Goal: Task Accomplishment & Management: Use online tool/utility

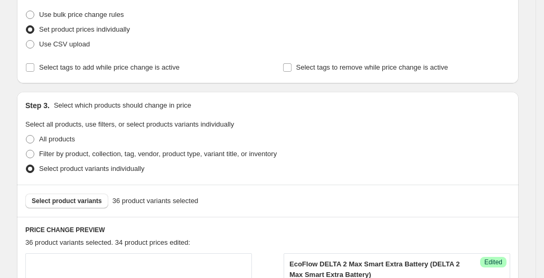
scroll to position [138, 0]
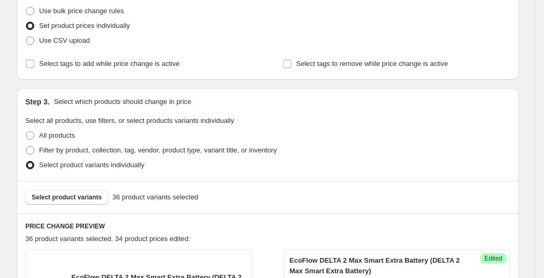
click at [68, 189] on div "Select product variants 36 product variants selected" at bounding box center [268, 197] width 502 height 32
click at [71, 198] on span "Select product variants" at bounding box center [67, 197] width 70 height 8
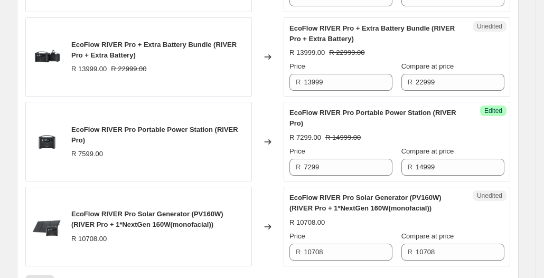
scroll to position [1835, 0]
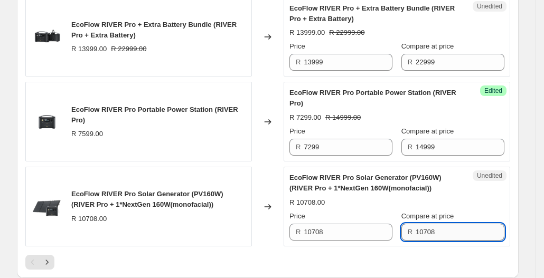
click at [470, 240] on input "10708" at bounding box center [460, 232] width 89 height 17
type input "1"
type input "18499"
click at [386, 237] on input "10708" at bounding box center [348, 232] width 89 height 17
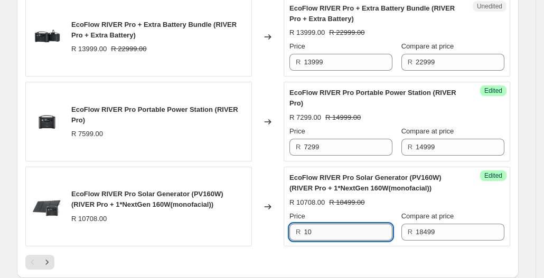
type input "1"
type input "9999"
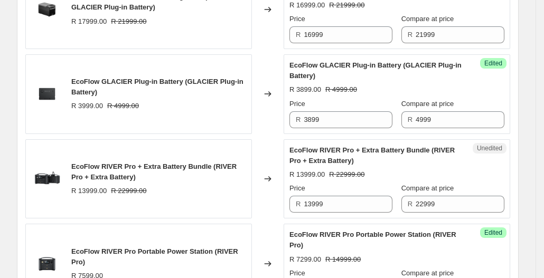
scroll to position [1692, 0]
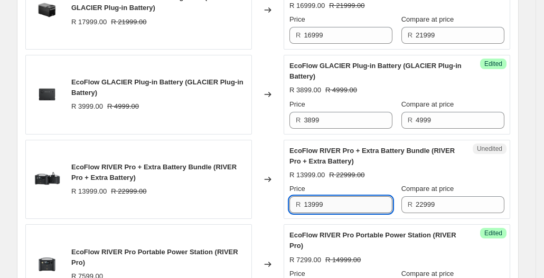
click at [375, 212] on input "13999" at bounding box center [348, 204] width 89 height 17
type input "12999"
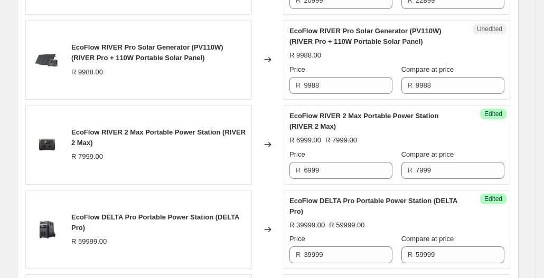
scroll to position [522, 0]
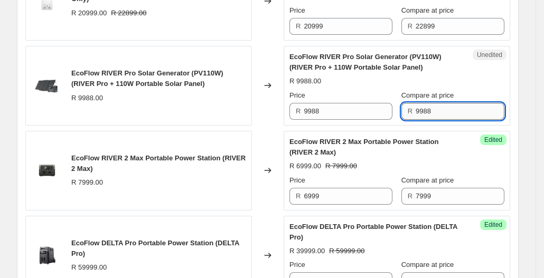
click at [476, 114] on input "9988" at bounding box center [460, 111] width 89 height 17
type input "9"
type input "16999"
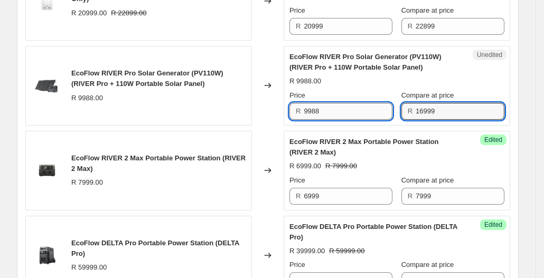
click at [366, 114] on input "9988" at bounding box center [348, 111] width 89 height 17
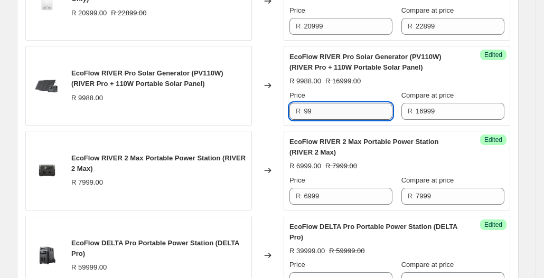
type input "9"
type input "9399"
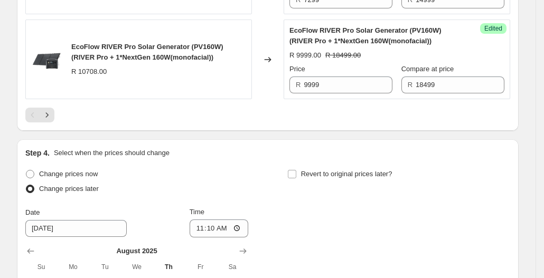
scroll to position [1981, 0]
click at [47, 112] on button "Next" at bounding box center [47, 115] width 15 height 15
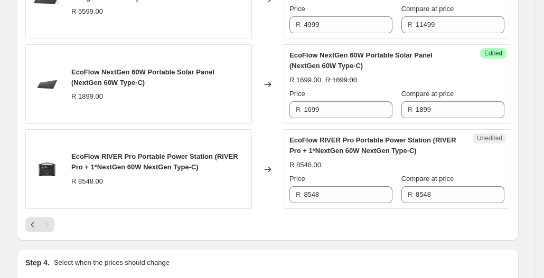
scroll to position [1831, 0]
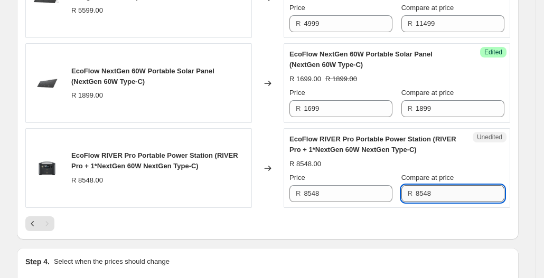
click at [455, 202] on input "8548" at bounding box center [460, 193] width 89 height 17
type input "8"
type input "16099"
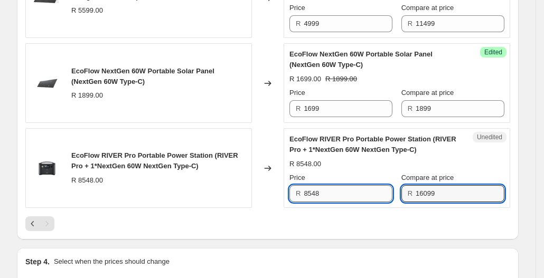
click at [375, 202] on input "8548" at bounding box center [348, 193] width 89 height 17
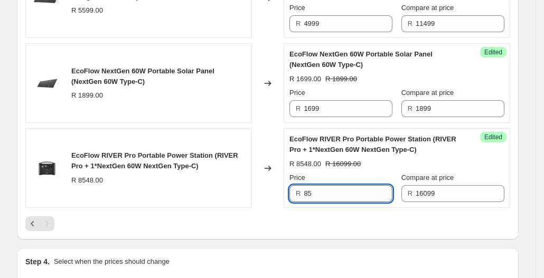
type input "8"
type input "8499"
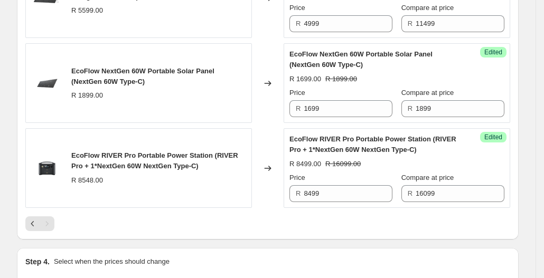
click at [466, 208] on div "Success Edited EcoFlow RIVER Pro Portable Power Station (RIVER Pro + 1*NextGen …" at bounding box center [397, 168] width 227 height 80
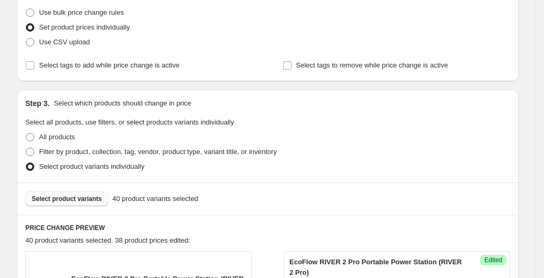
scroll to position [137, 0]
click at [97, 198] on span "Select product variants" at bounding box center [67, 198] width 70 height 8
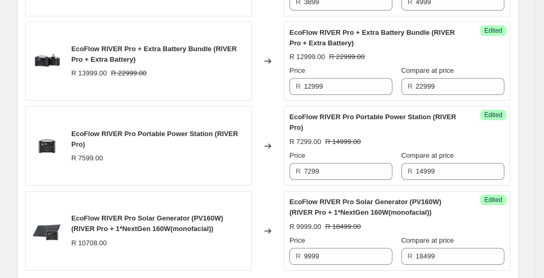
scroll to position [1840, 0]
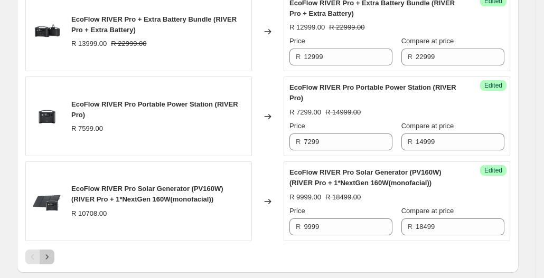
click at [52, 261] on icon "Next" at bounding box center [47, 257] width 11 height 11
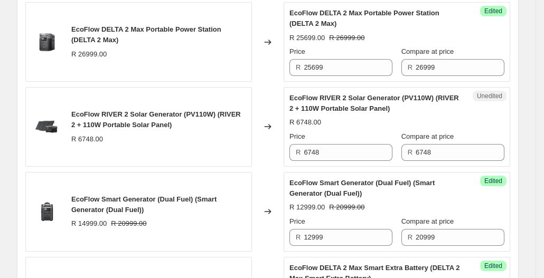
scroll to position [470, 0]
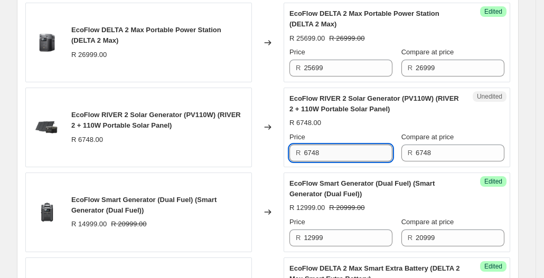
click at [340, 149] on input "6748" at bounding box center [348, 153] width 89 height 17
click at [448, 145] on input "6748" at bounding box center [460, 153] width 89 height 17
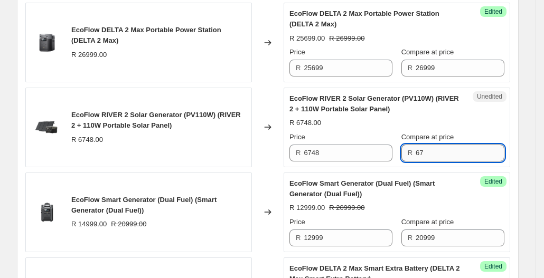
type input "6"
type input "6999"
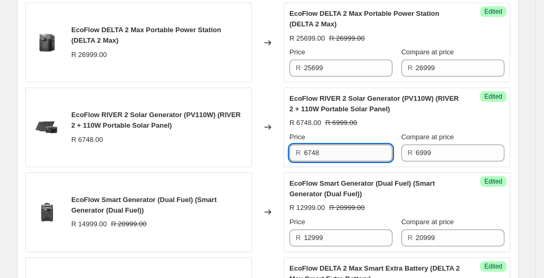
click at [385, 145] on input "6748" at bounding box center [348, 153] width 89 height 17
type input "6"
type input "6099"
click at [172, 129] on div "EcoFlow RIVER 2 Solar Generator (PV110W) (RIVER 2 + 110W Portable Solar Panel)" at bounding box center [158, 120] width 175 height 21
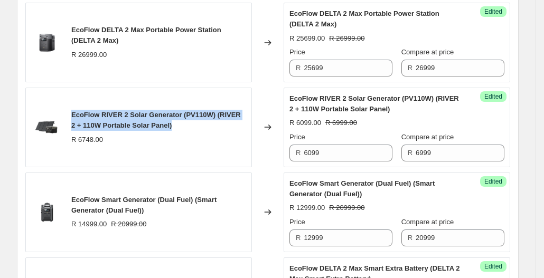
drag, startPoint x: 172, startPoint y: 126, endPoint x: 69, endPoint y: 109, distance: 103.9
click at [69, 109] on div "EcoFlow RIVER 2 Solar Generator (PV110W) (RIVER 2 + 110W Portable Solar Panel) …" at bounding box center [138, 128] width 227 height 80
copy span "EcoFlow RIVER 2 Solar Generator (PV110W) (RIVER 2 + 110W Portable Solar Panel)"
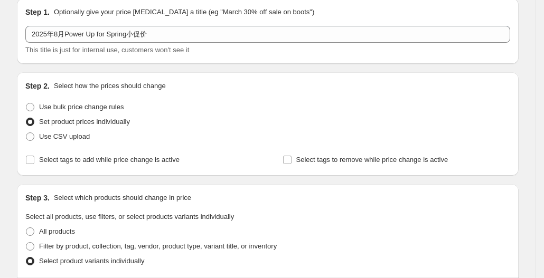
scroll to position [155, 0]
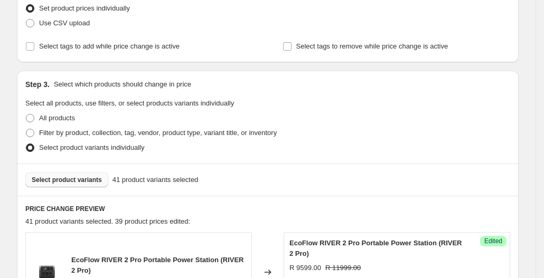
click at [61, 184] on button "Select product variants" at bounding box center [66, 180] width 83 height 15
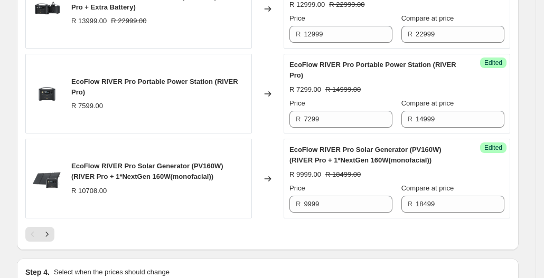
scroll to position [1863, 0]
click at [52, 239] on icon "Next" at bounding box center [47, 234] width 11 height 11
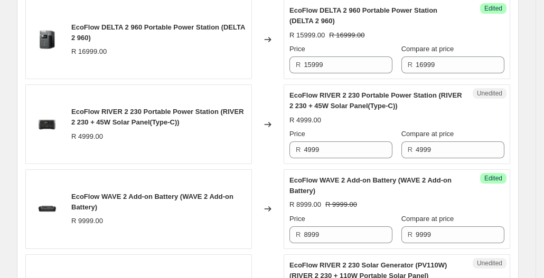
scroll to position [1539, 0]
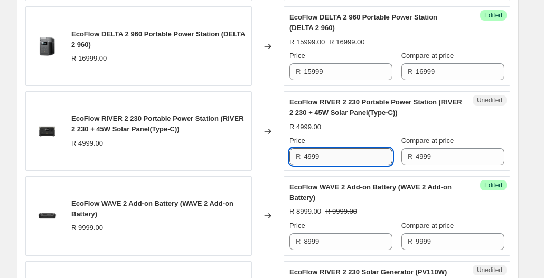
click at [382, 165] on input "4999" at bounding box center [348, 156] width 89 height 17
type input "4899"
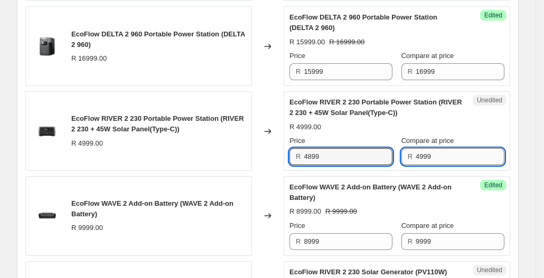
click at [435, 164] on input "4999" at bounding box center [460, 156] width 89 height 17
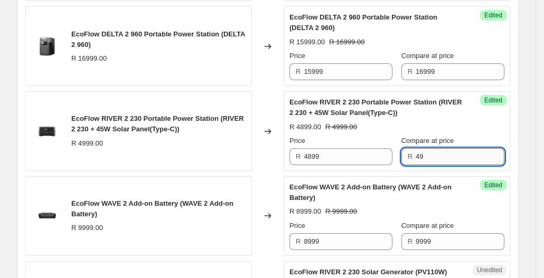
type input "4"
type input "5399"
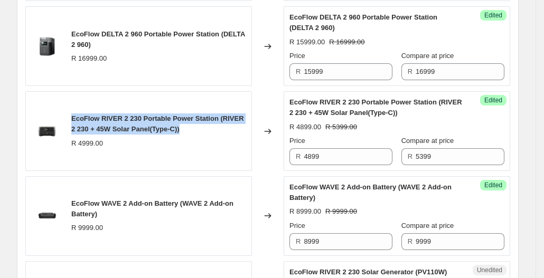
drag, startPoint x: 181, startPoint y: 134, endPoint x: 70, endPoint y: 126, distance: 111.2
click at [70, 126] on div "EcoFlow RIVER 2 230 Portable Power Station (RIVER 2 230 + 45W Solar Panel(Type-…" at bounding box center [138, 131] width 227 height 80
copy span "EcoFlow RIVER 2 230 Portable Power Station (RIVER 2 230 + 45W Solar Panel(Type-…"
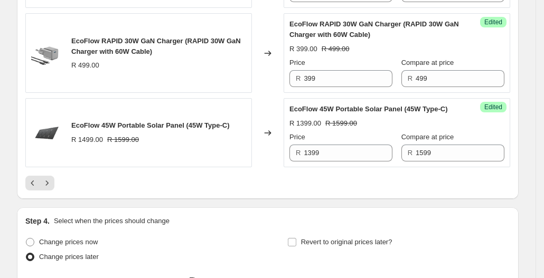
scroll to position [1873, 0]
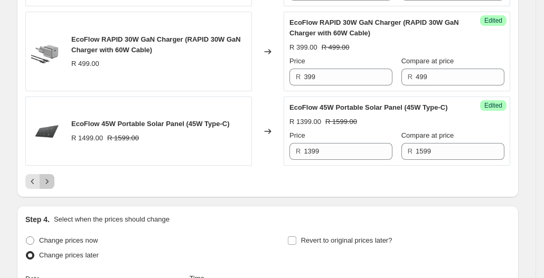
click at [42, 189] on button "Next" at bounding box center [47, 181] width 15 height 15
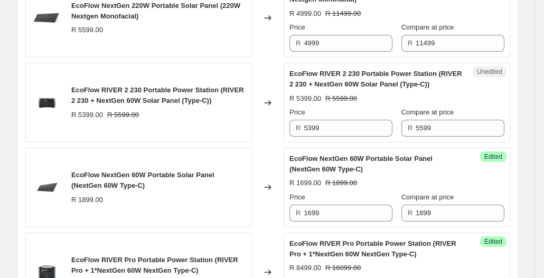
scroll to position [405, 0]
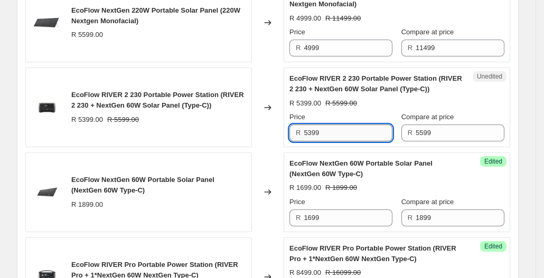
click at [344, 129] on input "5399" at bounding box center [348, 133] width 89 height 17
type input "5"
type input "4999"
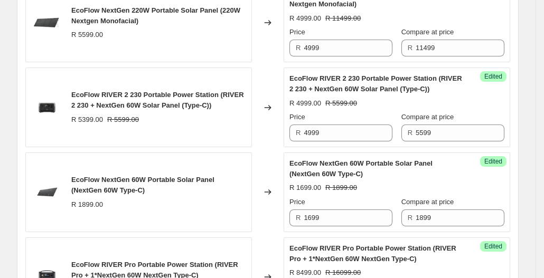
click at [357, 119] on div "Price" at bounding box center [340, 117] width 103 height 11
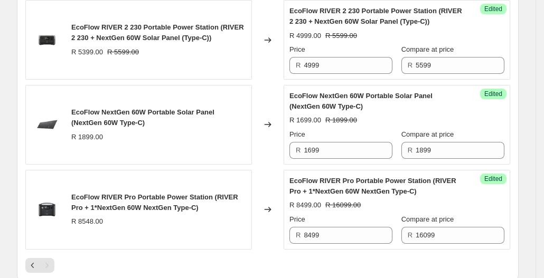
scroll to position [480, 0]
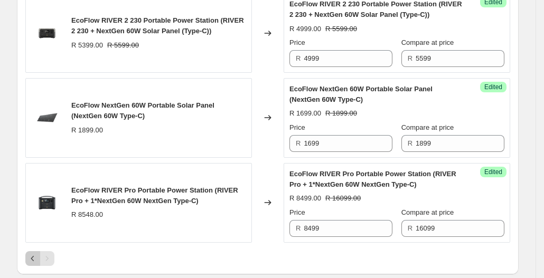
click at [37, 257] on icon "Previous" at bounding box center [32, 259] width 11 height 11
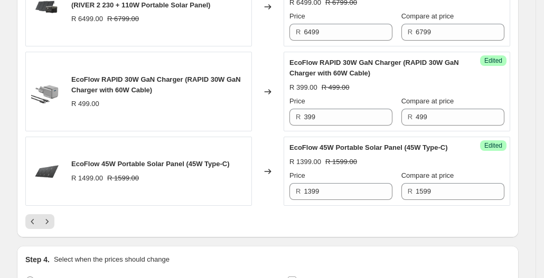
scroll to position [1788, 0]
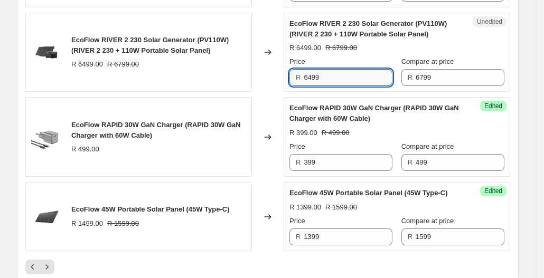
click at [355, 86] on input "6499" at bounding box center [348, 77] width 89 height 17
type input "6"
type input "5899"
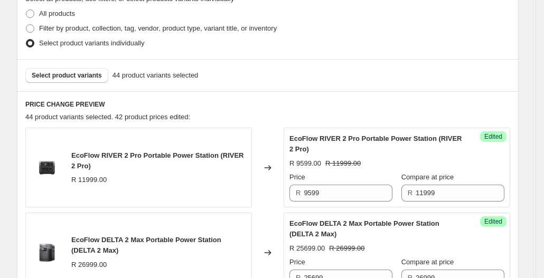
scroll to position [238, 0]
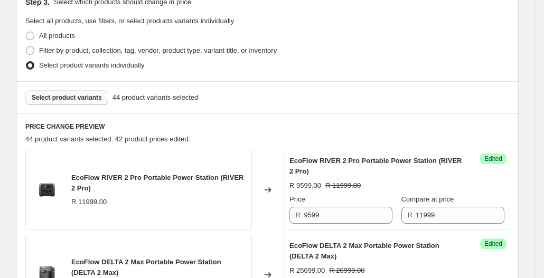
click at [87, 90] on button "Select product variants" at bounding box center [66, 97] width 83 height 15
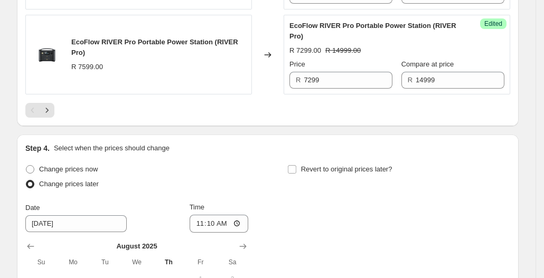
scroll to position [1987, 0]
click at [48, 115] on icon "Next" at bounding box center [47, 110] width 11 height 11
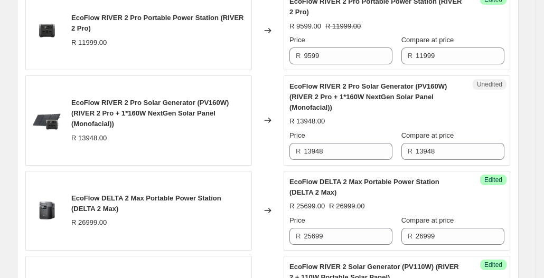
scroll to position [480, 0]
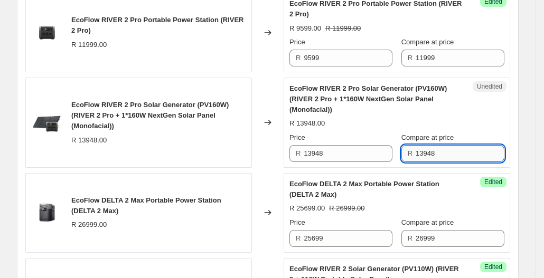
click at [436, 152] on input "13948" at bounding box center [460, 153] width 89 height 17
type input "1"
type input "15499"
click at [377, 155] on input "13948" at bounding box center [348, 153] width 89 height 17
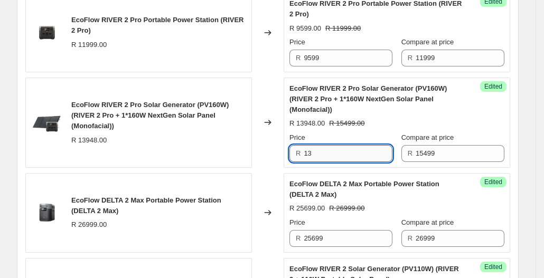
type input "1"
type input "12999"
click at [231, 161] on div "EcoFlow RIVER 2 Pro Solar Generator (PV160W) (RIVER 2 Pro + 1*160W NextGen Sola…" at bounding box center [138, 123] width 227 height 90
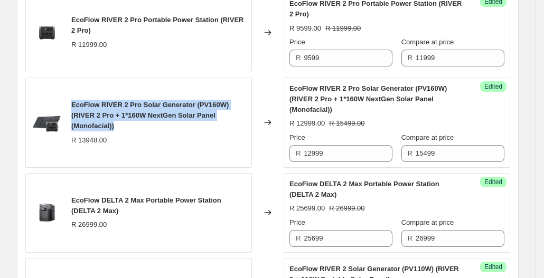
drag, startPoint x: 124, startPoint y: 122, endPoint x: 74, endPoint y: 104, distance: 53.0
click at [74, 104] on div "EcoFlow RIVER 2 Pro Solar Generator (PV160W) (RIVER 2 Pro + 1*160W NextGen Sola…" at bounding box center [158, 116] width 175 height 32
copy span "EcoFlow RIVER 2 Pro Solar Generator (PV160W) (RIVER 2 Pro + 1*160W NextGen Sola…"
drag, startPoint x: 137, startPoint y: 124, endPoint x: 149, endPoint y: 123, distance: 12.2
click at [137, 124] on div "EcoFlow RIVER 2 Pro Solar Generator (PV160W) (RIVER 2 Pro + 1*160W NextGen Sola…" at bounding box center [158, 116] width 175 height 32
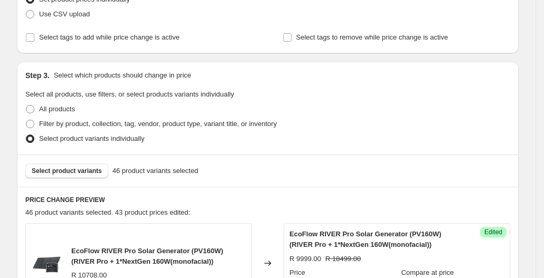
scroll to position [216, 0]
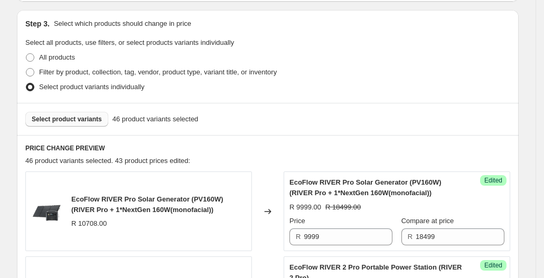
click at [87, 118] on span "Select product variants" at bounding box center [67, 119] width 70 height 8
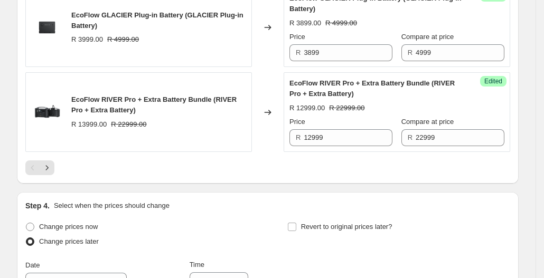
scroll to position [1959, 0]
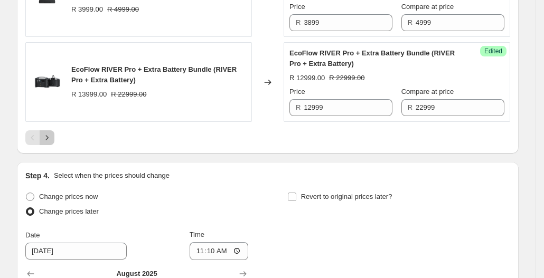
click at [49, 143] on icon "Next" at bounding box center [47, 138] width 11 height 11
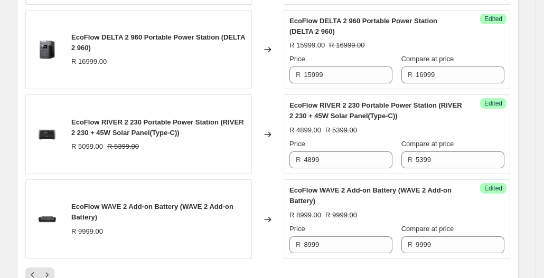
scroll to position [2012, 0]
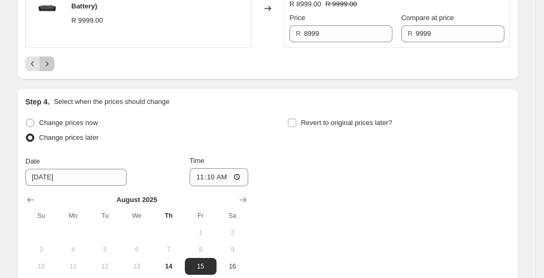
click at [52, 69] on icon "Next" at bounding box center [47, 64] width 11 height 11
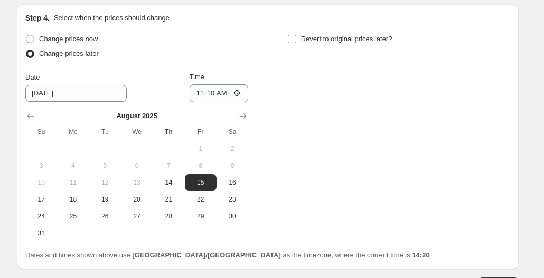
scroll to position [877, 0]
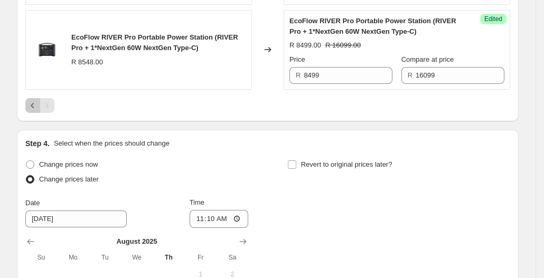
click at [36, 109] on icon "Previous" at bounding box center [32, 105] width 11 height 11
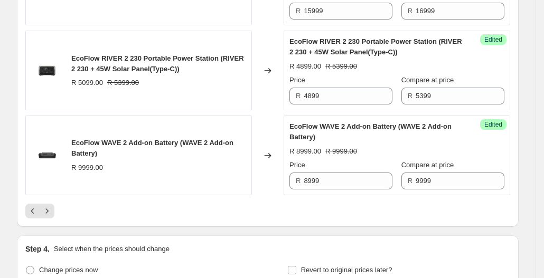
scroll to position [1880, 0]
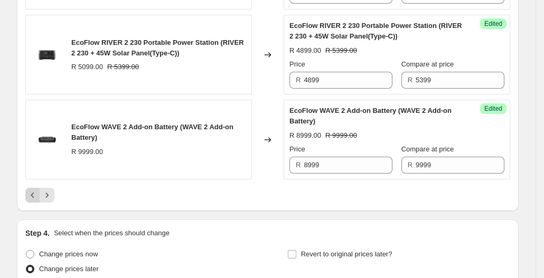
click at [29, 196] on button "Previous" at bounding box center [32, 195] width 15 height 15
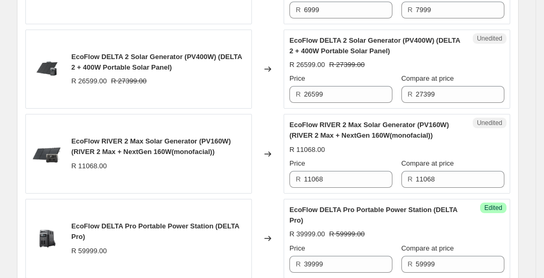
scroll to position [656, 0]
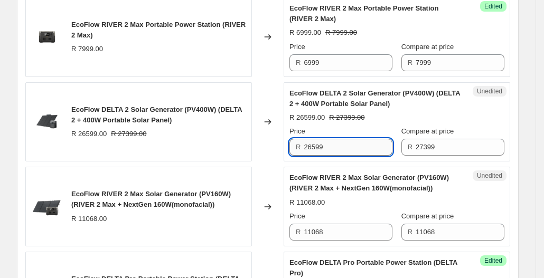
click at [350, 148] on input "26599" at bounding box center [348, 147] width 89 height 17
type input "23399"
click at [263, 160] on div "Changed to" at bounding box center [268, 122] width 32 height 80
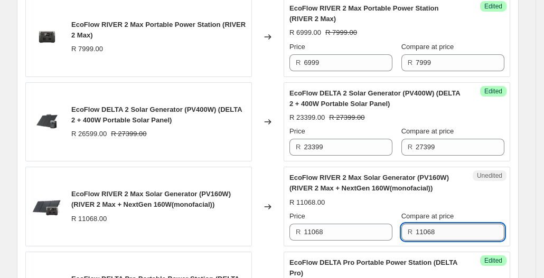
click at [452, 235] on input "11068" at bounding box center [460, 232] width 89 height 17
type input "1"
type input "12299"
click at [381, 239] on div "Unedited EcoFlow RIVER 2 Max Solar Generator (PV160W) (RIVER 2 Max + NextGen 16…" at bounding box center [397, 207] width 227 height 80
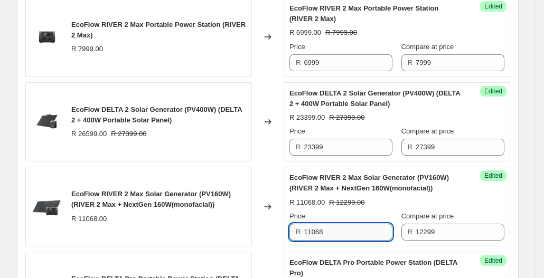
click at [372, 235] on input "11068" at bounding box center [348, 232] width 89 height 17
type input "1"
type input "9999"
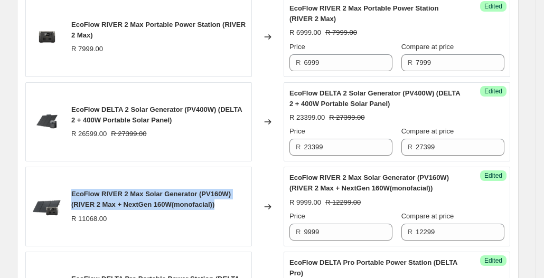
drag, startPoint x: 73, startPoint y: 189, endPoint x: 229, endPoint y: 201, distance: 156.8
click at [229, 201] on div "EcoFlow RIVER 2 Max Solar Generator (PV160W) (RIVER 2 Max + NextGen 160W(monofa…" at bounding box center [138, 207] width 227 height 80
copy span "EcoFlow RIVER 2 Max Solar Generator (PV160W) (RIVER 2 Max + NextGen 160W(monofa…"
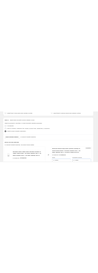
scroll to position [181, 0]
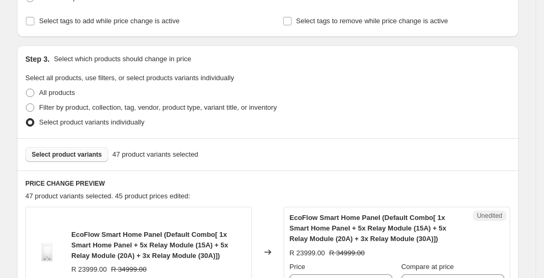
click at [79, 147] on button "Select product variants" at bounding box center [66, 154] width 83 height 15
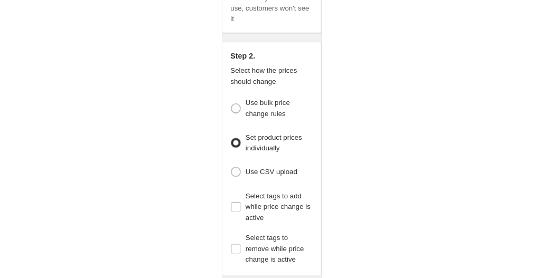
scroll to position [145, 0]
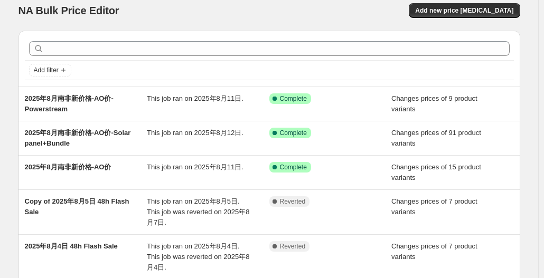
scroll to position [9, 0]
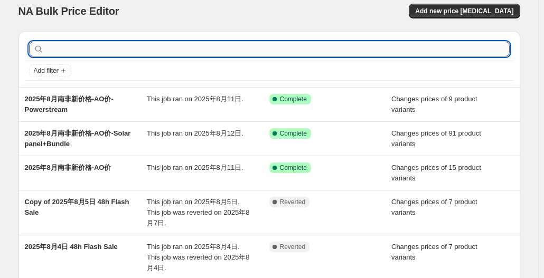
click at [226, 44] on input "text" at bounding box center [278, 49] width 464 height 15
type input "2"
type input "Power"
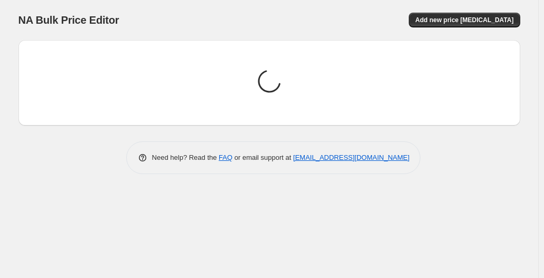
scroll to position [0, 0]
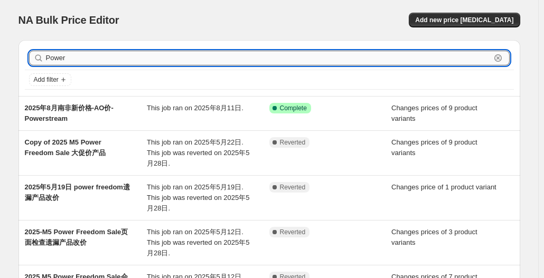
click at [213, 63] on input "Power" at bounding box center [268, 58] width 445 height 15
type input "Power Up"
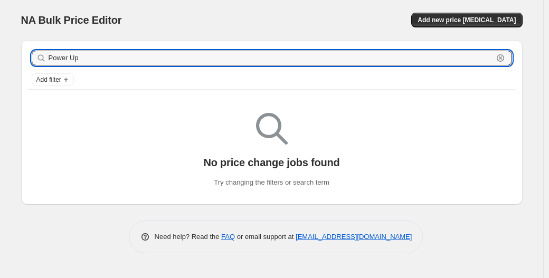
click at [218, 54] on input "Power Up" at bounding box center [271, 58] width 445 height 15
type input "P"
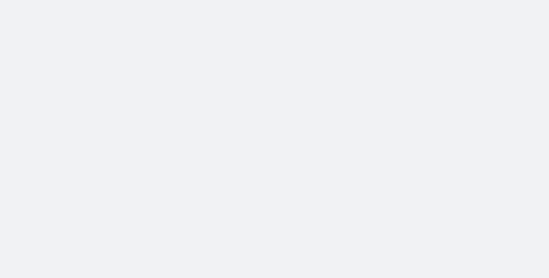
select select "percentage"
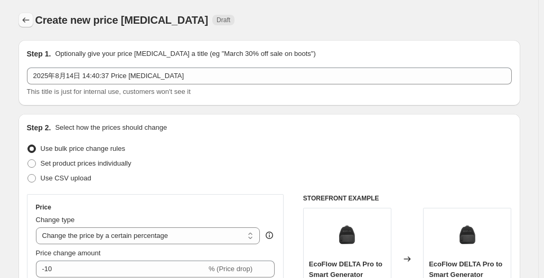
click at [29, 14] on button "Price change jobs" at bounding box center [25, 20] width 15 height 15
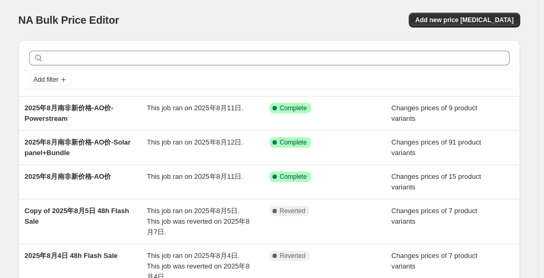
click at [334, 13] on div "Add new price [MEDICAL_DATA]" at bounding box center [394, 20] width 252 height 15
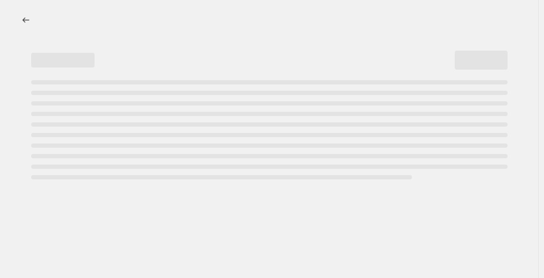
select select "percentage"
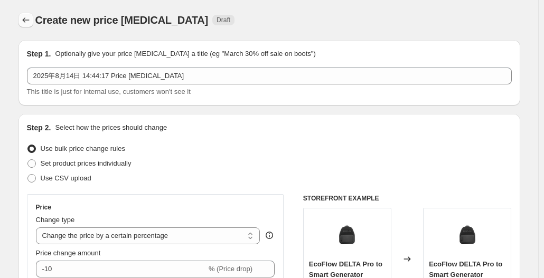
click at [31, 24] on icon "Price change jobs" at bounding box center [26, 20] width 11 height 11
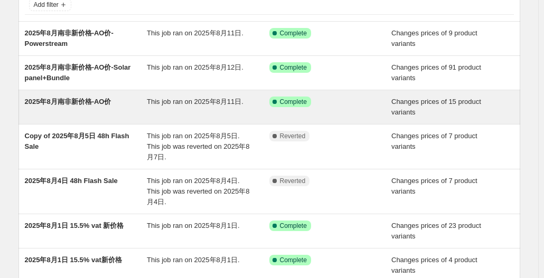
scroll to position [53, 0]
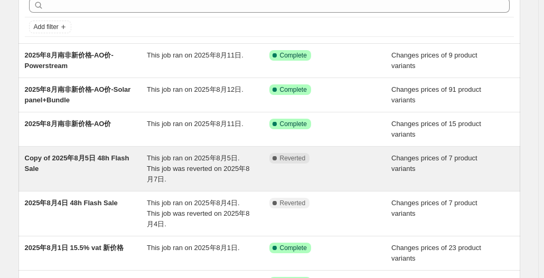
click at [116, 162] on div "Copy of 2025年8月5日 48h Flash Sale" at bounding box center [86, 169] width 123 height 32
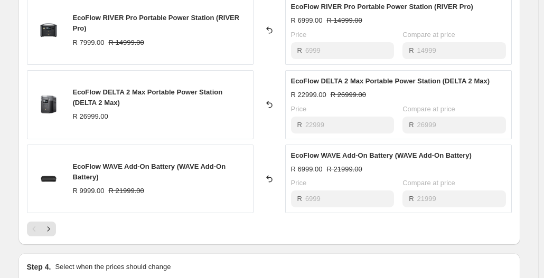
scroll to position [740, 0]
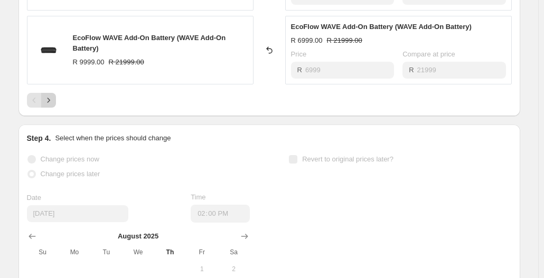
click at [53, 98] on icon "Next" at bounding box center [48, 100] width 11 height 11
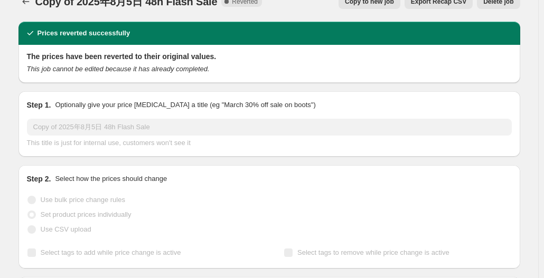
scroll to position [0, 0]
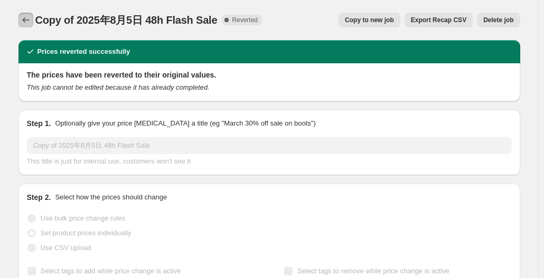
click at [26, 19] on icon "Price change jobs" at bounding box center [26, 20] width 11 height 11
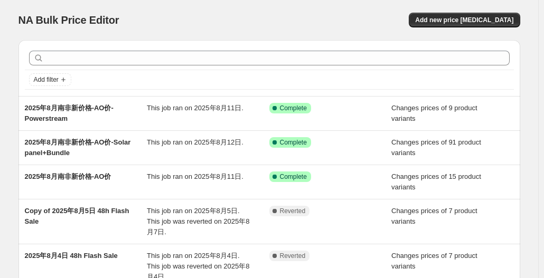
scroll to position [263, 0]
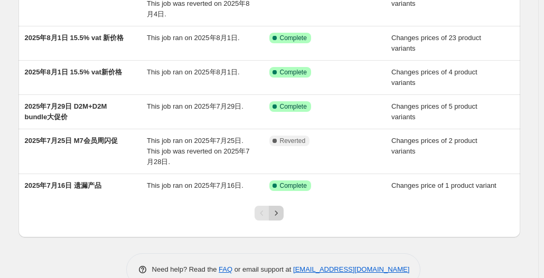
click at [278, 208] on icon "Next" at bounding box center [276, 213] width 11 height 11
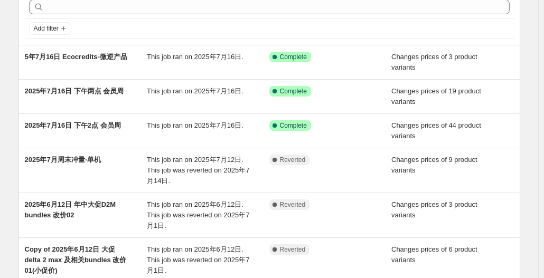
scroll to position [51, 0]
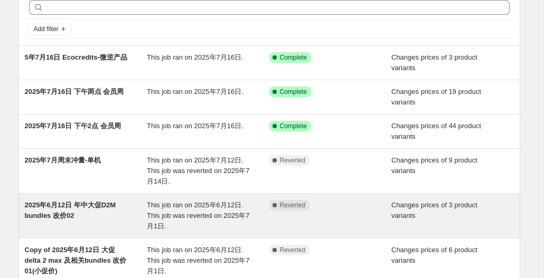
click at [109, 211] on div "2025年6月12日 年中大促D2M bundles 改价02" at bounding box center [86, 216] width 123 height 32
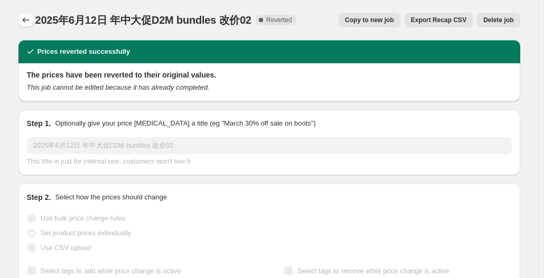
click at [21, 20] on button "Price change jobs" at bounding box center [25, 20] width 15 height 15
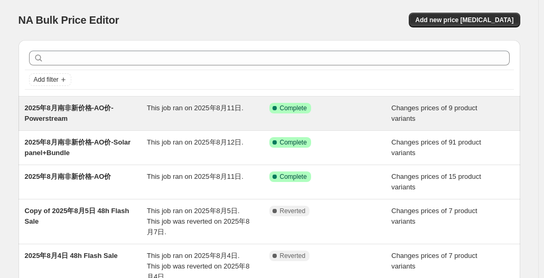
click at [92, 115] on div "2025年8月南非新价格-AO价-Powerstream" at bounding box center [86, 113] width 123 height 21
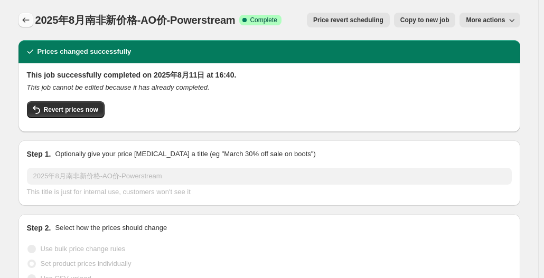
click at [29, 20] on icon "Price change jobs" at bounding box center [26, 20] width 11 height 11
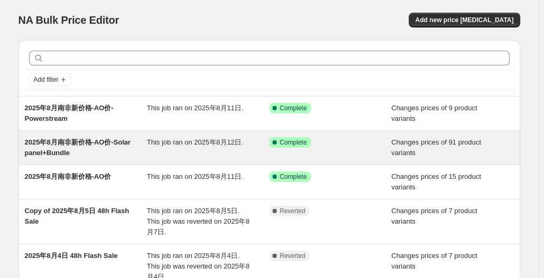
scroll to position [263, 0]
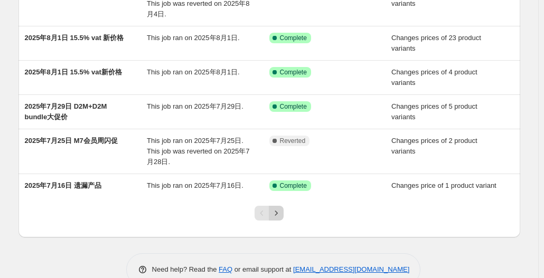
click at [279, 208] on icon "Next" at bounding box center [276, 213] width 11 height 11
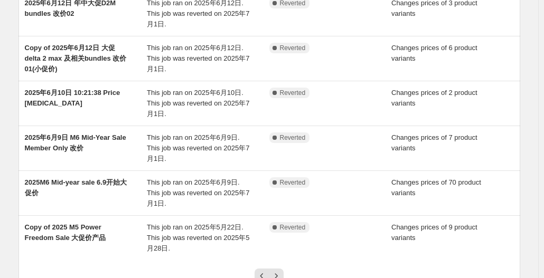
scroll to position [255, 0]
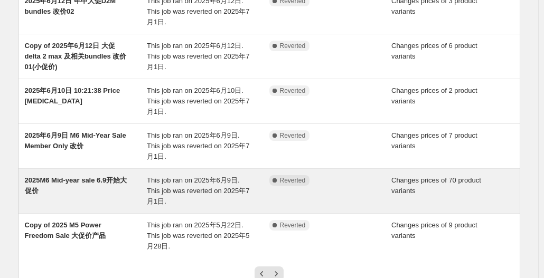
click at [108, 176] on span "2025M6 Mid-year sale 6.9开始大促价" at bounding box center [76, 185] width 102 height 18
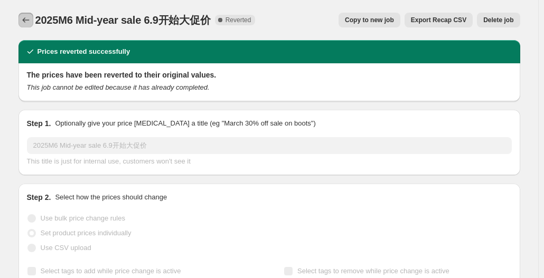
click at [31, 22] on icon "Price change jobs" at bounding box center [26, 20] width 11 height 11
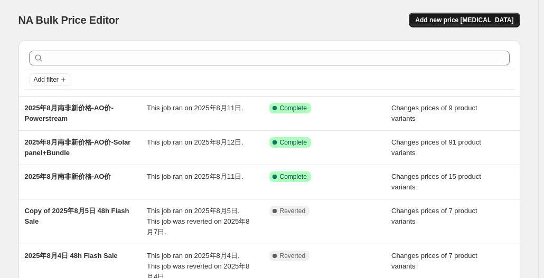
click at [492, 16] on button "Add new price [MEDICAL_DATA]" at bounding box center [464, 20] width 111 height 15
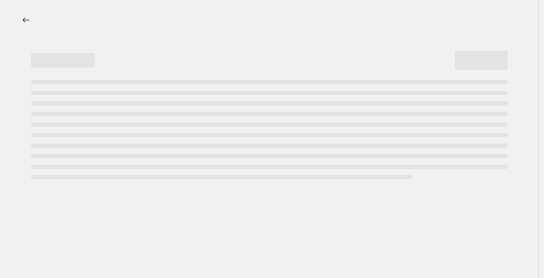
select select "percentage"
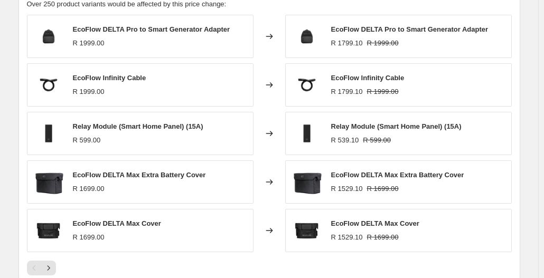
scroll to position [775, 0]
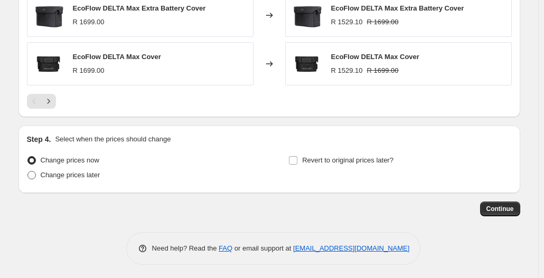
click at [87, 177] on span "Change prices later" at bounding box center [71, 175] width 60 height 8
click at [28, 172] on input "Change prices later" at bounding box center [27, 171] width 1 height 1
radio input "true"
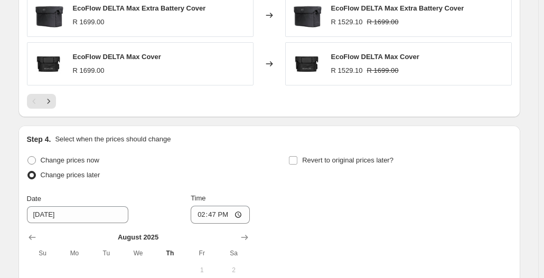
scroll to position [972, 0]
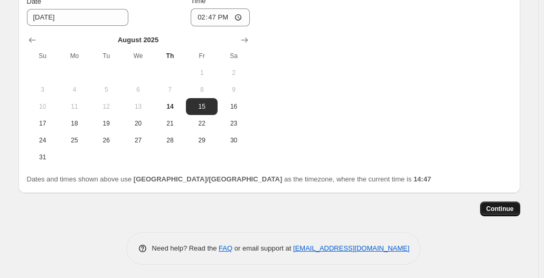
click at [506, 205] on span "Continue" at bounding box center [499, 209] width 27 height 8
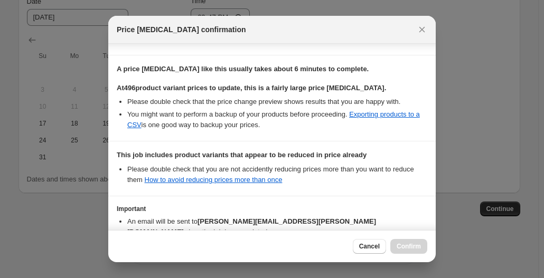
scroll to position [210, 0]
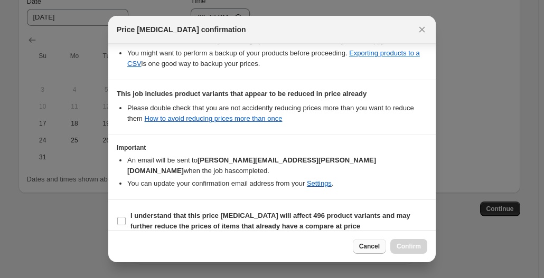
click at [369, 250] on span "Cancel" at bounding box center [369, 246] width 21 height 8
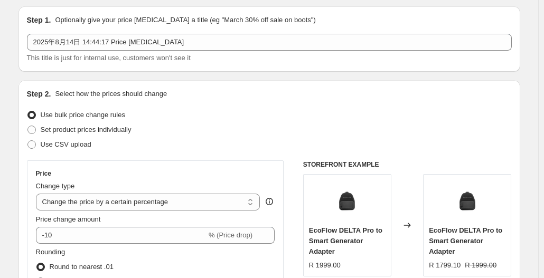
scroll to position [0, 0]
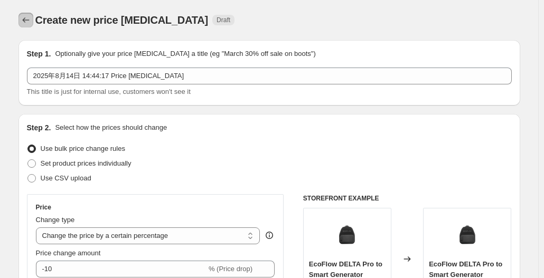
click at [29, 21] on icon "Price change jobs" at bounding box center [26, 20] width 11 height 11
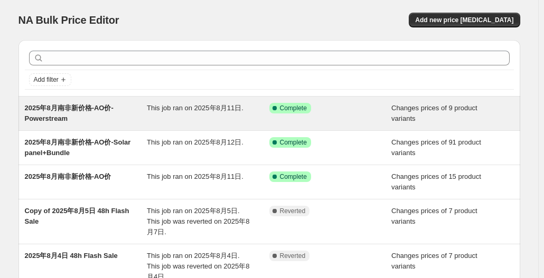
click at [86, 111] on span "2025年8月南非新价格-AO价-Powerstream" at bounding box center [69, 113] width 89 height 18
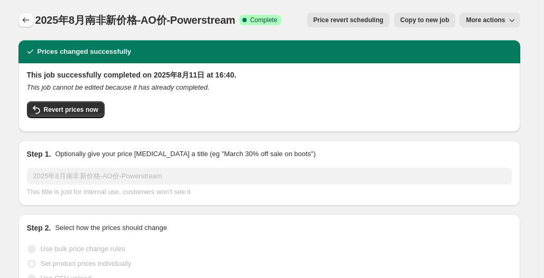
click at [33, 17] on button "Price change jobs" at bounding box center [25, 20] width 15 height 15
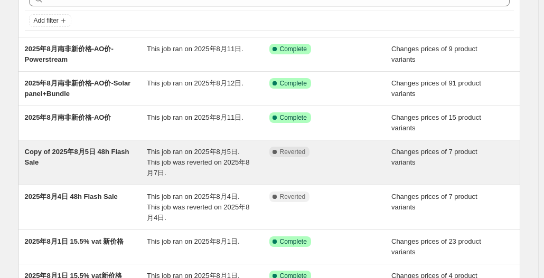
scroll to position [60, 0]
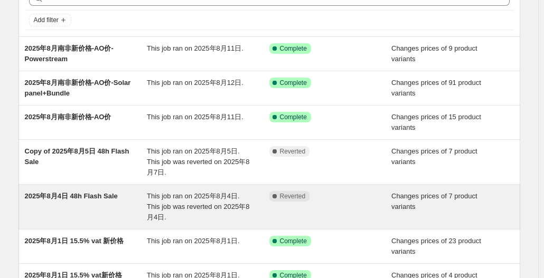
click at [113, 192] on span "2025年8月4日 48h Flash Sale" at bounding box center [71, 196] width 93 height 8
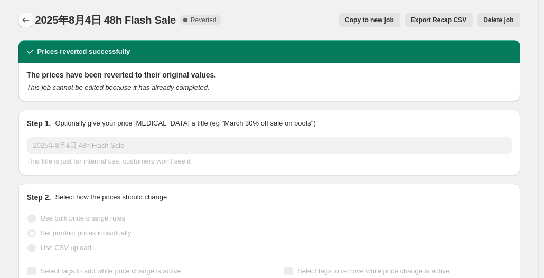
click at [32, 14] on button "Price change jobs" at bounding box center [25, 20] width 15 height 15
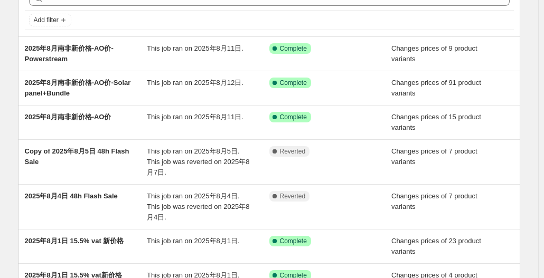
scroll to position [60, 0]
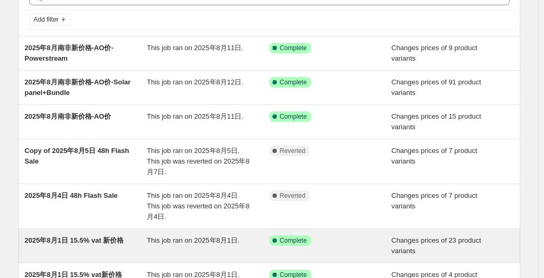
click at [110, 237] on span "2025年8月1日 15.5% vat 新价格" at bounding box center [74, 241] width 99 height 8
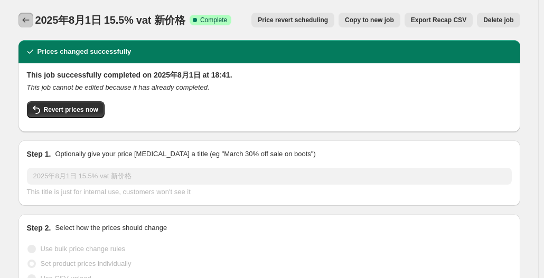
click at [29, 18] on icon "Price change jobs" at bounding box center [26, 20] width 11 height 11
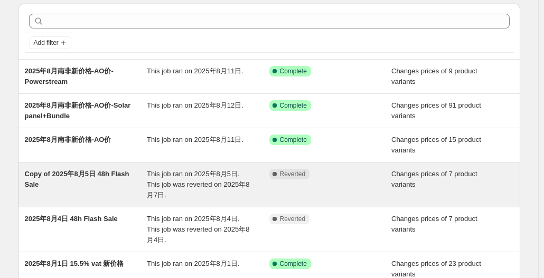
scroll to position [38, 0]
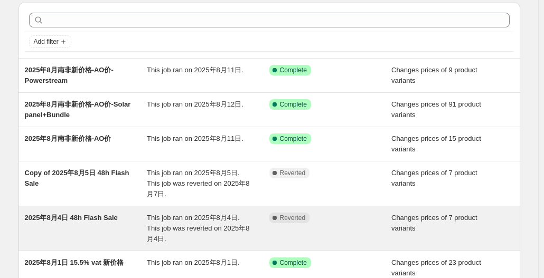
click at [110, 214] on div "2025年8月4日 48h Flash Sale" at bounding box center [86, 229] width 123 height 32
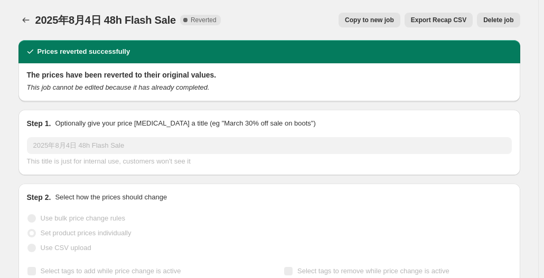
click at [391, 16] on button "Copy to new job" at bounding box center [370, 20] width 62 height 15
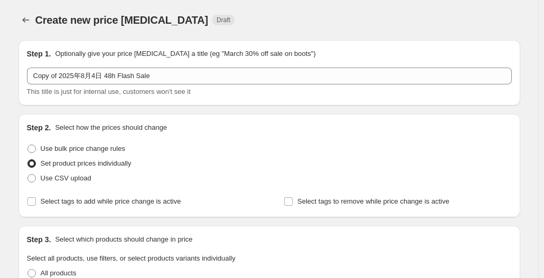
click at [171, 17] on span "Create new price change job" at bounding box center [121, 20] width 173 height 12
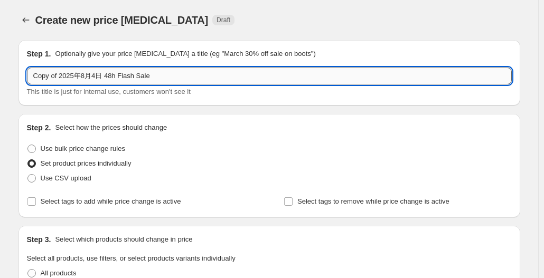
click at [181, 71] on input "Copy of 2025年8月4日 48h Flash Sale" at bounding box center [269, 76] width 485 height 17
drag, startPoint x: 162, startPoint y: 83, endPoint x: 10, endPoint y: 78, distance: 152.2
type input "2025年8月&9月Power Up For Spring小促价"
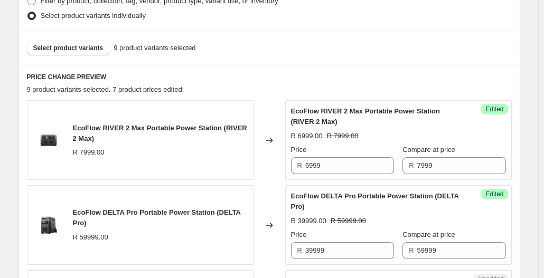
scroll to position [264, 0]
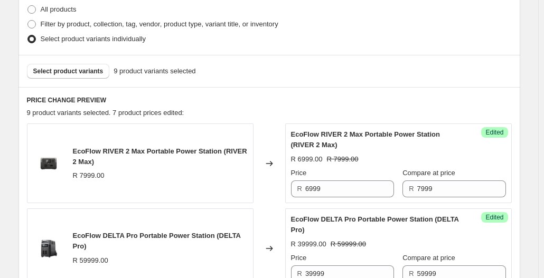
drag, startPoint x: 65, startPoint y: 101, endPoint x: 187, endPoint y: 98, distance: 121.5
click at [71, 101] on h6 "PRICE CHANGE PREVIEW" at bounding box center [269, 100] width 485 height 8
drag, startPoint x: 424, startPoint y: 142, endPoint x: 338, endPoint y: 156, distance: 87.3
click at [423, 142] on div "EcoFlow RIVER 2 Max Portable Power Station (RIVER 2 Max)" at bounding box center [377, 139] width 173 height 21
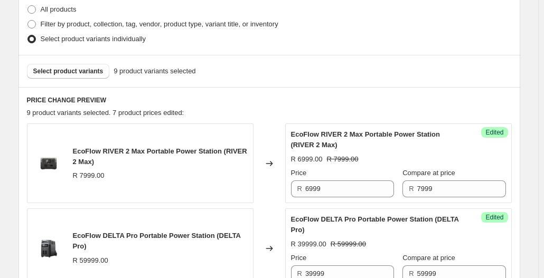
drag, startPoint x: 269, startPoint y: 165, endPoint x: 248, endPoint y: 166, distance: 21.2
click at [259, 166] on div "Changed to" at bounding box center [270, 164] width 32 height 80
click at [166, 161] on div "EcoFlow RIVER 2 Max Portable Power Station (RIVER 2 Max)" at bounding box center [160, 156] width 175 height 21
click at [91, 64] on button "Select product variants" at bounding box center [68, 71] width 83 height 15
drag, startPoint x: 125, startPoint y: 158, endPoint x: 160, endPoint y: 156, distance: 34.9
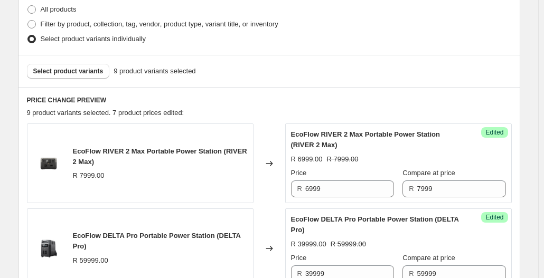
click at [132, 157] on div "EcoFlow RIVER 2 Max Portable Power Station (RIVER 2 Max)" at bounding box center [160, 156] width 175 height 21
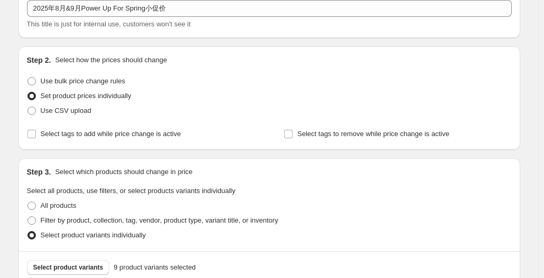
scroll to position [53, 0]
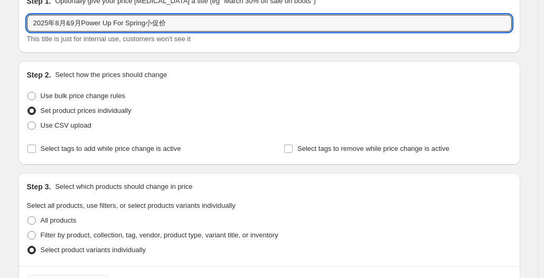
drag, startPoint x: 177, startPoint y: 21, endPoint x: 9, endPoint y: 15, distance: 168.6
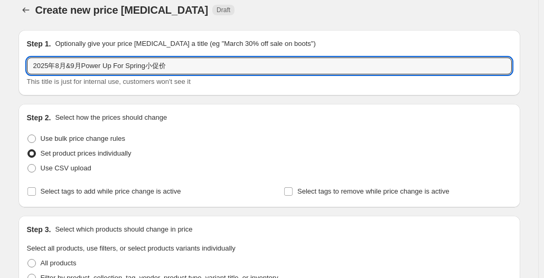
scroll to position [0, 0]
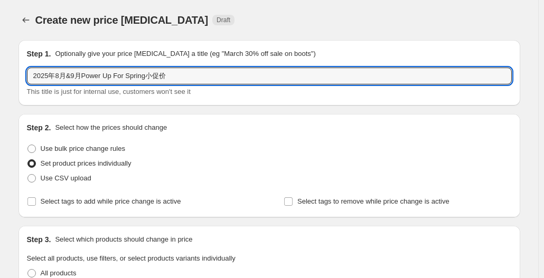
click at [310, 135] on div "Step 2. Select how the prices should change Use bulk price change rules Set pro…" at bounding box center [269, 166] width 485 height 87
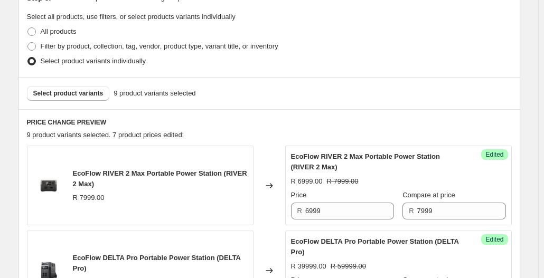
scroll to position [264, 0]
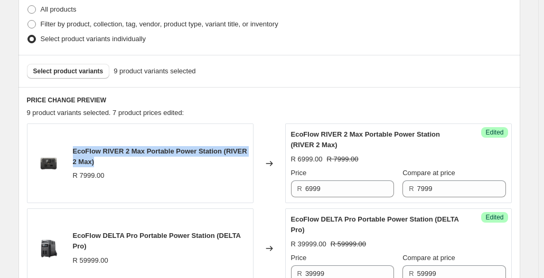
drag, startPoint x: 76, startPoint y: 156, endPoint x: 74, endPoint y: 150, distance: 6.7
click at [74, 150] on div "EcoFlow RIVER 2 Max Portable Power Station (RIVER 2 Max) R 7999.00" at bounding box center [140, 164] width 227 height 80
copy span "EcoFlow RIVER 2 Max Portable Power Station (RIVER 2 Max)"
click at [82, 64] on button "Select product variants" at bounding box center [68, 71] width 83 height 15
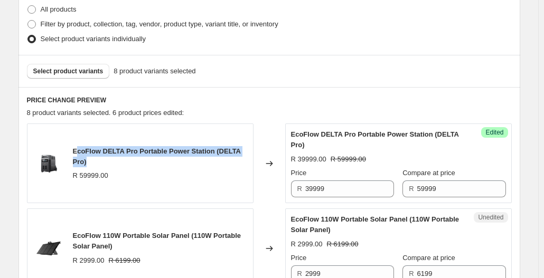
drag, startPoint x: 108, startPoint y: 161, endPoint x: 77, endPoint y: 146, distance: 34.0
click at [77, 146] on div "EcoFlow DELTA Pro Portable Power Station (DELTA Pro)" at bounding box center [160, 156] width 175 height 21
click at [115, 158] on div "EcoFlow DELTA Pro Portable Power Station (DELTA Pro)" at bounding box center [160, 156] width 175 height 21
drag, startPoint x: 94, startPoint y: 158, endPoint x: 73, endPoint y: 150, distance: 22.8
click at [73, 150] on div "EcoFlow DELTA Pro Portable Power Station (DELTA Pro) R 59999.00" at bounding box center [140, 164] width 227 height 80
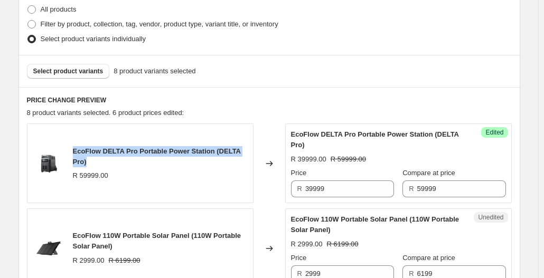
copy span "EcoFlow DELTA Pro Portable Power Station (DELTA Pro)"
click at [74, 73] on span "Select product variants" at bounding box center [68, 71] width 70 height 8
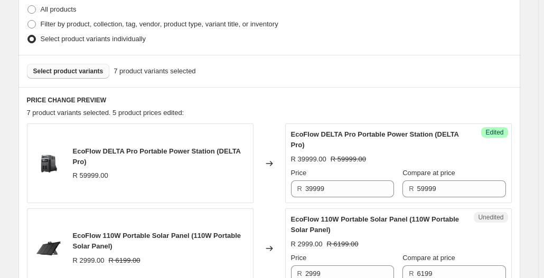
click at [72, 73] on span "Select product variants" at bounding box center [68, 71] width 70 height 8
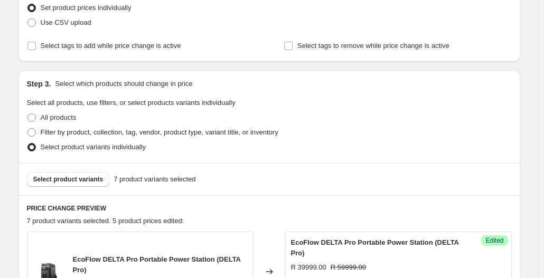
scroll to position [158, 0]
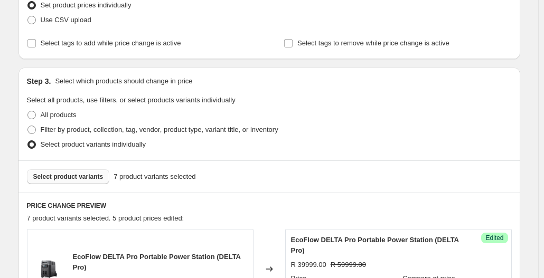
click at [83, 177] on span "Select product variants" at bounding box center [68, 177] width 70 height 8
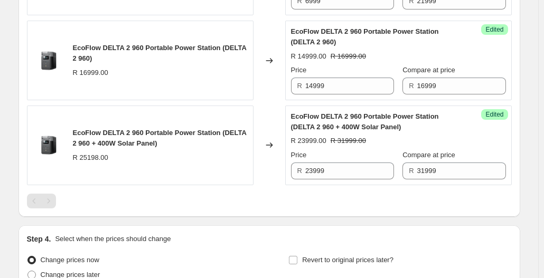
scroll to position [792, 0]
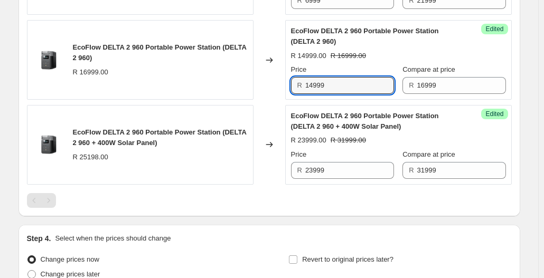
drag, startPoint x: 353, startPoint y: 83, endPoint x: 292, endPoint y: 80, distance: 61.4
click at [252, 80] on div "EcoFlow DELTA 2 960 Portable Power Station (DELTA 2 960) R 16999.00 Changed to …" at bounding box center [269, 60] width 485 height 80
click at [351, 84] on input "14999" at bounding box center [349, 85] width 89 height 17
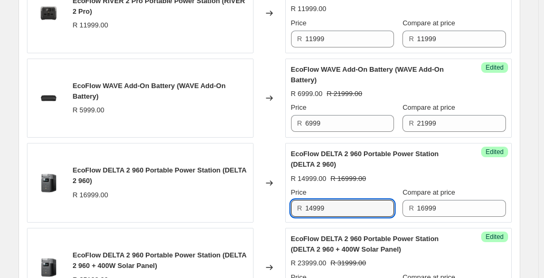
scroll to position [687, 0]
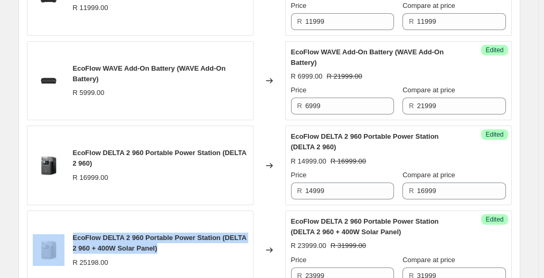
drag, startPoint x: 166, startPoint y: 246, endPoint x: 71, endPoint y: 235, distance: 95.7
click at [71, 235] on div "EcoFlow DELTA 2 960 Portable Power Station (DELTA 2 960 + 400W Solar Panel) R 2…" at bounding box center [140, 251] width 227 height 80
copy div "EcoFlow DELTA 2 960 Portable Power Station (DELTA 2 960 + 400W Solar Panel)"
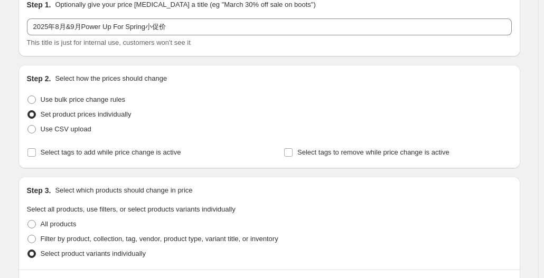
scroll to position [158, 0]
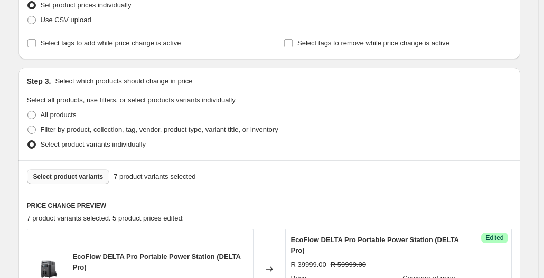
click at [71, 179] on span "Select product variants" at bounding box center [68, 177] width 70 height 8
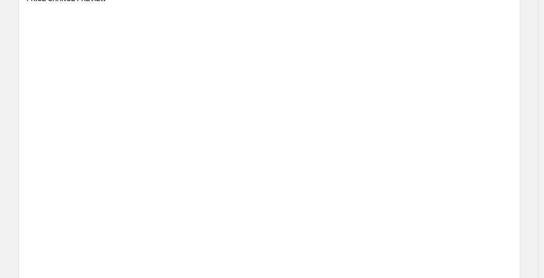
scroll to position [370, 0]
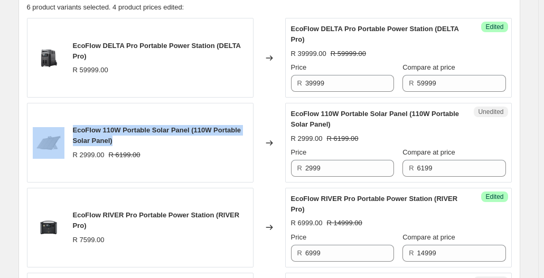
drag, startPoint x: 121, startPoint y: 138, endPoint x: 65, endPoint y: 128, distance: 57.3
click at [65, 128] on div "EcoFlow 110W Portable Solar Panel (110W Portable Solar Panel) R 2999.00 R 6199.…" at bounding box center [140, 143] width 227 height 80
copy div "EcoFlow 110W Portable Solar Panel (110W Portable Solar Panel)"
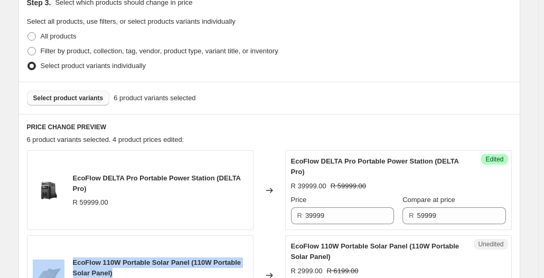
scroll to position [211, 0]
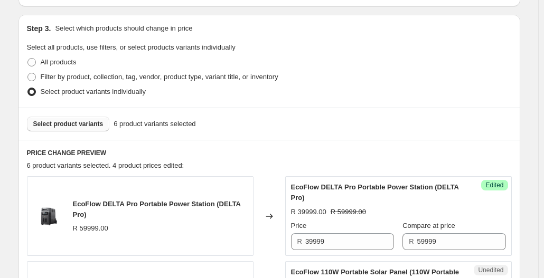
click at [77, 127] on span "Select product variants" at bounding box center [68, 124] width 70 height 8
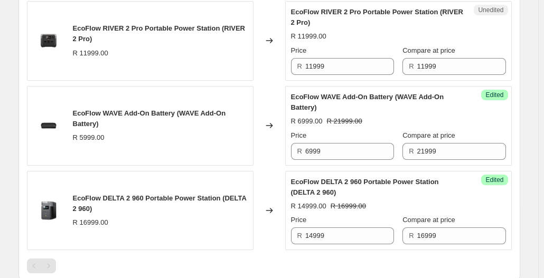
scroll to position [581, 0]
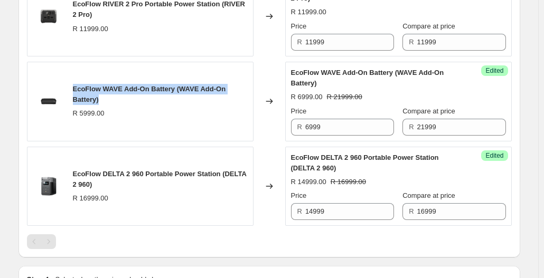
drag, startPoint x: 90, startPoint y: 94, endPoint x: 72, endPoint y: 82, distance: 21.2
click at [72, 82] on div "EcoFlow WAVE Add-On Battery (WAVE Add-On Battery) R 5999.00" at bounding box center [140, 102] width 227 height 80
copy span "EcoFlow WAVE Add-On Battery (WAVE Add-On Battery)"
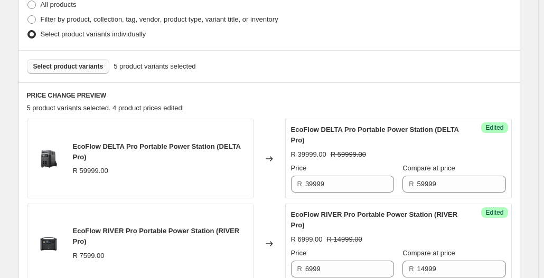
scroll to position [211, 0]
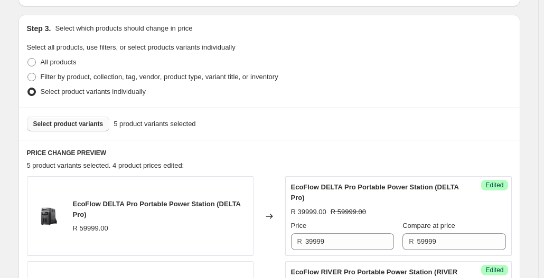
click at [80, 125] on span "Select product variants" at bounding box center [68, 124] width 70 height 8
click at [93, 129] on button "Select product variants" at bounding box center [68, 124] width 83 height 15
click at [87, 122] on span "Select product variants" at bounding box center [68, 124] width 70 height 8
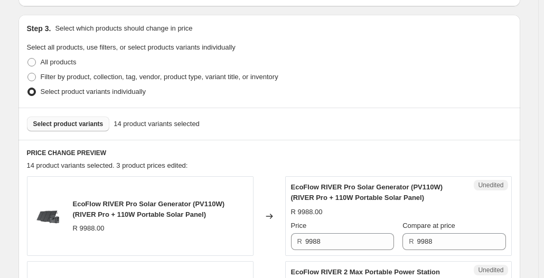
click at [78, 127] on span "Select product variants" at bounding box center [68, 124] width 70 height 8
click at [79, 128] on button "Select product variants" at bounding box center [68, 124] width 83 height 15
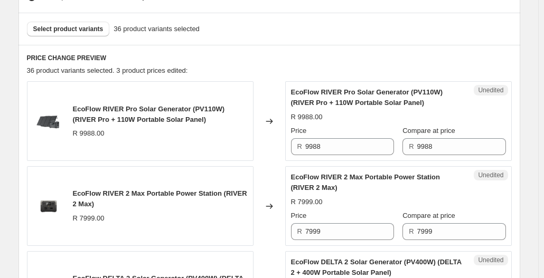
scroll to position [317, 0]
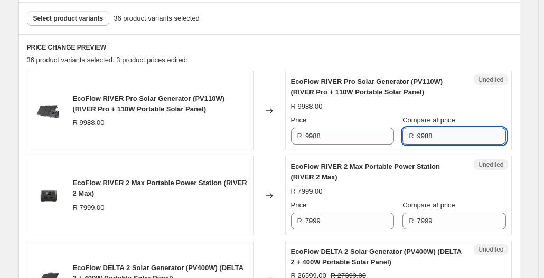
click at [441, 133] on input "9988" at bounding box center [461, 136] width 89 height 17
type input "9"
type input "16999"
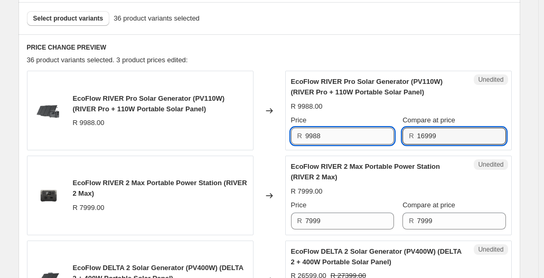
click at [371, 138] on input "9988" at bounding box center [349, 136] width 89 height 17
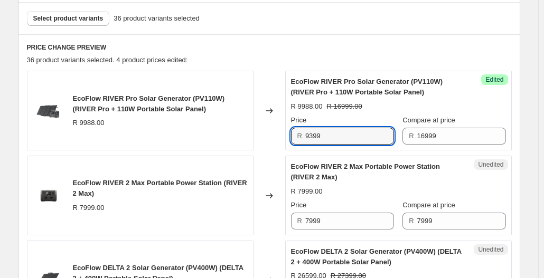
type input "9399"
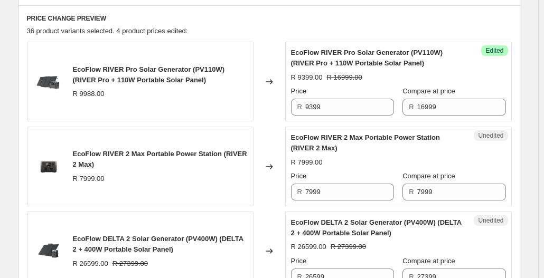
scroll to position [370, 0]
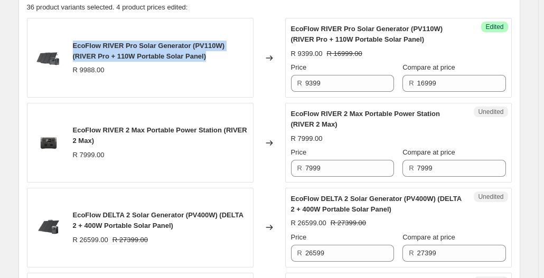
drag, startPoint x: 187, startPoint y: 57, endPoint x: 71, endPoint y: 45, distance: 116.3
click at [71, 45] on div "EcoFlow RIVER Pro Solar Generator (PV110W) (RIVER Pro + 110W Portable Solar Pan…" at bounding box center [140, 58] width 227 height 80
copy span "EcoFlow RIVER Pro Solar Generator (PV110W) (RIVER Pro + 110W Portable Solar Pan…"
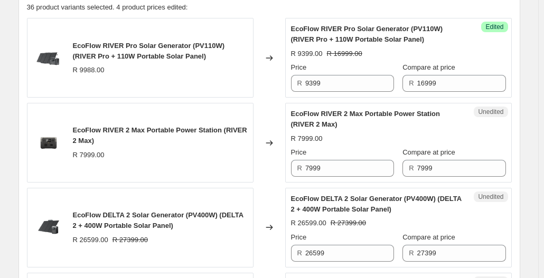
click at [430, 179] on div "Unedited EcoFlow RIVER 2 Max Portable Power Station (RIVER 2 Max) R 7999.00 Pri…" at bounding box center [398, 143] width 227 height 80
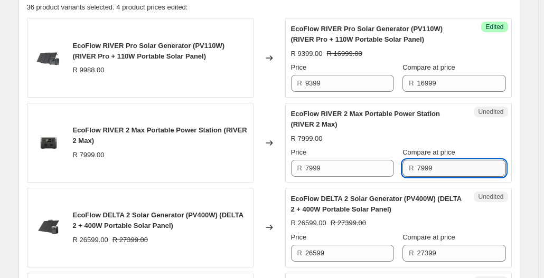
click at [430, 175] on input "7999" at bounding box center [461, 168] width 89 height 17
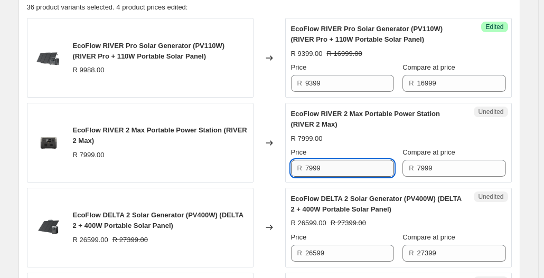
click at [351, 169] on input "7999" at bounding box center [349, 168] width 89 height 17
type input "7"
type input "6999"
click at [275, 176] on div "Changed to" at bounding box center [270, 143] width 32 height 80
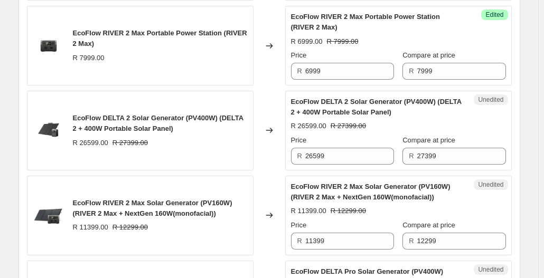
scroll to position [475, 0]
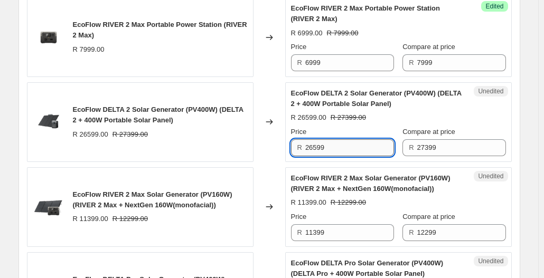
click at [356, 150] on input "26599" at bounding box center [349, 147] width 89 height 17
click at [372, 148] on input "26599" at bounding box center [349, 147] width 89 height 17
type input "2"
type input "23399"
click at [511, 131] on div "Unedited EcoFlow DELTA 2 Solar Generator (PV400W) (DELTA 2 + 400W Portable Sola…" at bounding box center [398, 122] width 227 height 80
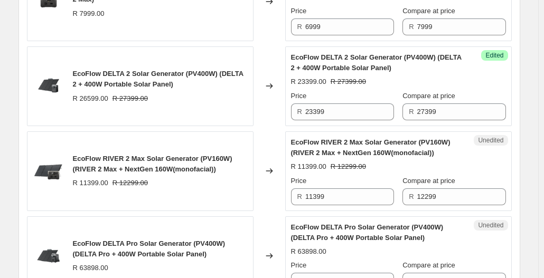
scroll to position [528, 0]
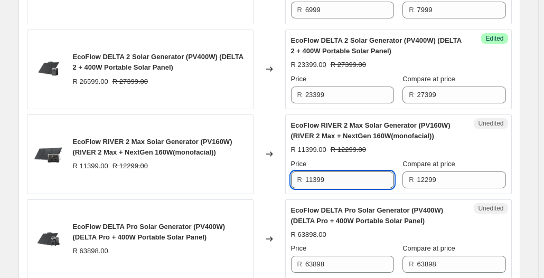
click at [374, 180] on input "11399" at bounding box center [349, 180] width 89 height 17
type input "1"
type input "9999"
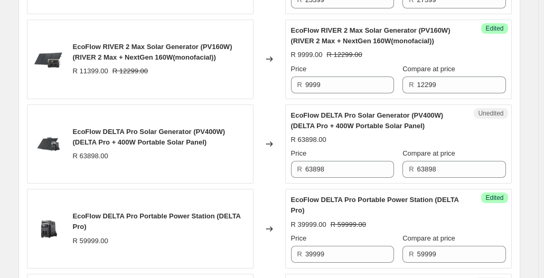
scroll to position [634, 0]
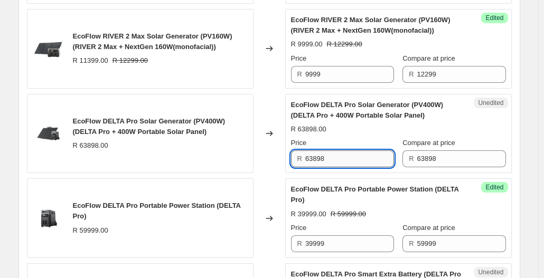
click at [352, 154] on input "63898" at bounding box center [349, 159] width 89 height 17
type input "6"
type input "46999"
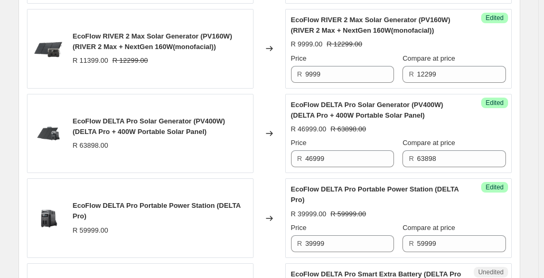
click at [196, 156] on div "EcoFlow DELTA Pro Solar Generator (PV400W) (DELTA Pro + 400W Portable Solar Pan…" at bounding box center [140, 134] width 227 height 80
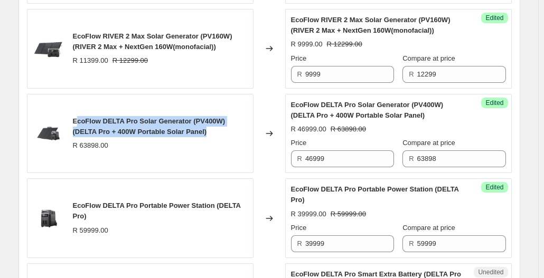
drag, startPoint x: 151, startPoint y: 132, endPoint x: 77, endPoint y: 123, distance: 73.9
click at [77, 123] on div "EcoFlow DELTA Pro Solar Generator (PV400W) (DELTA Pro + 400W Portable Solar Pan…" at bounding box center [160, 126] width 175 height 21
click at [119, 126] on span "EcoFlow DELTA Pro Solar Generator (PV400W) (DELTA Pro + 400W Portable Solar Pan…" at bounding box center [149, 126] width 153 height 18
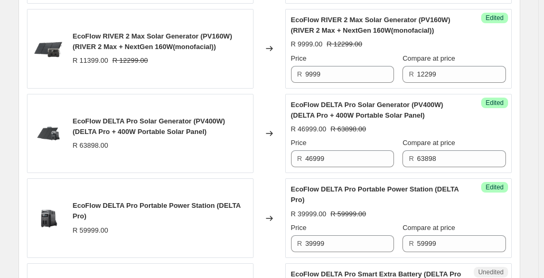
click at [72, 117] on div "EcoFlow DELTA Pro Solar Generator (PV400W) (DELTA Pro + 400W Portable Solar Pan…" at bounding box center [140, 134] width 227 height 80
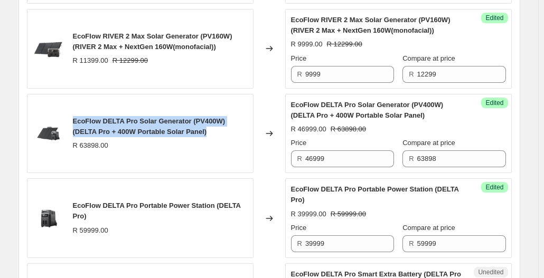
drag, startPoint x: 73, startPoint y: 117, endPoint x: 206, endPoint y: 128, distance: 133.6
click at [206, 128] on div "EcoFlow DELTA Pro Solar Generator (PV400W) (DELTA Pro + 400W Portable Solar Pan…" at bounding box center [140, 134] width 227 height 80
copy span "EcoFlow DELTA Pro Solar Generator (PV400W) (DELTA Pro + 400W Portable Solar Pan…"
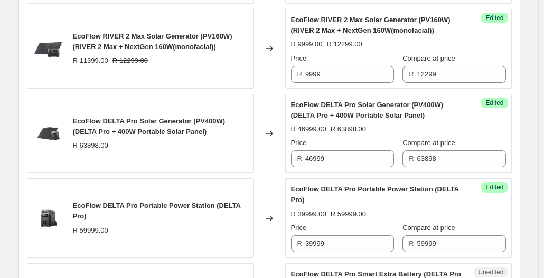
click at [233, 155] on div "EcoFlow DELTA Pro Solar Generator (PV400W) (DELTA Pro + 400W Portable Solar Pan…" at bounding box center [140, 134] width 227 height 80
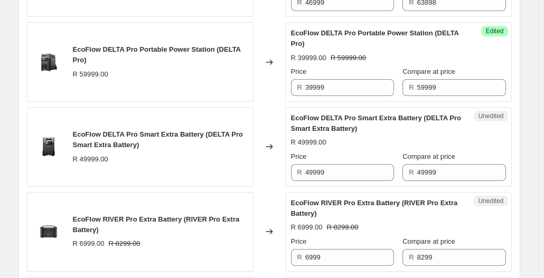
scroll to position [792, 0]
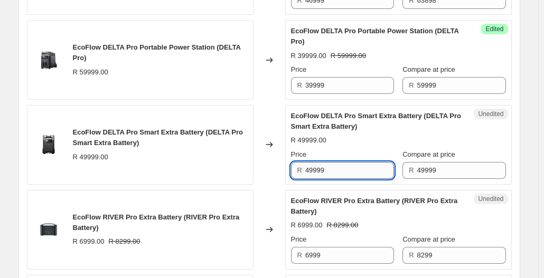
click at [373, 173] on input "49999" at bounding box center [349, 170] width 89 height 17
type input "4"
type input "34999"
click at [504, 151] on div "Compare at price" at bounding box center [454, 154] width 103 height 11
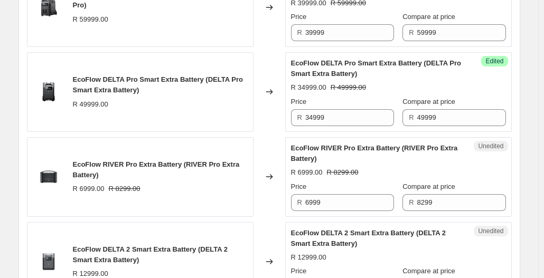
scroll to position [898, 0]
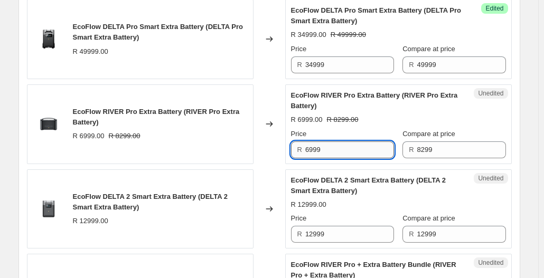
click at [352, 148] on input "6999" at bounding box center [349, 150] width 89 height 17
type input "6499"
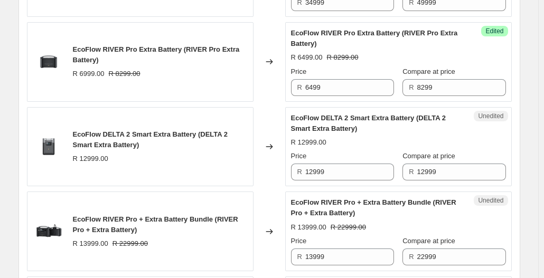
scroll to position [962, 0]
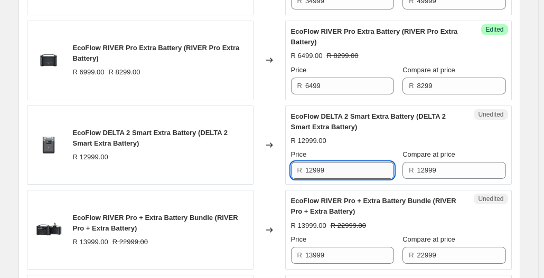
click at [349, 168] on input "12999" at bounding box center [349, 170] width 89 height 17
type input "1"
type input "10999"
click at [376, 137] on div "R 12999.00" at bounding box center [398, 141] width 215 height 11
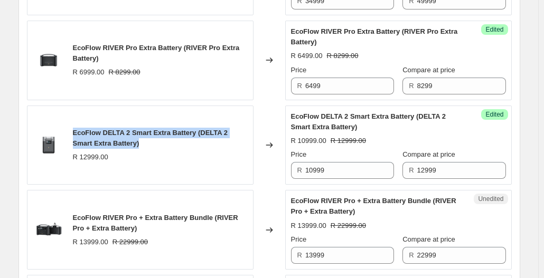
drag, startPoint x: 127, startPoint y: 139, endPoint x: 76, endPoint y: 128, distance: 51.8
click at [76, 128] on div "EcoFlow DELTA 2 Smart Extra Battery (DELTA 2 Smart Extra Battery)" at bounding box center [160, 138] width 175 height 21
copy span "EcoFlow DELTA 2 Smart Extra Battery (DELTA 2 Smart Extra Battery)"
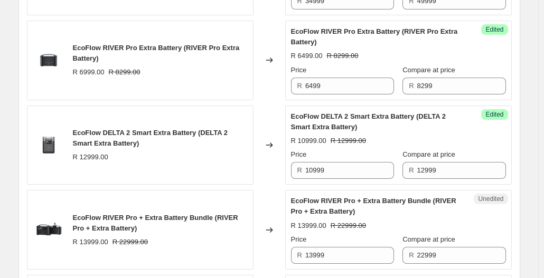
click at [242, 190] on div "EcoFlow RIVER Pro + Extra Battery Bundle (RIVER Pro + Extra Battery) R 13999.00…" at bounding box center [140, 230] width 227 height 80
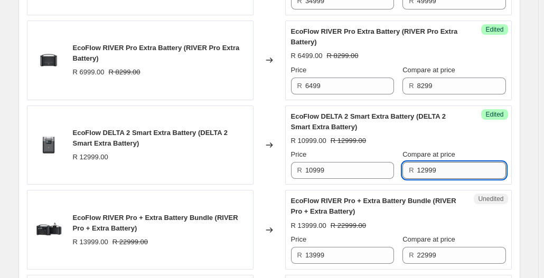
click at [449, 174] on input "12999" at bounding box center [461, 170] width 89 height 17
type input "1"
type input "13999"
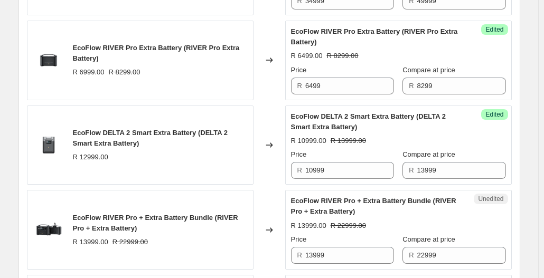
click at [460, 155] on div "Compare at price" at bounding box center [454, 154] width 103 height 11
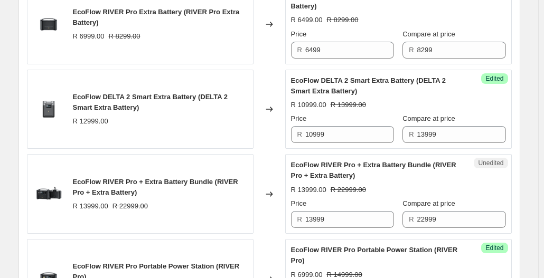
scroll to position [1015, 0]
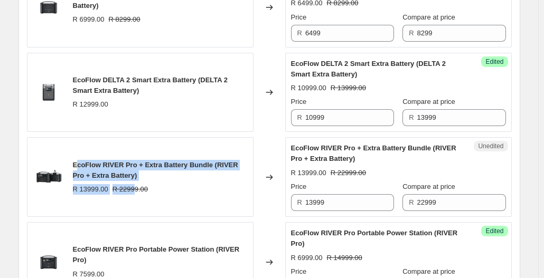
drag, startPoint x: 132, startPoint y: 177, endPoint x: 78, endPoint y: 159, distance: 56.8
click at [78, 160] on div "EcoFlow RIVER Pro + Extra Battery Bundle (RIVER Pro + Extra Battery) R 13999.00…" at bounding box center [160, 177] width 175 height 35
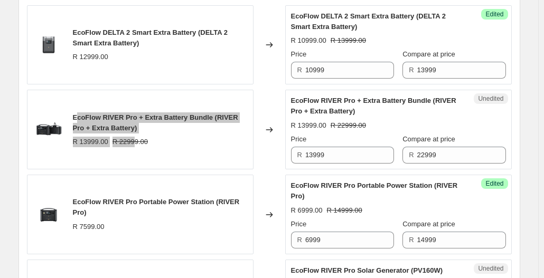
scroll to position [1120, 0]
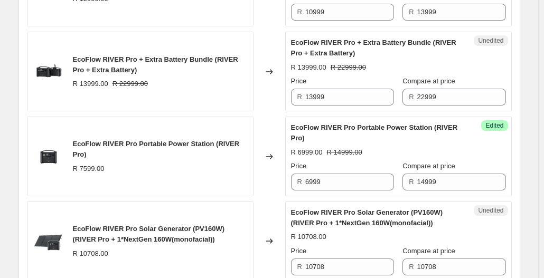
click at [232, 134] on div "EcoFlow RIVER Pro Portable Power Station (RIVER Pro) R 7599.00" at bounding box center [140, 157] width 227 height 80
click at [340, 179] on input "6999" at bounding box center [349, 182] width 89 height 17
type input "6"
type input "7299"
click at [241, 187] on div "EcoFlow RIVER Pro Portable Power Station (RIVER Pro) R 7599.00" at bounding box center [140, 157] width 227 height 80
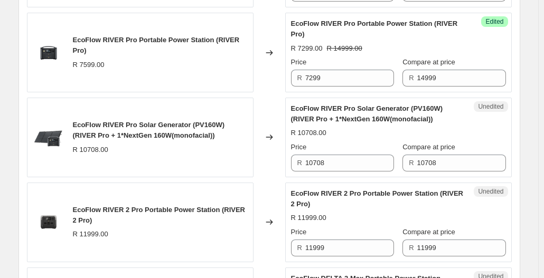
scroll to position [1226, 0]
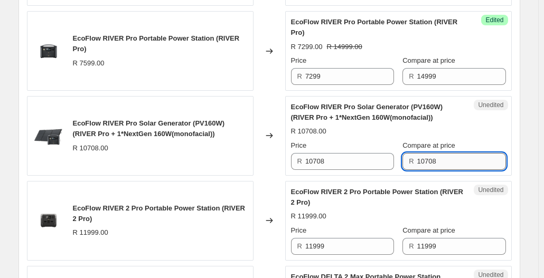
click at [450, 160] on input "10708" at bounding box center [461, 161] width 89 height 17
type input "1"
type input "18499"
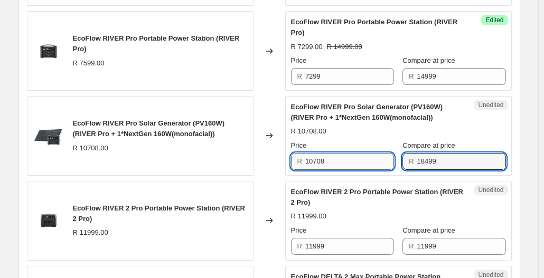
click at [373, 160] on input "10708" at bounding box center [349, 161] width 89 height 17
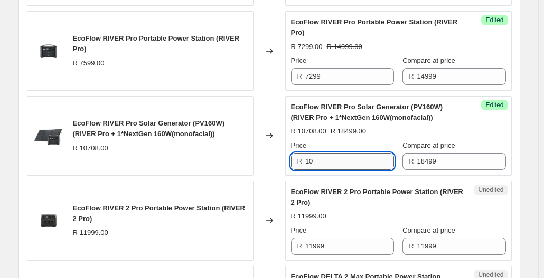
type input "1"
type input "9999"
click at [237, 160] on div "EcoFlow RIVER Pro Solar Generator (PV160W) (RIVER Pro + 1*NextGen 160W(monofaci…" at bounding box center [140, 136] width 227 height 80
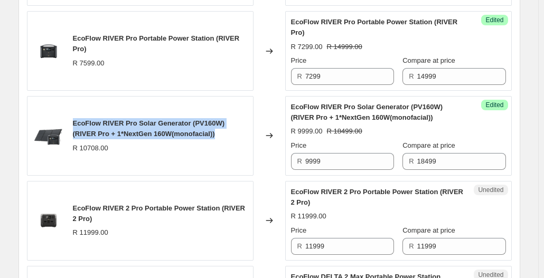
drag, startPoint x: 200, startPoint y: 126, endPoint x: 74, endPoint y: 117, distance: 125.5
click at [74, 117] on div "EcoFlow RIVER Pro Solar Generator (PV160W) (RIVER Pro + 1*NextGen 160W(monofaci…" at bounding box center [140, 136] width 227 height 80
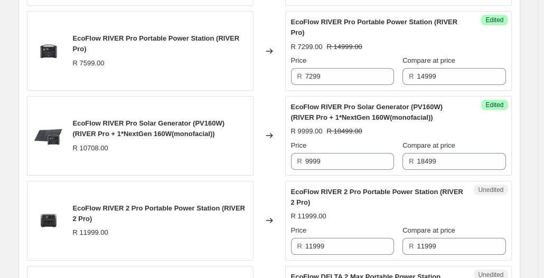
click at [213, 161] on div "EcoFlow RIVER Pro Solar Generator (PV160W) (RIVER Pro + 1*NextGen 160W(monofaci…" at bounding box center [140, 136] width 227 height 80
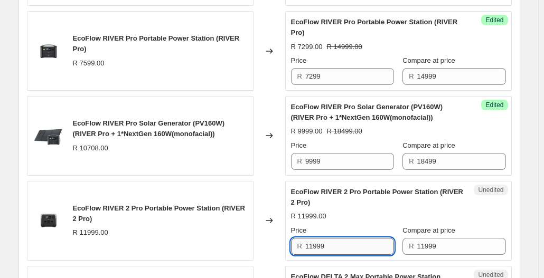
click at [354, 246] on input "11999" at bounding box center [349, 246] width 89 height 17
type input "1"
type input "9599"
click at [233, 181] on div "EcoFlow RIVER 2 Pro Portable Power Station (RIVER 2 Pro) R 11999.00" at bounding box center [140, 221] width 227 height 80
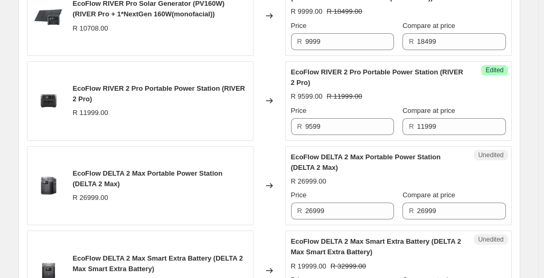
scroll to position [1353, 0]
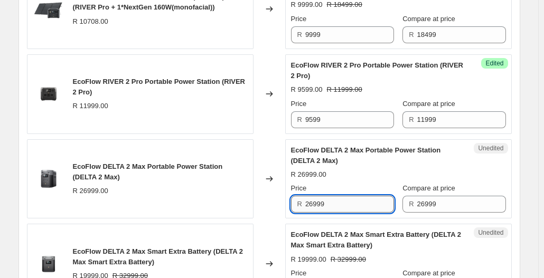
click at [363, 197] on input "26999" at bounding box center [349, 204] width 89 height 17
type input "2"
type input "25699"
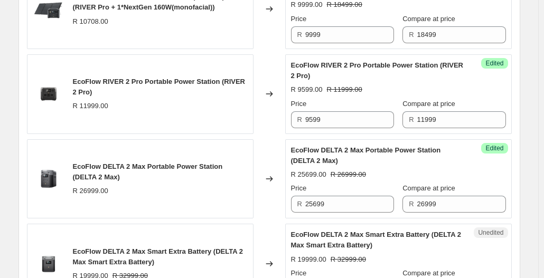
click at [156, 201] on div "EcoFlow DELTA 2 Max Portable Power Station (DELTA 2 Max) R 26999.00" at bounding box center [140, 179] width 227 height 80
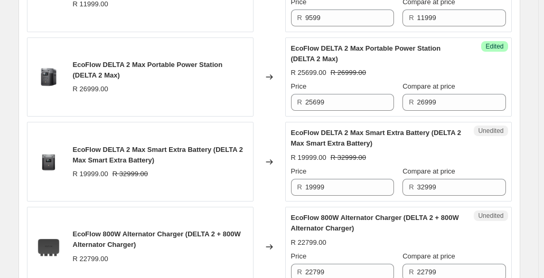
scroll to position [1456, 0]
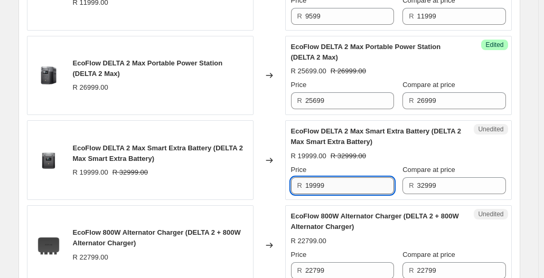
click at [362, 177] on input "19999" at bounding box center [349, 185] width 89 height 17
type input "17999"
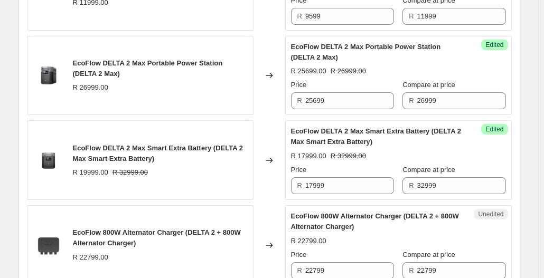
click at [314, 205] on div "Unedited EcoFlow 800W Alternator Charger (DELTA 2 + 800W Alternator Charger) R …" at bounding box center [398, 245] width 227 height 80
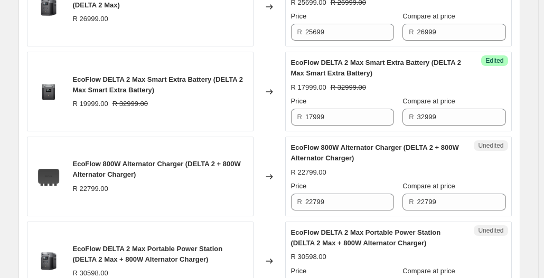
scroll to position [1526, 0]
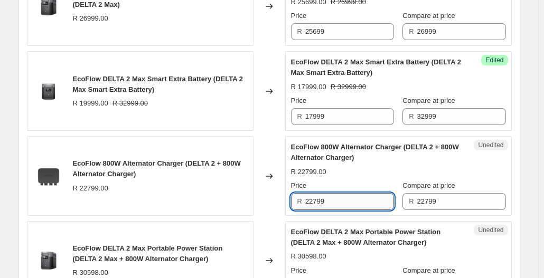
click at [339, 199] on input "22799" at bounding box center [349, 201] width 89 height 17
type input "2"
type input "19999"
click at [225, 205] on div "EcoFlow 800W Alternator Charger (DELTA 2 + 800W Alternator Charger) R 22799.00" at bounding box center [140, 176] width 227 height 80
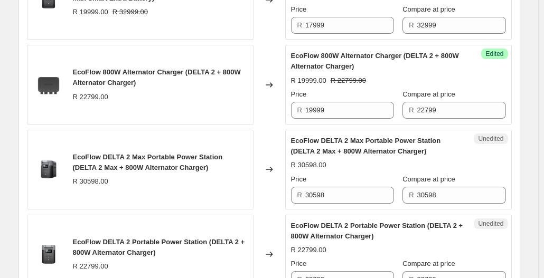
scroll to position [1617, 0]
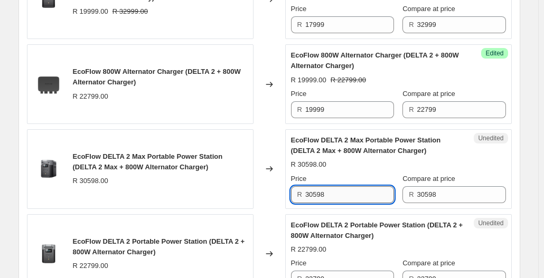
click at [353, 186] on input "30598" at bounding box center [349, 194] width 89 height 17
type input "3"
type input "26599"
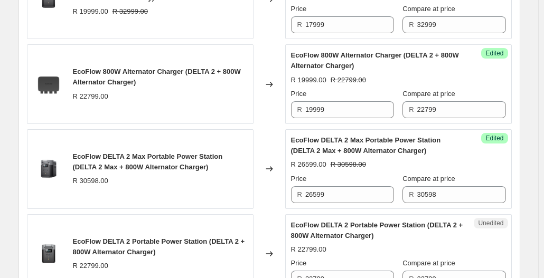
click at [259, 191] on div "Changed to" at bounding box center [270, 169] width 32 height 80
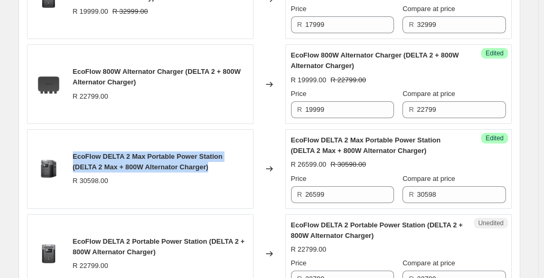
drag, startPoint x: 193, startPoint y: 162, endPoint x: 74, endPoint y: 154, distance: 119.2
click at [74, 154] on div "EcoFlow DELTA 2 Max Portable Power Station (DELTA 2 Max + 800W Alternator Charg…" at bounding box center [140, 169] width 227 height 80
copy span "EcoFlow DELTA 2 Max Portable Power Station (DELTA 2 Max + 800W Alternator Charg…"
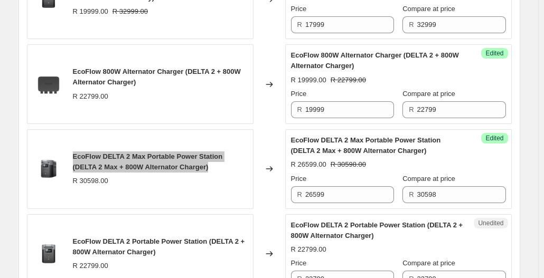
scroll to position [1670, 0]
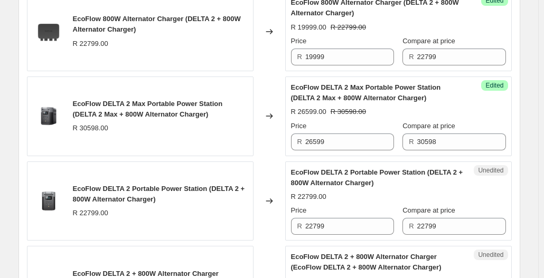
click at [168, 195] on div "EcoFlow DELTA 2 Portable Power Station (DELTA 2 + 800W Alternator Charger)" at bounding box center [160, 194] width 175 height 21
drag, startPoint x: 378, startPoint y: 226, endPoint x: 274, endPoint y: 209, distance: 105.3
click at [254, 212] on div "EcoFlow DELTA 2 Portable Power Station (DELTA 2 + 800W Alternator Charger) R 22…" at bounding box center [269, 202] width 485 height 80
type input "19999"
click at [360, 192] on div "R 22799.00" at bounding box center [398, 197] width 215 height 11
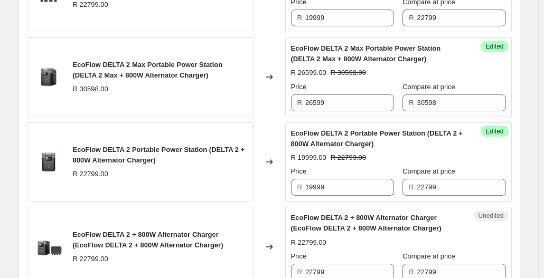
scroll to position [1723, 0]
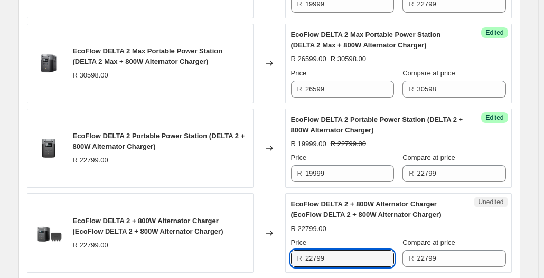
drag, startPoint x: 375, startPoint y: 254, endPoint x: 267, endPoint y: 236, distance: 109.2
click at [256, 242] on div "EcoFlow DELTA 2 + 800W Alternator Charger (EcoFlow DELTA 2 + 800W Alternator Ch…" at bounding box center [269, 233] width 485 height 80
type input "19999"
click at [202, 217] on span "EcoFlow DELTA 2 + 800W Alternator Charger (EcoFlow DELTA 2 + 800W Alternator Ch…" at bounding box center [148, 226] width 151 height 18
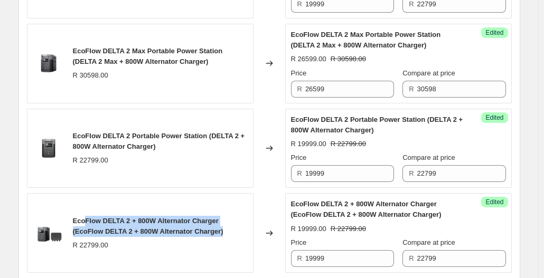
drag, startPoint x: 96, startPoint y: 211, endPoint x: 209, endPoint y: 226, distance: 114.6
click at [209, 226] on div "EcoFlow DELTA 2 + 800W Alternator Charger (EcoFlow DELTA 2 + 800W Alternator Ch…" at bounding box center [160, 226] width 175 height 21
click at [144, 193] on div "EcoFlow DELTA 2 + 800W Alternator Charger (EcoFlow DELTA 2 + 800W Alternator Ch…" at bounding box center [140, 233] width 227 height 80
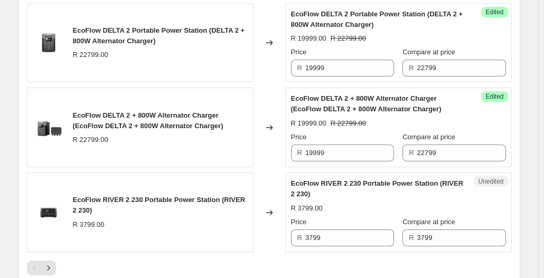
scroll to position [1882, 0]
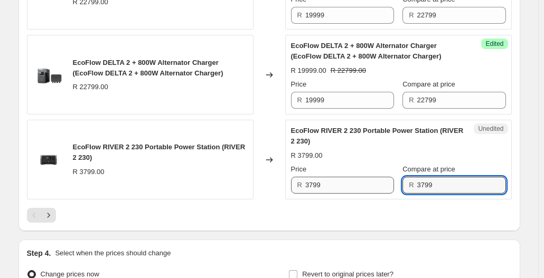
drag, startPoint x: 440, startPoint y: 179, endPoint x: 358, endPoint y: 171, distance: 82.3
click at [358, 171] on div "Price R 3799 Compare at price R 3799" at bounding box center [398, 179] width 215 height 30
type input "3999"
click at [341, 187] on div "Unedited EcoFlow RIVER 2 230 Portable Power Station (RIVER 2 230) R 3799.00 Pri…" at bounding box center [398, 160] width 227 height 80
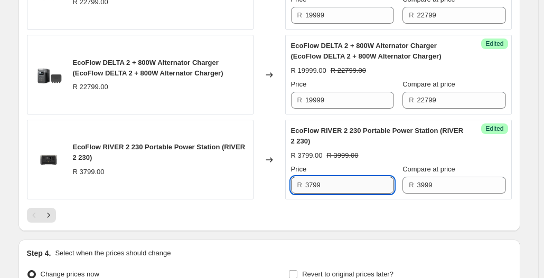
click at [333, 177] on input "3799" at bounding box center [349, 185] width 89 height 17
type input "3"
type input "3599"
click at [343, 208] on div at bounding box center [269, 215] width 485 height 15
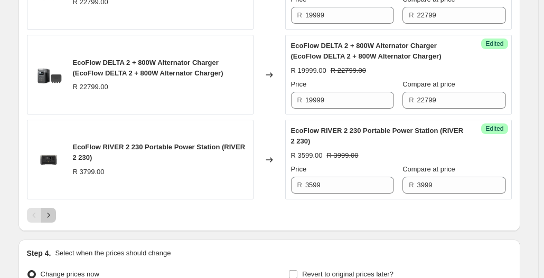
click at [56, 208] on button "Next" at bounding box center [48, 215] width 15 height 15
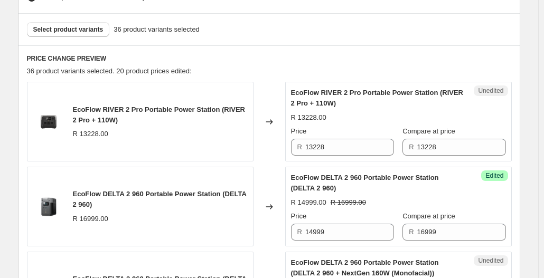
scroll to position [289, 0]
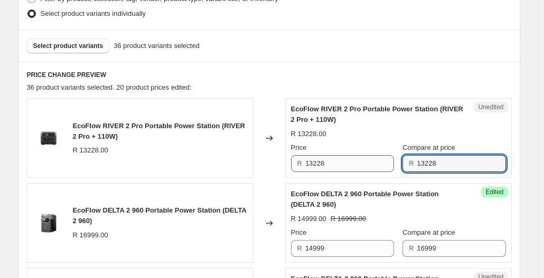
drag, startPoint x: 459, startPoint y: 161, endPoint x: 353, endPoint y: 164, distance: 105.7
click at [353, 164] on div "Price R 13228 Compare at price R 13228" at bounding box center [398, 158] width 215 height 30
type input "13999"
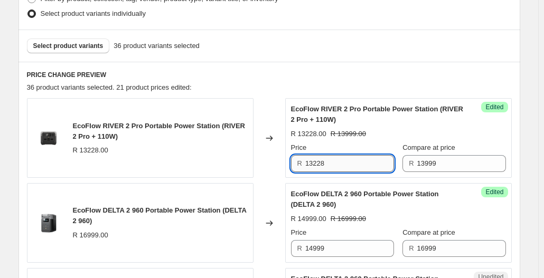
click at [378, 160] on input "13228" at bounding box center [349, 163] width 89 height 17
type input "1"
type input "11999"
click at [188, 193] on div "EcoFlow DELTA 2 960 Portable Power Station (DELTA 2 960) R 16999.00" at bounding box center [140, 223] width 227 height 80
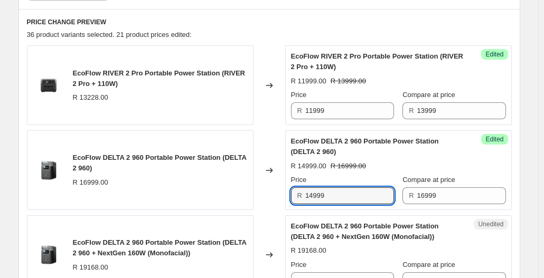
drag, startPoint x: 341, startPoint y: 193, endPoint x: 291, endPoint y: 189, distance: 50.9
click at [291, 189] on div "Success Edited EcoFlow DELTA 2 960 Portable Power Station (DELTA 2 960) R 14999…" at bounding box center [398, 170] width 227 height 80
type input "15999"
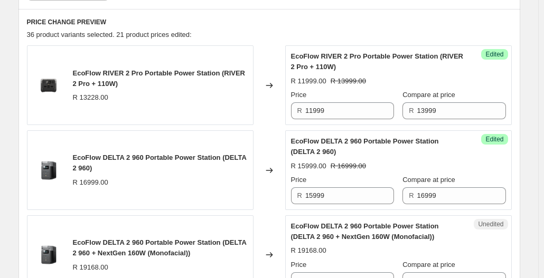
click at [267, 198] on div "Changed to" at bounding box center [270, 170] width 32 height 80
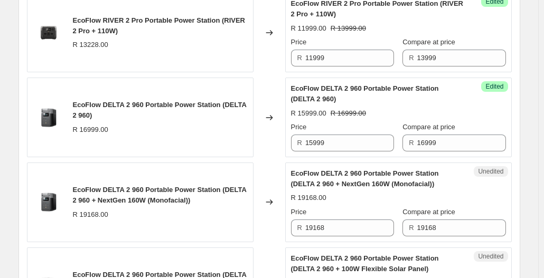
scroll to position [448, 0]
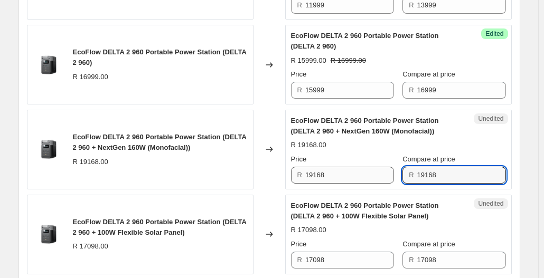
drag, startPoint x: 451, startPoint y: 174, endPoint x: 388, endPoint y: 165, distance: 63.9
click at [388, 165] on div "Price R 19168 Compare at price R 19168" at bounding box center [398, 169] width 215 height 30
type input "21499"
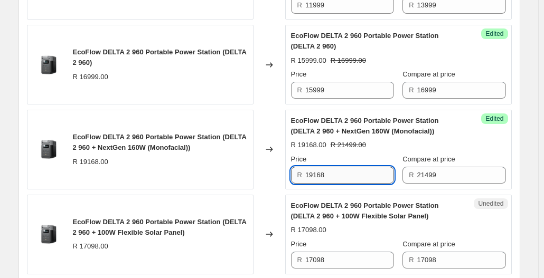
click at [350, 179] on input "19168" at bounding box center [349, 175] width 89 height 17
type input "18799"
click at [270, 178] on div "Changed to" at bounding box center [270, 150] width 32 height 80
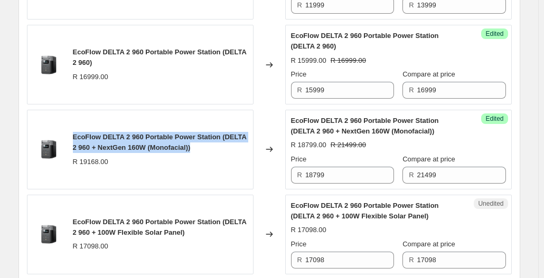
drag, startPoint x: 149, startPoint y: 146, endPoint x: 74, endPoint y: 137, distance: 75.0
click at [74, 137] on div "EcoFlow DELTA 2 960 Portable Power Station (DELTA 2 960 + NextGen 160W (Monofac…" at bounding box center [140, 150] width 227 height 80
click at [177, 136] on span "EcoFlow DELTA 2 960 Portable Power Station (DELTA 2 960 + NextGen 160W (Monofac…" at bounding box center [160, 142] width 174 height 18
drag, startPoint x: 221, startPoint y: 135, endPoint x: 73, endPoint y: 119, distance: 148.7
click at [73, 119] on div "EcoFlow DELTA 2 960 Portable Power Station (DELTA 2 960 + NextGen 160W (Monofac…" at bounding box center [140, 150] width 227 height 80
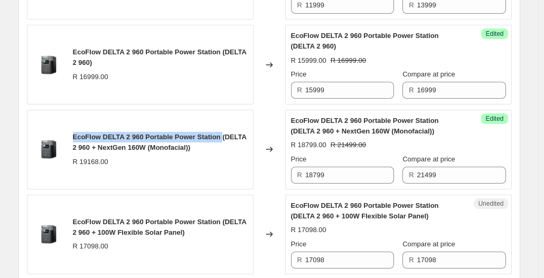
copy span "EcoFlow DELTA 2 960 Portable Power Station"
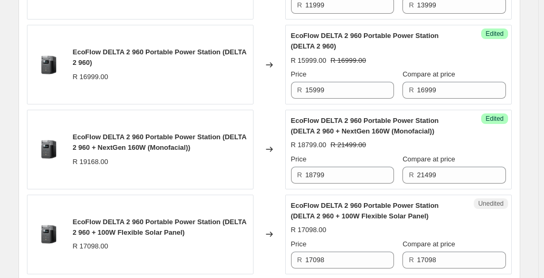
click at [170, 152] on div "EcoFlow DELTA 2 960 Portable Power Station (DELTA 2 960 + NextGen 160W (Monofac…" at bounding box center [160, 142] width 175 height 21
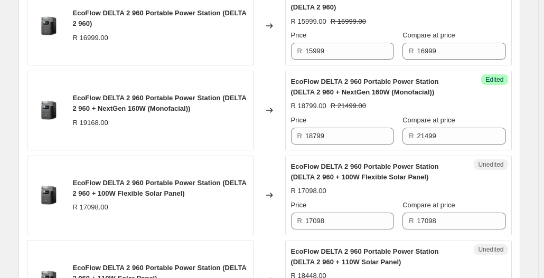
scroll to position [554, 0]
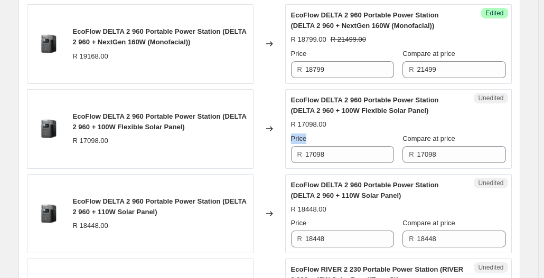
click at [330, 130] on div "EcoFlow DELTA 2 960 Portable Power Station (DELTA 2 960 + 100W Flexible Solar P…" at bounding box center [398, 129] width 215 height 68
click at [207, 141] on div "R 17098.00" at bounding box center [160, 141] width 175 height 11
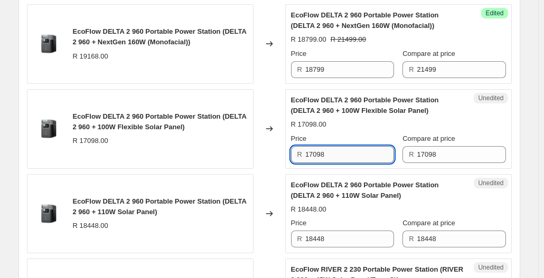
click at [341, 149] on input "17098" at bounding box center [349, 154] width 89 height 17
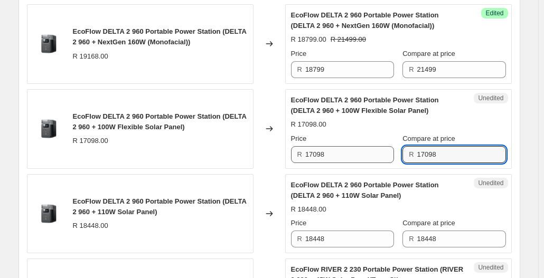
drag, startPoint x: 451, startPoint y: 154, endPoint x: 361, endPoint y: 153, distance: 90.3
click at [361, 153] on div "Price R 17098 Compare at price R 17098" at bounding box center [398, 149] width 215 height 30
type input "17699"
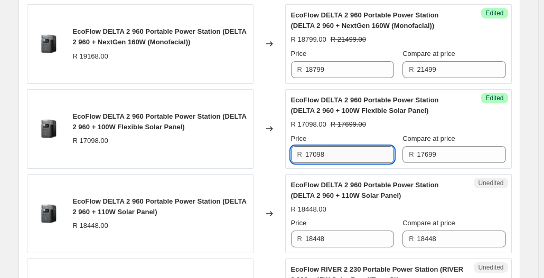
click at [385, 157] on input "17098" at bounding box center [349, 154] width 89 height 17
type input "1"
type input "16899"
click at [216, 122] on div "EcoFlow DELTA 2 960 Portable Power Station (DELTA 2 960 + 100W Flexible Solar P…" at bounding box center [160, 121] width 175 height 21
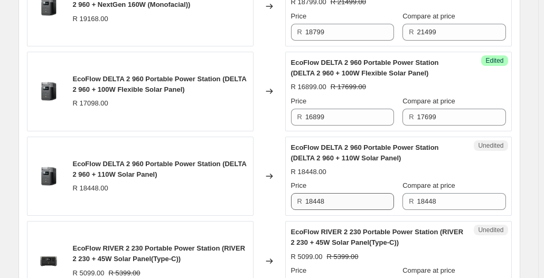
scroll to position [606, 0]
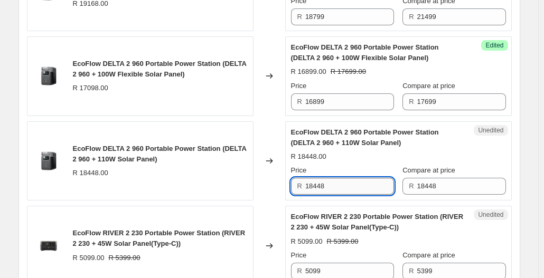
click at [332, 189] on input "18448" at bounding box center [349, 186] width 89 height 17
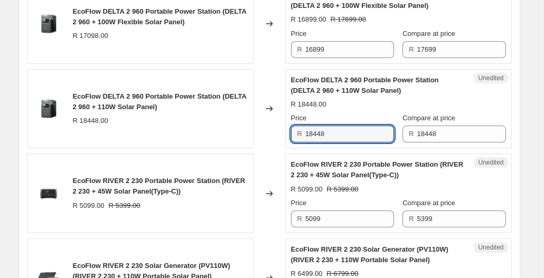
scroll to position [659, 0]
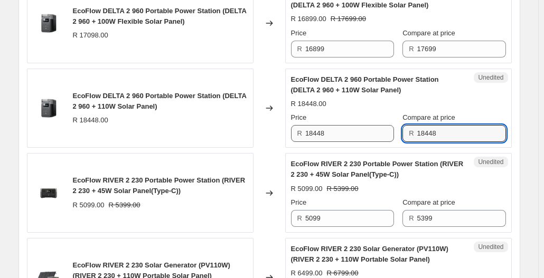
drag, startPoint x: 463, startPoint y: 130, endPoint x: 386, endPoint y: 131, distance: 77.1
click at [386, 131] on div "Price R 18448 Compare at price R 18448" at bounding box center [398, 128] width 215 height 30
type input "19999"
click at [338, 134] on input "18448" at bounding box center [349, 133] width 89 height 17
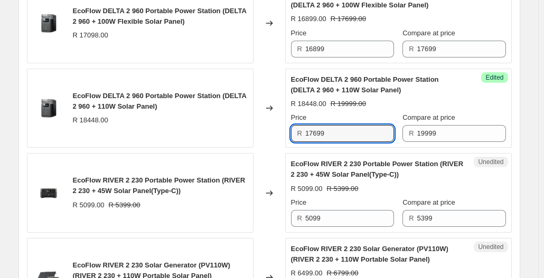
type input "17699"
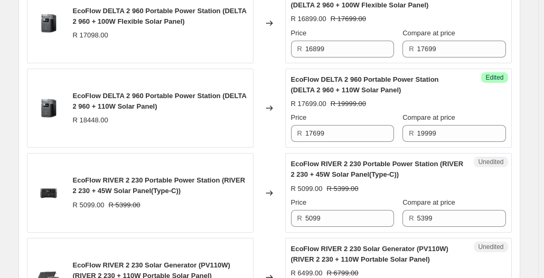
click at [284, 143] on div "Changed to" at bounding box center [270, 109] width 32 height 80
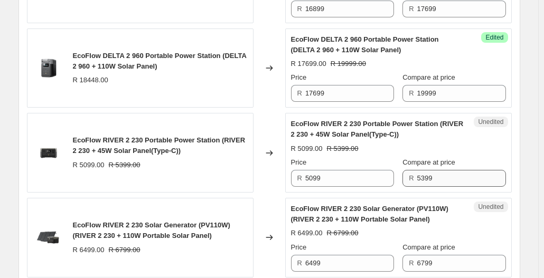
scroll to position [712, 0]
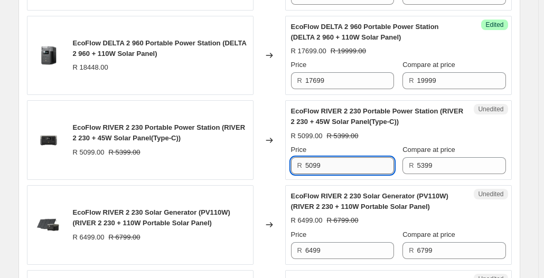
click at [377, 166] on input "5099" at bounding box center [349, 165] width 89 height 17
click at [348, 169] on input "5099" at bounding box center [349, 165] width 89 height 17
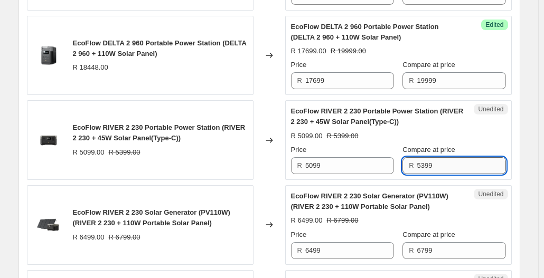
click at [461, 170] on input "5399" at bounding box center [461, 165] width 89 height 17
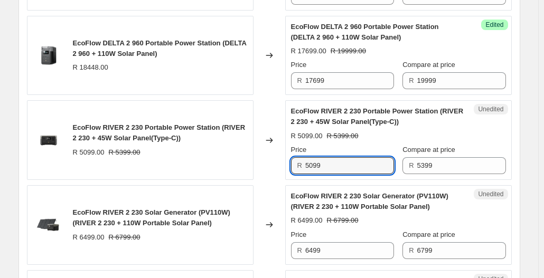
drag, startPoint x: 369, startPoint y: 164, endPoint x: 301, endPoint y: 158, distance: 67.9
click at [275, 166] on div "EcoFlow RIVER 2 230 Portable Power Station (RIVER 2 230 + 45W Solar Panel(Type-…" at bounding box center [269, 140] width 485 height 80
type input "4899"
click at [387, 209] on div "EcoFlow RIVER 2 230 Solar Generator (PV110W) (RIVER 2 230 + 110W Portable Solar…" at bounding box center [398, 225] width 215 height 68
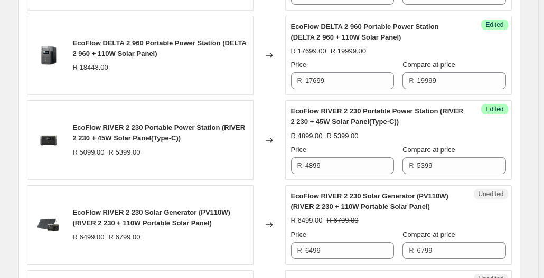
click at [325, 187] on div "Unedited EcoFlow RIVER 2 230 Solar Generator (PV110W) (RIVER 2 230 + 110W Porta…" at bounding box center [398, 225] width 227 height 80
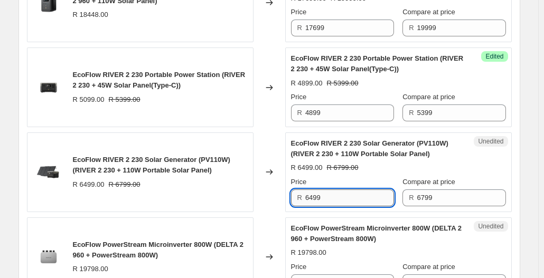
click at [377, 197] on input "6499" at bounding box center [349, 198] width 89 height 17
type input "6"
type input "5899"
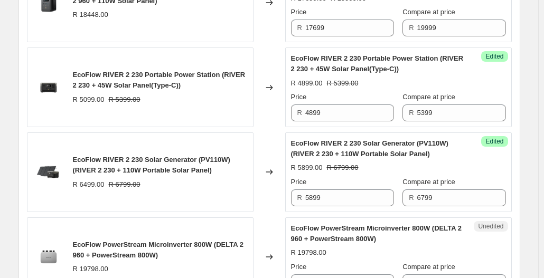
click at [351, 238] on span "EcoFlow PowerStream Microinverter 800W (DELTA 2 960 + PowerStream 800W)" at bounding box center [376, 233] width 171 height 18
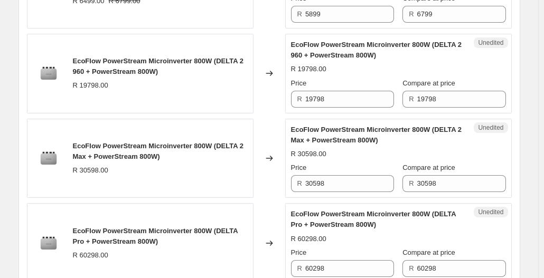
scroll to position [923, 0]
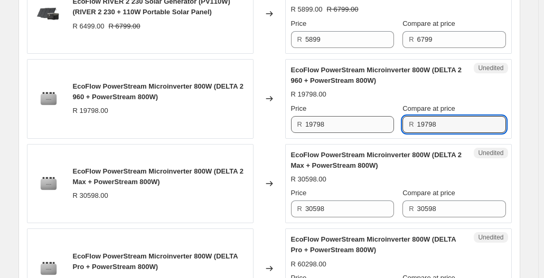
drag, startPoint x: 449, startPoint y: 121, endPoint x: 370, endPoint y: 121, distance: 79.2
click at [291, 125] on div "Unedited EcoFlow PowerStream Microinverter 800W (DELTA 2 960 + PowerStream 800W…" at bounding box center [398, 99] width 227 height 80
type input "23999"
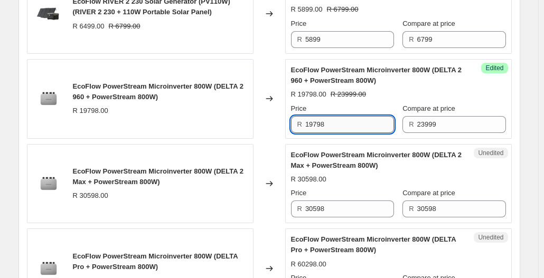
click at [360, 121] on input "19798" at bounding box center [349, 124] width 89 height 17
type input "19799"
click at [351, 156] on span "EcoFlow PowerStream Microinverter 800W (DELTA 2 Max + PowerStream 800W)" at bounding box center [376, 160] width 171 height 18
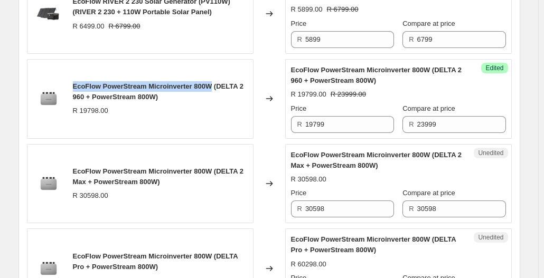
drag, startPoint x: 77, startPoint y: 81, endPoint x: 211, endPoint y: 74, distance: 134.9
click at [211, 74] on div "EcoFlow PowerStream Microinverter 800W (DELTA 2 960 + PowerStream 800W) R 19798…" at bounding box center [140, 99] width 227 height 80
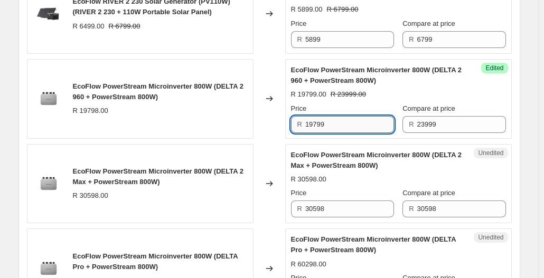
click at [360, 119] on input "19799" at bounding box center [349, 124] width 89 height 17
click at [409, 160] on div "EcoFlow PowerStream Microinverter 800W (DELTA 2 Max + PowerStream 800W)" at bounding box center [377, 160] width 173 height 21
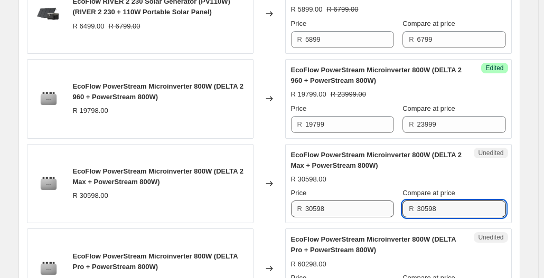
drag, startPoint x: 479, startPoint y: 211, endPoint x: 381, endPoint y: 208, distance: 97.8
click at [381, 208] on div "Price R 30598 Compare at price R 30598" at bounding box center [398, 203] width 215 height 30
type input "30999"
click at [375, 201] on input "30598" at bounding box center [349, 209] width 89 height 17
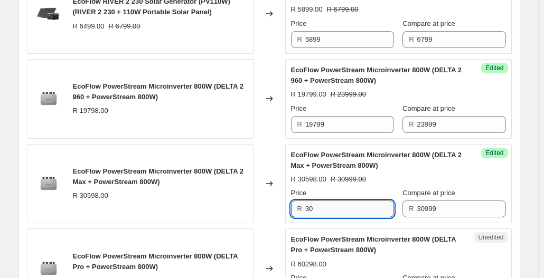
type input "3"
type input "26399"
click at [372, 189] on div "Price" at bounding box center [342, 193] width 103 height 11
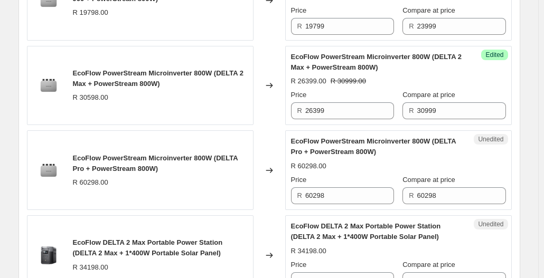
scroll to position [1023, 0]
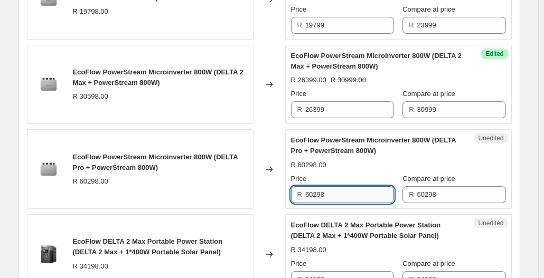
click at [352, 198] on input "60298" at bounding box center [349, 194] width 89 height 17
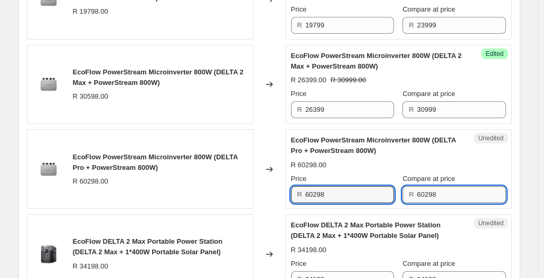
click at [456, 191] on input "60298" at bounding box center [461, 194] width 89 height 17
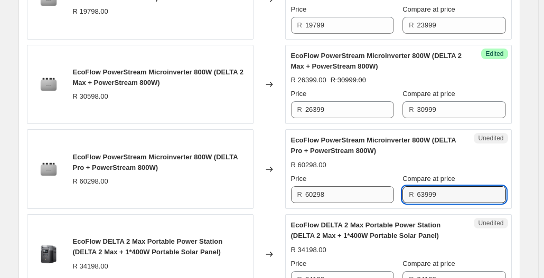
type input "63999"
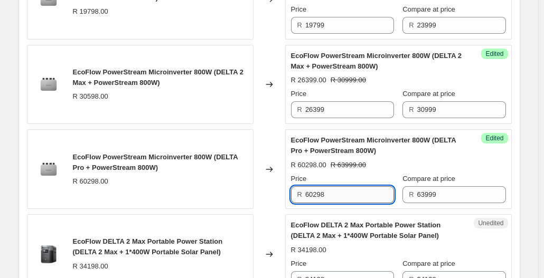
click at [372, 192] on input "60298" at bounding box center [349, 194] width 89 height 17
type input "6"
type input "42999"
click at [260, 186] on div "Changed to" at bounding box center [270, 169] width 32 height 80
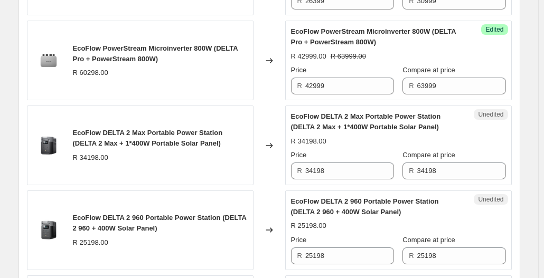
scroll to position [1133, 0]
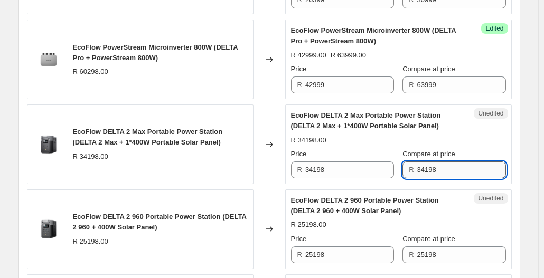
click at [445, 170] on input "34198" at bounding box center [461, 170] width 89 height 17
type input "3"
type input "39999"
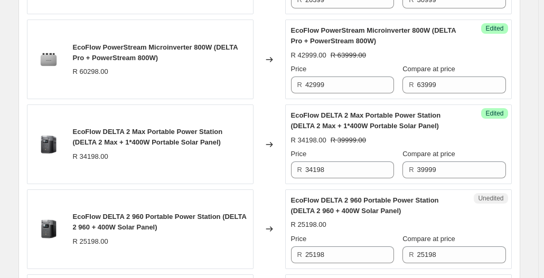
click at [379, 175] on div "Success Edited EcoFlow DELTA 2 Max Portable Power Station (DELTA 2 Max + 1*400W…" at bounding box center [398, 145] width 227 height 80
click at [371, 166] on input "34198" at bounding box center [349, 170] width 89 height 17
type input "3"
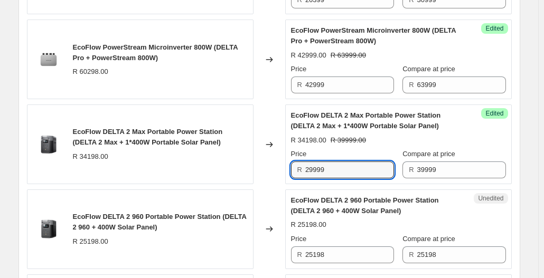
type input "29999"
click at [396, 144] on div "EcoFlow DELTA 2 Max Portable Power Station (DELTA 2 Max + 1*400W Portable Solar…" at bounding box center [398, 144] width 215 height 68
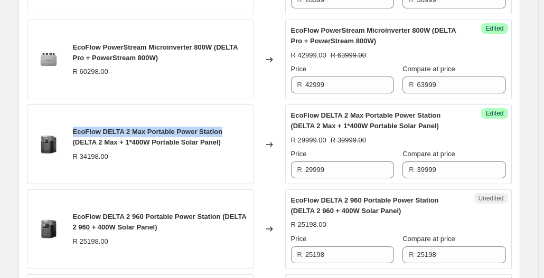
drag, startPoint x: 74, startPoint y: 125, endPoint x: 220, endPoint y: 122, distance: 145.3
click at [220, 122] on div "EcoFlow DELTA 2 Max Portable Power Station (DELTA 2 Max + 1*400W Portable Solar…" at bounding box center [140, 145] width 227 height 80
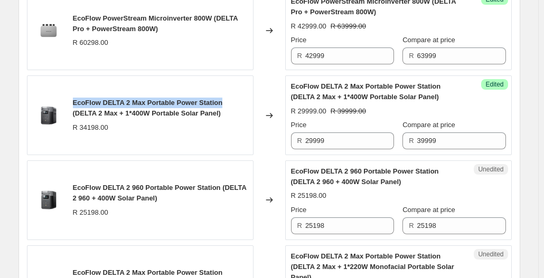
scroll to position [1185, 0]
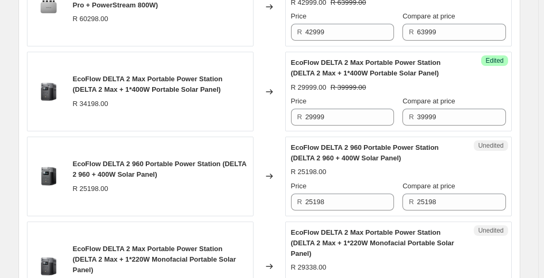
click at [232, 176] on div "EcoFlow DELTA 2 960 Portable Power Station (DELTA 2 960 + 400W Solar Panel) R 2…" at bounding box center [160, 176] width 175 height 35
click at [445, 198] on input "25198" at bounding box center [461, 202] width 89 height 17
type input "2"
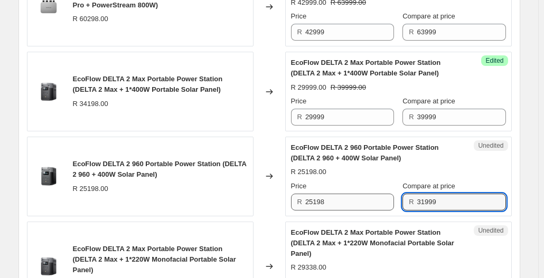
type input "31999"
click at [340, 199] on input "25198" at bounding box center [349, 202] width 89 height 17
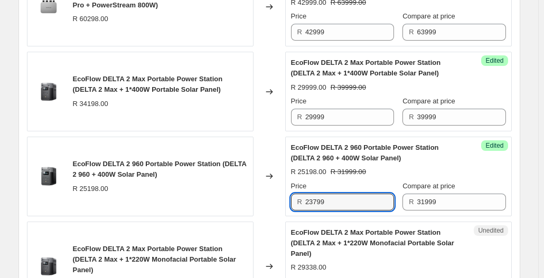
type input "23799"
click at [354, 181] on div "Price" at bounding box center [342, 186] width 103 height 11
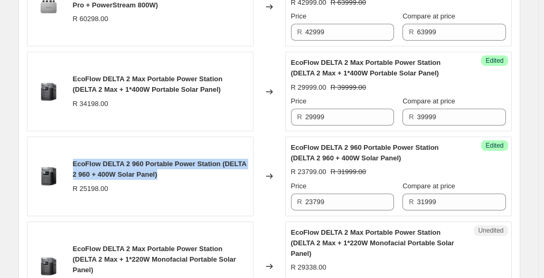
drag, startPoint x: 157, startPoint y: 169, endPoint x: 76, endPoint y: 156, distance: 81.7
click at [76, 159] on div "EcoFlow DELTA 2 960 Portable Power Station (DELTA 2 960 + 400W Solar Panel)" at bounding box center [160, 169] width 175 height 21
click at [173, 159] on div "EcoFlow DELTA 2 960 Portable Power Station (DELTA 2 960 + 400W Solar Panel)" at bounding box center [160, 169] width 175 height 21
drag, startPoint x: 73, startPoint y: 158, endPoint x: 219, endPoint y: 153, distance: 145.9
click at [219, 153] on div "EcoFlow DELTA 2 960 Portable Power Station (DELTA 2 960 + 400W Solar Panel) R 2…" at bounding box center [140, 177] width 227 height 80
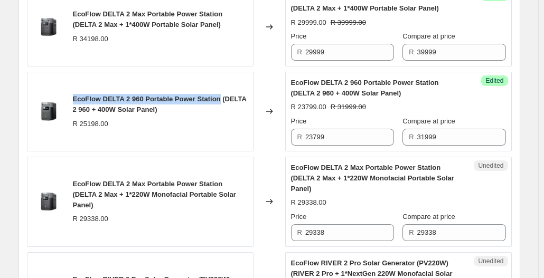
scroll to position [1259, 0]
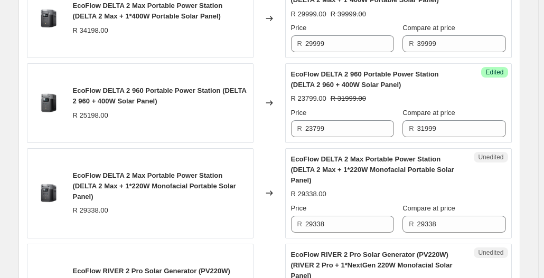
click at [214, 116] on div "R 25198.00" at bounding box center [160, 115] width 175 height 11
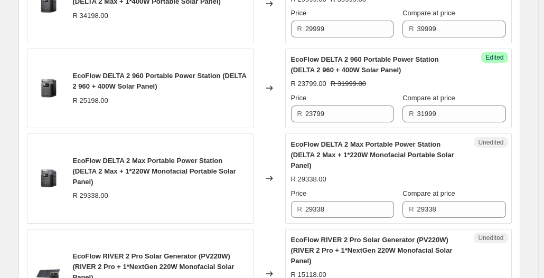
scroll to position [1312, 0]
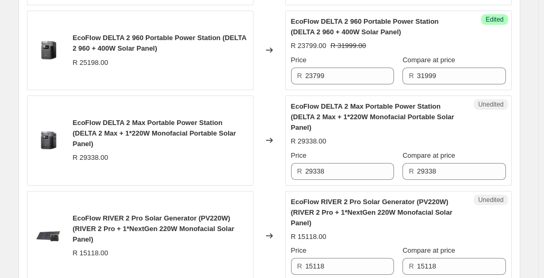
click at [188, 124] on div "EcoFlow DELTA 2 Max Portable Power Station (DELTA 2 Max + 1*220W Monofacial Por…" at bounding box center [160, 134] width 175 height 32
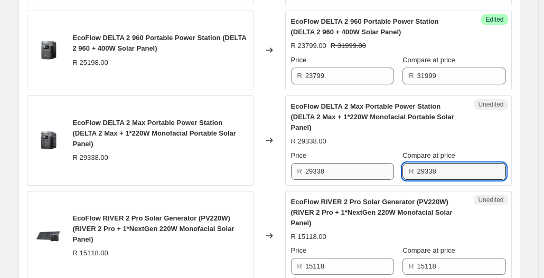
drag, startPoint x: 464, startPoint y: 157, endPoint x: 395, endPoint y: 154, distance: 68.7
click at [395, 154] on div "Price R 29338 Compare at price R 29338" at bounding box center [398, 166] width 215 height 30
type input "36999"
click at [376, 163] on input "29338" at bounding box center [349, 171] width 89 height 17
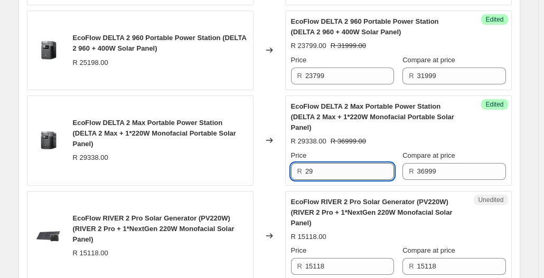
type input "2"
type input "26599"
click at [283, 191] on div "Changed to" at bounding box center [270, 236] width 32 height 90
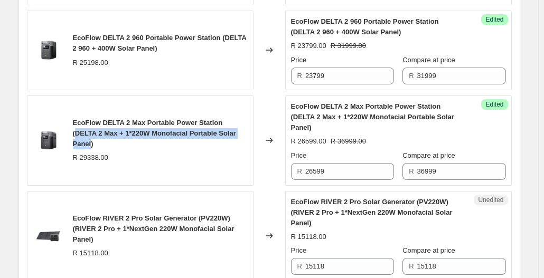
drag, startPoint x: 228, startPoint y: 119, endPoint x: 235, endPoint y: 129, distance: 12.6
click at [235, 129] on span "EcoFlow DELTA 2 Max Portable Power Station (DELTA 2 Max + 1*220W Monofacial Por…" at bounding box center [154, 133] width 163 height 29
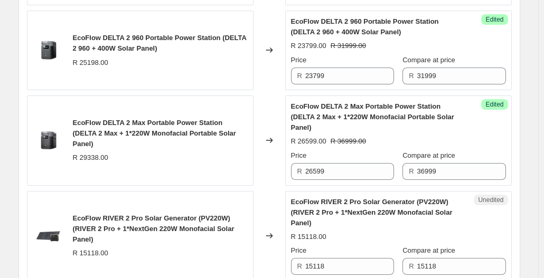
click at [144, 122] on span "EcoFlow DELTA 2 Max Portable Power Station (DELTA 2 Max + 1*220W Monofacial Por…" at bounding box center [154, 133] width 163 height 29
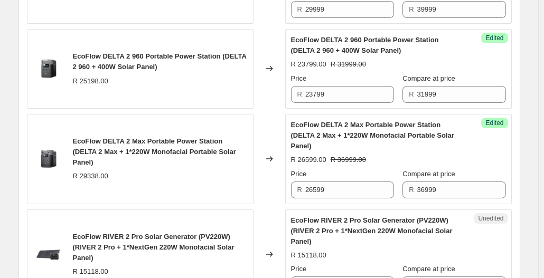
scroll to position [1346, 0]
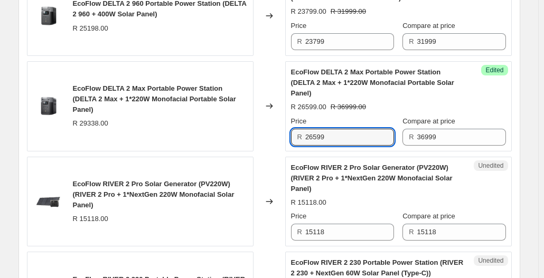
drag, startPoint x: 357, startPoint y: 128, endPoint x: 277, endPoint y: 122, distance: 80.0
click at [278, 123] on div "EcoFlow DELTA 2 Max Portable Power Station (DELTA 2 Max + 1*220W Monofacial Por…" at bounding box center [269, 106] width 485 height 90
type input "26599"
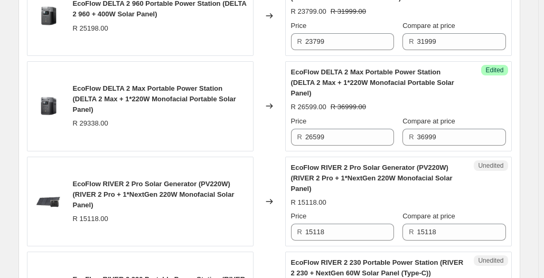
click at [353, 176] on div "EcoFlow RIVER 2 Pro Solar Generator (PV220W) (RIVER 2 Pro + 1*NextGen 220W Mono…" at bounding box center [377, 179] width 173 height 32
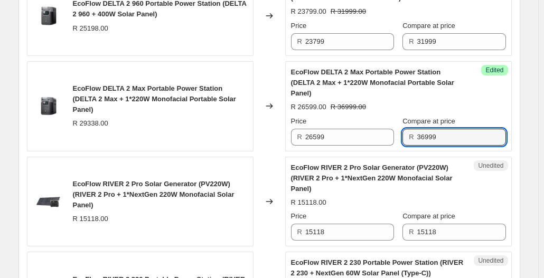
drag, startPoint x: 442, startPoint y: 120, endPoint x: 405, endPoint y: 120, distance: 37.0
click at [405, 120] on div "Price R 26599 Compare at price R 36999" at bounding box center [398, 131] width 215 height 30
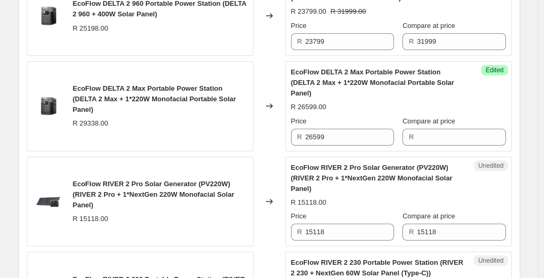
click at [406, 176] on div "EcoFlow RIVER 2 Pro Solar Generator (PV220W) (RIVER 2 Pro + 1*NextGen 220W Mono…" at bounding box center [377, 179] width 173 height 32
drag, startPoint x: 352, startPoint y: 126, endPoint x: 308, endPoint y: 127, distance: 43.3
click at [308, 129] on input "26599" at bounding box center [349, 137] width 89 height 17
click at [352, 129] on input "26599" at bounding box center [349, 137] width 89 height 17
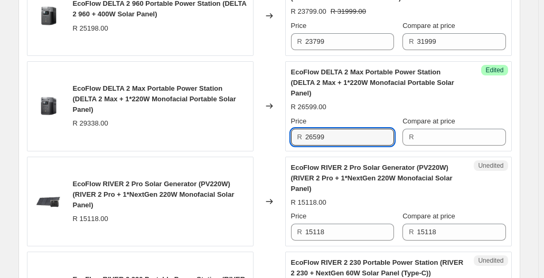
drag, startPoint x: 366, startPoint y: 122, endPoint x: 294, endPoint y: 122, distance: 72.4
click at [283, 117] on div "EcoFlow DELTA 2 Max Portable Power Station (DELTA 2 Max + 1*220W Monofacial Por…" at bounding box center [269, 106] width 485 height 90
type input "26599"
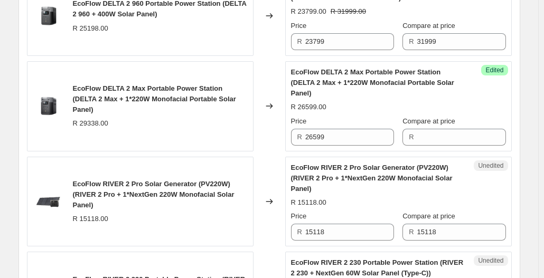
click at [363, 198] on div "R 15118.00" at bounding box center [398, 203] width 215 height 11
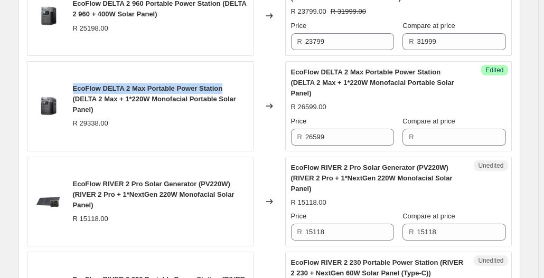
drag, startPoint x: 73, startPoint y: 83, endPoint x: 222, endPoint y: 76, distance: 148.6
click at [222, 76] on div "EcoFlow DELTA 2 Max Portable Power Station (DELTA 2 Max + 1*220W Monofacial Por…" at bounding box center [140, 106] width 227 height 90
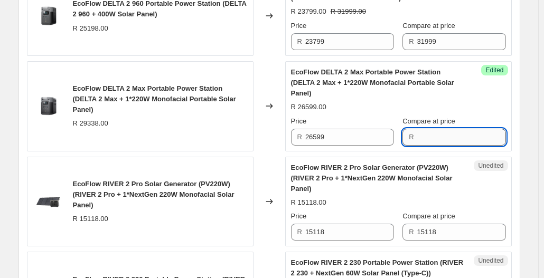
click at [437, 129] on input "Compare at price" at bounding box center [461, 137] width 89 height 17
type input "29338"
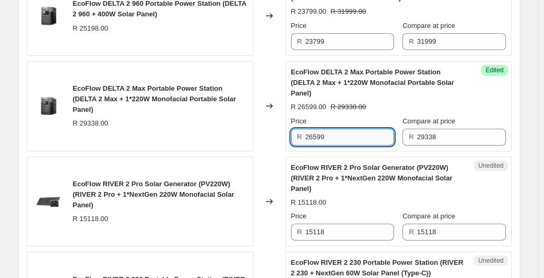
click at [345, 129] on input "26599" at bounding box center [349, 137] width 89 height 17
type input "2"
type input "29338"
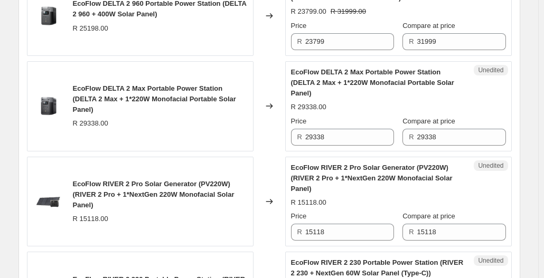
click at [356, 157] on div "Unedited EcoFlow RIVER 2 Pro Solar Generator (PV220W) (RIVER 2 Pro + 1*NextGen …" at bounding box center [398, 202] width 227 height 90
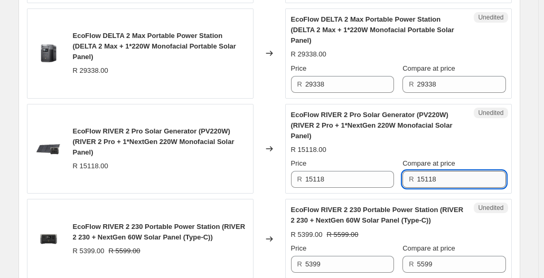
click at [446, 171] on input "15118" at bounding box center [461, 179] width 89 height 17
type input "1"
type input "17999"
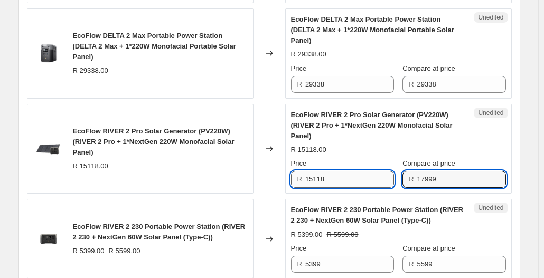
click at [354, 171] on input "15118" at bounding box center [349, 179] width 89 height 17
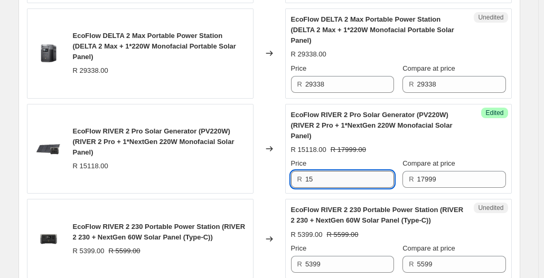
type input "1"
type input "13999"
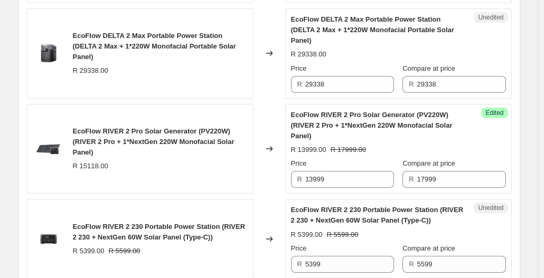
click at [227, 173] on div "EcoFlow RIVER 2 Pro Solar Generator (PV220W) (RIVER 2 Pro + 1*NextGen 220W Mono…" at bounding box center [140, 149] width 227 height 90
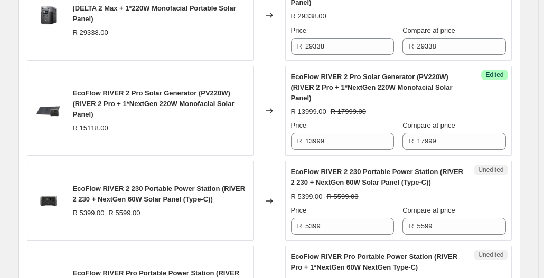
scroll to position [1504, 0]
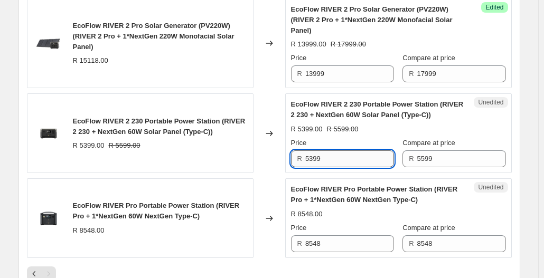
click at [371, 151] on input "5399" at bounding box center [349, 159] width 89 height 17
type input "5"
type input "4999"
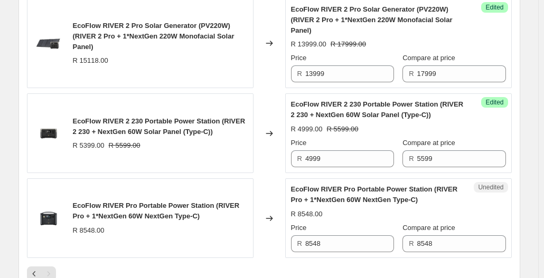
click at [352, 185] on span "EcoFlow RIVER Pro Portable Power Station (RIVER Pro + 1*NextGen 60W NextGen Typ…" at bounding box center [374, 194] width 167 height 18
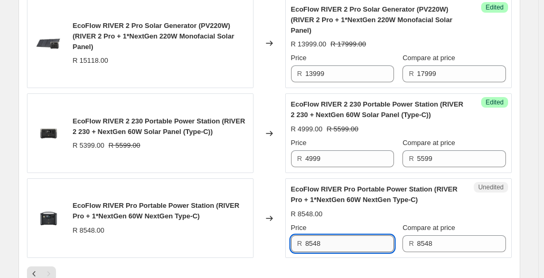
click at [374, 236] on input "8548" at bounding box center [349, 244] width 89 height 17
type input "8"
type input "8499"
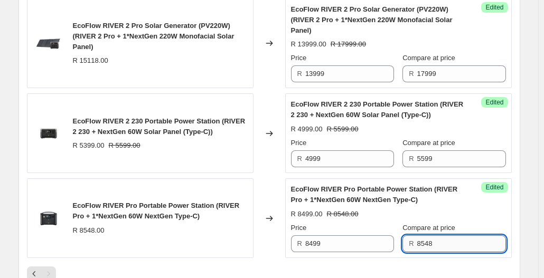
click at [438, 236] on input "8548" at bounding box center [461, 244] width 89 height 17
type input "8"
type input "16099"
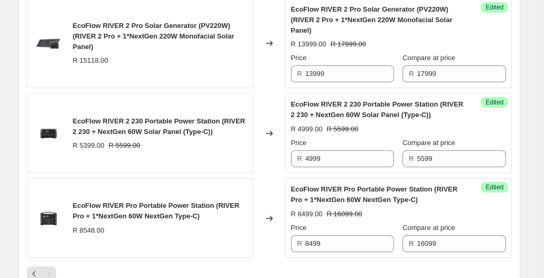
click at [398, 267] on div at bounding box center [269, 274] width 485 height 15
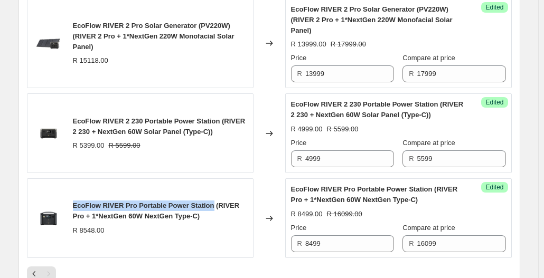
drag, startPoint x: 128, startPoint y: 182, endPoint x: 212, endPoint y: 183, distance: 84.0
click at [212, 183] on div "EcoFlow RIVER Pro Portable Power Station (RIVER Pro + 1*NextGen 60W NextGen Typ…" at bounding box center [140, 219] width 227 height 80
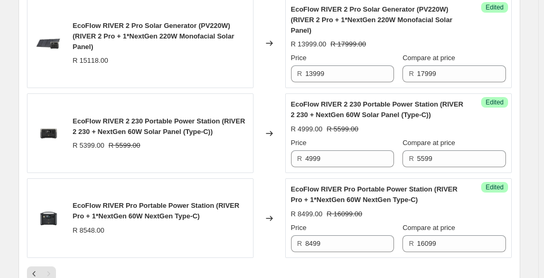
click at [319, 239] on div "Success Edited EcoFlow RIVER Pro Portable Power Station (RIVER Pro + 1*NextGen …" at bounding box center [398, 219] width 227 height 80
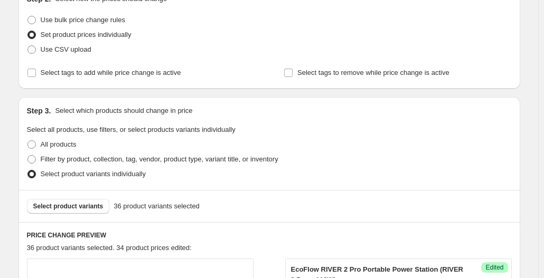
scroll to position [128, 0]
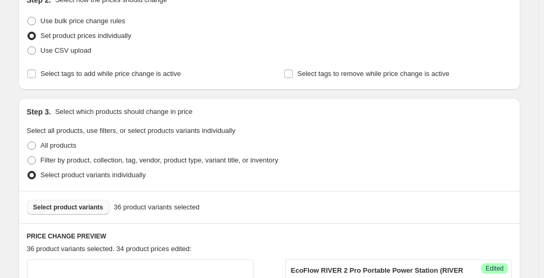
click at [93, 210] on span "Select product variants" at bounding box center [68, 207] width 70 height 8
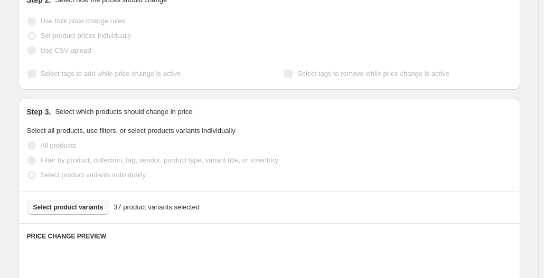
scroll to position [233, 0]
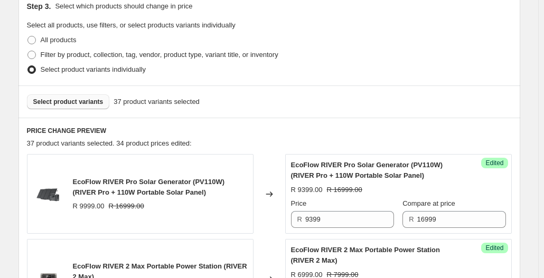
click at [80, 103] on span "Select product variants" at bounding box center [68, 102] width 70 height 8
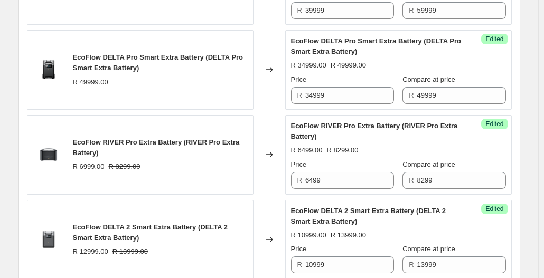
scroll to position [1079, 0]
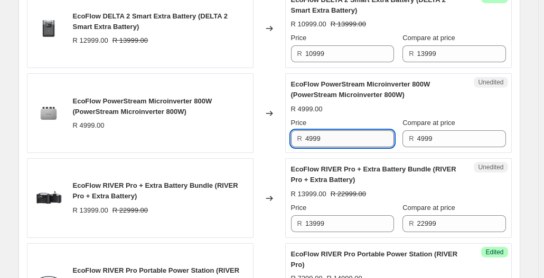
click at [358, 139] on input "4999" at bounding box center [349, 138] width 89 height 17
drag, startPoint x: 326, startPoint y: 136, endPoint x: 263, endPoint y: 135, distance: 63.4
click at [263, 135] on div "EcoFlow PowerStream Microinverter 800W (PowerStream Microinverter 800W) R 4999.…" at bounding box center [269, 113] width 485 height 80
type input "4799"
click at [388, 118] on div "Price" at bounding box center [342, 123] width 103 height 11
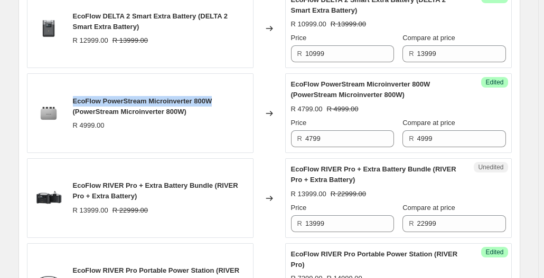
drag, startPoint x: 73, startPoint y: 97, endPoint x: 218, endPoint y: 96, distance: 144.7
click at [218, 96] on div "EcoFlow PowerStream Microinverter 800W (PowerStream Microinverter 800W) R 4999.…" at bounding box center [140, 113] width 227 height 80
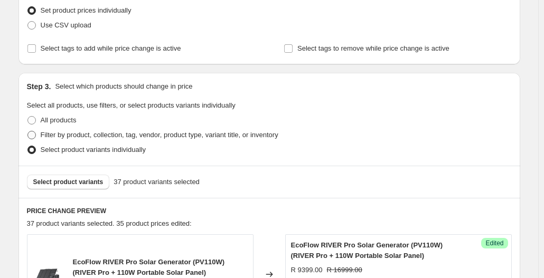
scroll to position [264, 0]
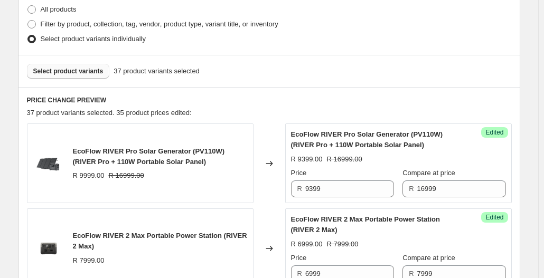
click at [80, 68] on span "Select product variants" at bounding box center [68, 71] width 70 height 8
click at [100, 76] on button "Select product variants" at bounding box center [68, 71] width 83 height 15
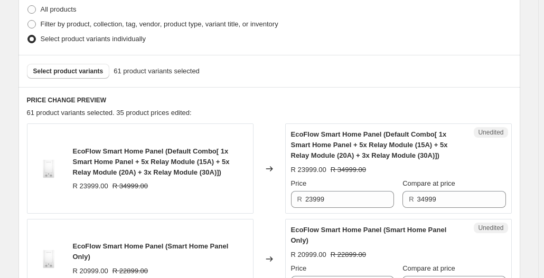
scroll to position [304, 0]
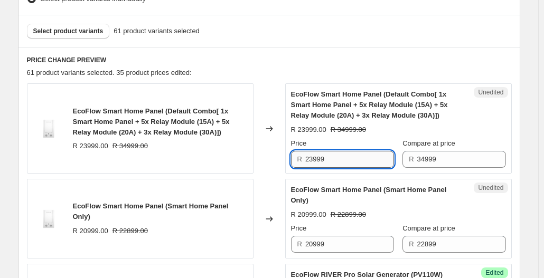
click at [368, 160] on input "23999" at bounding box center [349, 159] width 89 height 17
type input "21999"
click at [344, 201] on div "EcoFlow Smart Home Panel (Smart Home Panel Only)" at bounding box center [377, 195] width 173 height 21
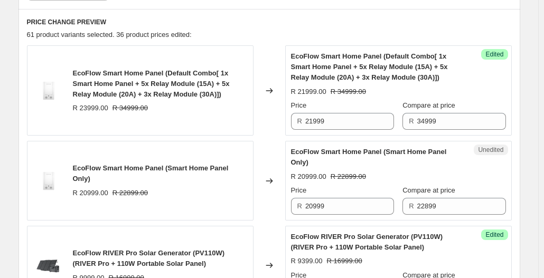
scroll to position [357, 0]
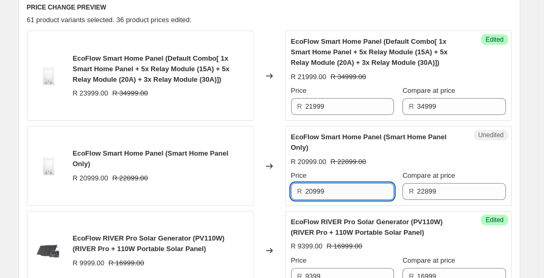
click at [354, 191] on input "20999" at bounding box center [349, 191] width 89 height 17
type input "2"
type input "19999"
click at [352, 220] on span "EcoFlow RIVER Pro Solar Generator (PV110W) (RIVER Pro + 110W Portable Solar Pan…" at bounding box center [367, 227] width 152 height 18
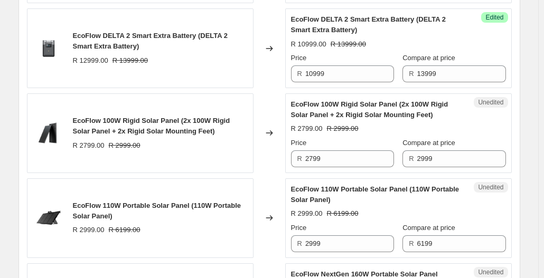
scroll to position [1255, 0]
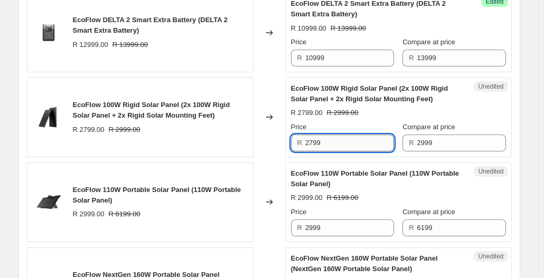
click at [363, 141] on input "2799" at bounding box center [349, 143] width 89 height 17
type input "2699"
click at [364, 176] on div "EcoFlow 110W Portable Solar Panel (110W Portable Solar Panel)" at bounding box center [377, 179] width 173 height 21
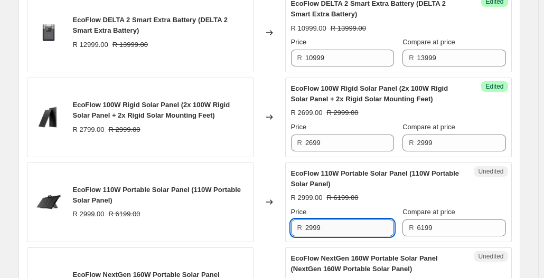
click at [362, 226] on input "2999" at bounding box center [349, 228] width 89 height 17
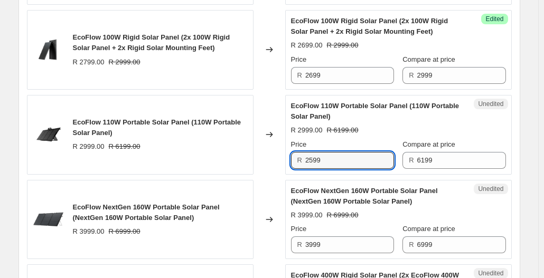
scroll to position [1361, 0]
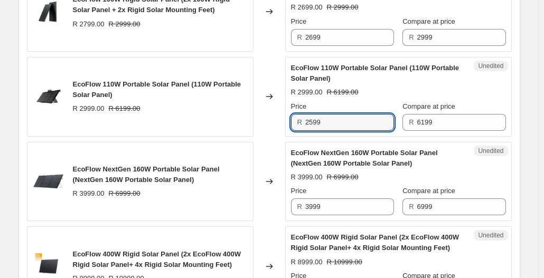
type input "2599"
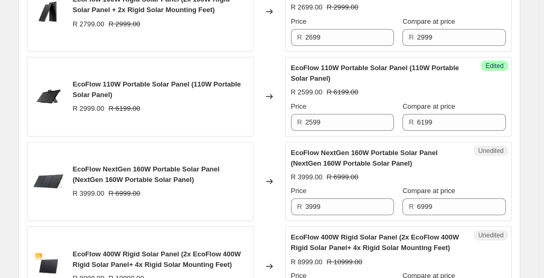
click at [400, 95] on div "EcoFlow 110W Portable Solar Panel (110W Portable Solar Panel) R 2599.00 R 6199.…" at bounding box center [398, 97] width 215 height 68
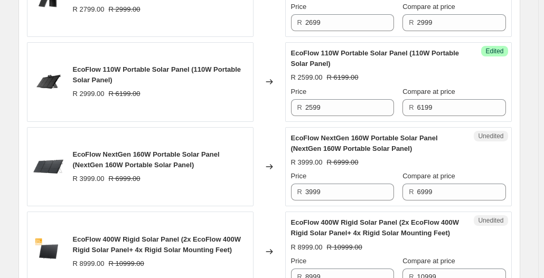
scroll to position [1414, 0]
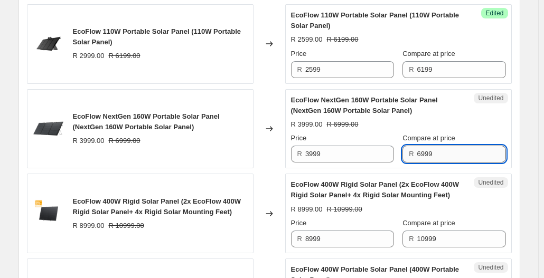
click at [437, 152] on input "6999" at bounding box center [461, 154] width 89 height 17
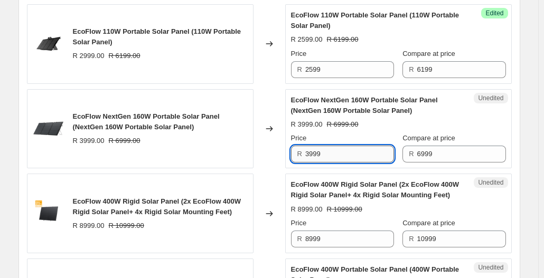
click at [367, 154] on input "3999" at bounding box center [349, 154] width 89 height 17
type input "3699"
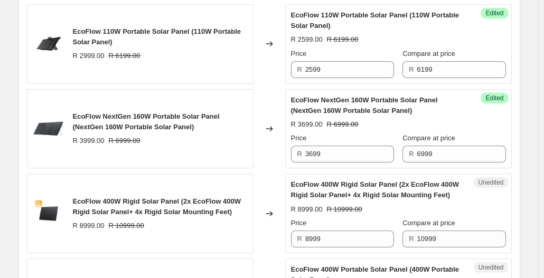
click at [397, 174] on div "Unedited EcoFlow 400W Rigid Solar Panel (2x EcoFlow 400W Rigid Solar Panel+ 4x …" at bounding box center [398, 214] width 227 height 80
click at [348, 232] on input "8999" at bounding box center [349, 239] width 89 height 17
type input "8"
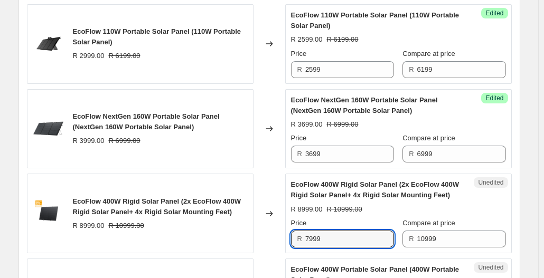
type input "7999"
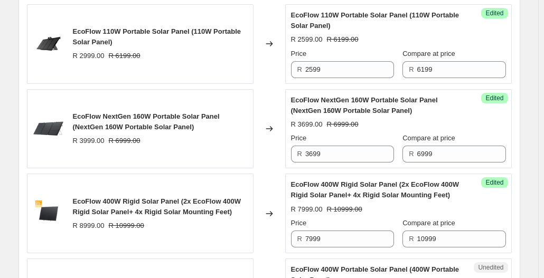
click at [277, 237] on div "Changed to" at bounding box center [270, 214] width 32 height 80
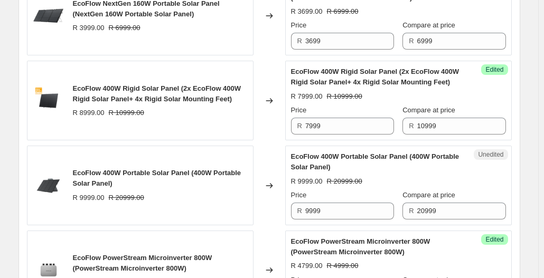
scroll to position [1527, 0]
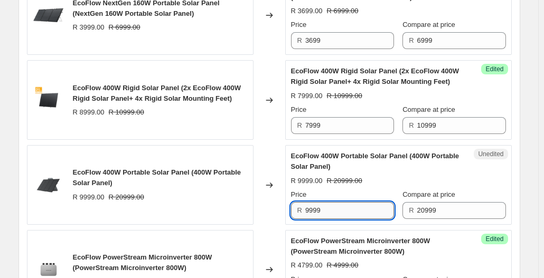
click at [374, 202] on input "9999" at bounding box center [349, 210] width 89 height 17
type input "9"
type input "8999"
click at [265, 202] on div "Changed to" at bounding box center [270, 185] width 32 height 80
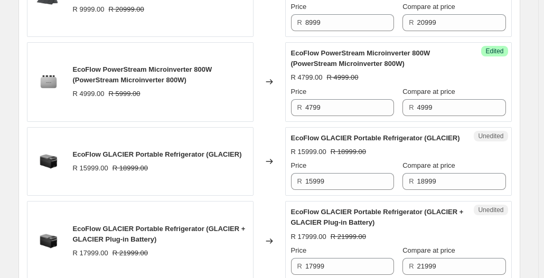
scroll to position [1716, 0]
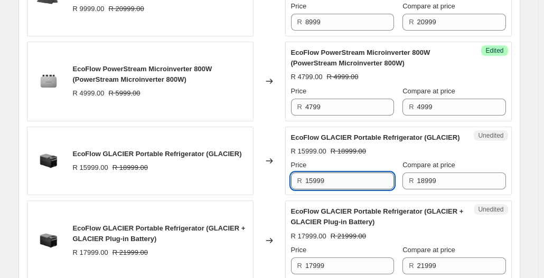
click at [361, 190] on input "15999" at bounding box center [349, 181] width 89 height 17
type input "14999"
click at [395, 157] on div "R 15999.00 R 18999.00" at bounding box center [398, 151] width 215 height 11
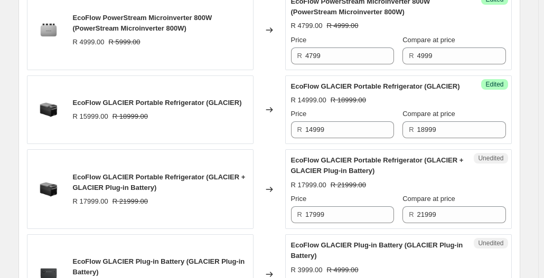
scroll to position [1767, 0]
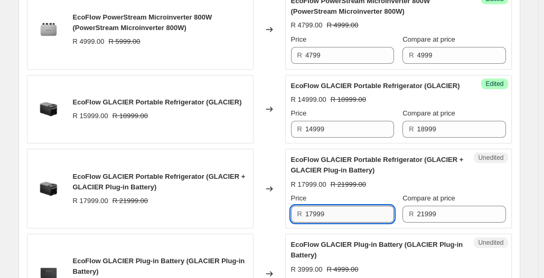
click at [337, 223] on input "17999" at bounding box center [349, 214] width 89 height 17
click at [335, 223] on input "16999" at bounding box center [349, 214] width 89 height 17
type input "16999"
click at [387, 175] on div "EcoFlow GLACIER Portable Refrigerator (GLACIER + GLACIER Plug-in Battery)" at bounding box center [377, 165] width 173 height 21
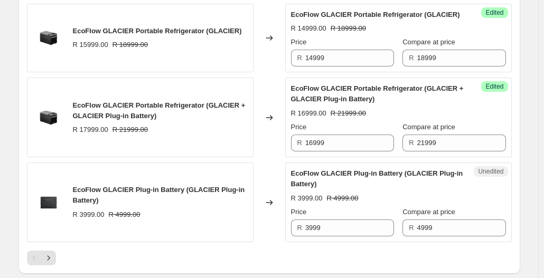
scroll to position [1847, 0]
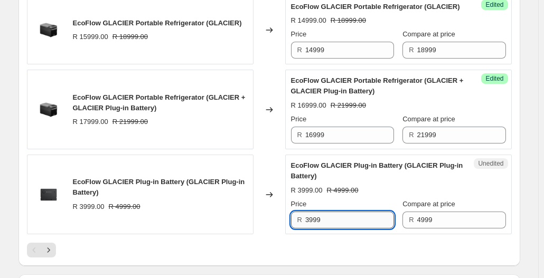
click at [326, 220] on input "3999" at bounding box center [349, 220] width 89 height 17
type input "3899"
click at [195, 226] on div "EcoFlow GLACIER Plug-in Battery (GLACIER Plug-in Battery) R 3999.00 R 4999.00" at bounding box center [140, 195] width 227 height 80
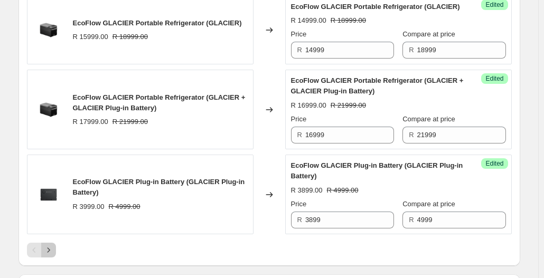
click at [53, 248] on button "Next" at bounding box center [48, 250] width 15 height 15
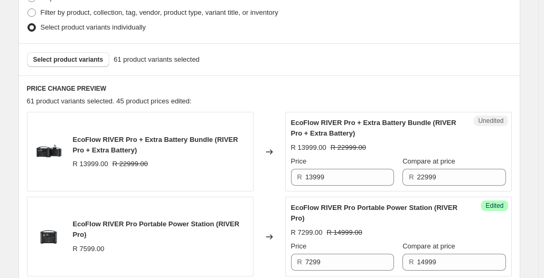
scroll to position [255, 0]
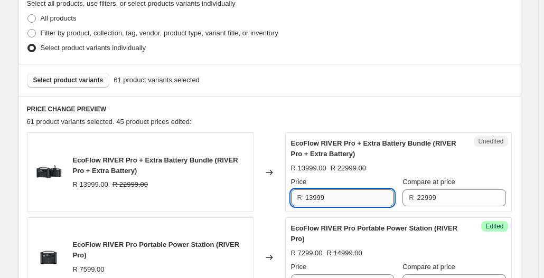
click at [352, 201] on input "13999" at bounding box center [349, 198] width 89 height 17
type input "12999"
click at [282, 208] on div "Changed to" at bounding box center [270, 173] width 32 height 80
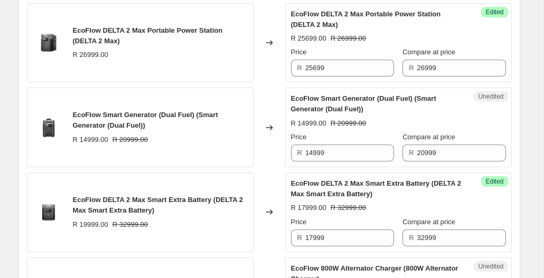
scroll to position [736, 0]
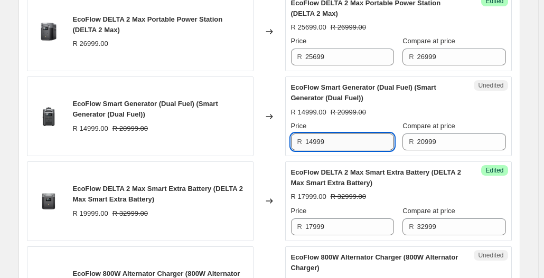
click at [357, 147] on input "14999" at bounding box center [349, 142] width 89 height 17
type input "12999"
click at [283, 136] on div "Changed to" at bounding box center [270, 117] width 32 height 80
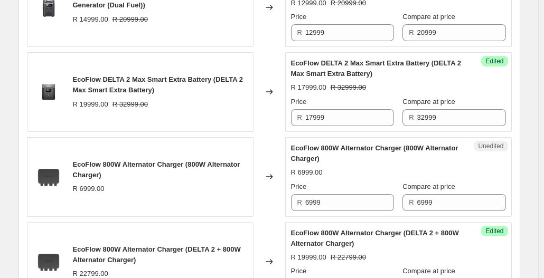
scroll to position [846, 0]
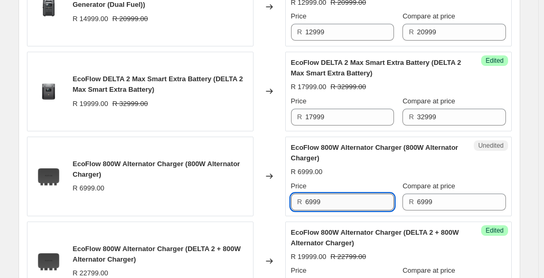
click at [359, 194] on input "6999" at bounding box center [349, 202] width 89 height 17
type input "6"
type input "4999"
click at [189, 183] on div "R 6999.00" at bounding box center [160, 188] width 175 height 11
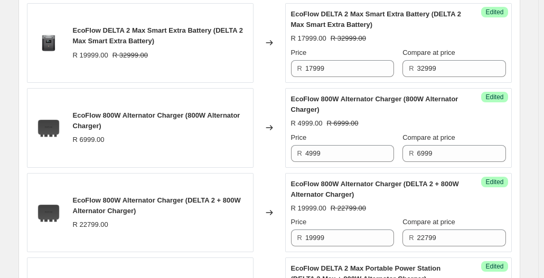
scroll to position [901, 0]
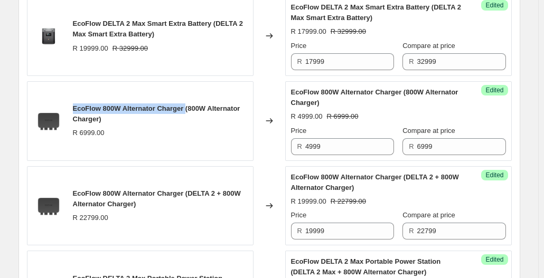
drag, startPoint x: 74, startPoint y: 107, endPoint x: 186, endPoint y: 105, distance: 111.5
click at [186, 105] on div "EcoFlow 800W Alternator Charger (800W Alternator Charger) R 6999.00" at bounding box center [140, 121] width 227 height 80
click at [272, 174] on div "Changed to" at bounding box center [270, 206] width 32 height 80
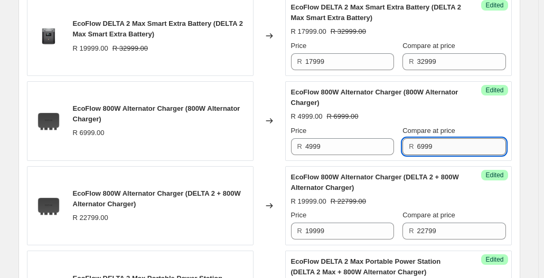
click at [441, 141] on input "6999" at bounding box center [461, 146] width 89 height 17
type input "6"
type input "5999"
click at [398, 204] on div "EcoFlow 800W Alternator Charger (DELTA 2 + 800W Alternator Charger) R 19999.00 …" at bounding box center [398, 206] width 215 height 68
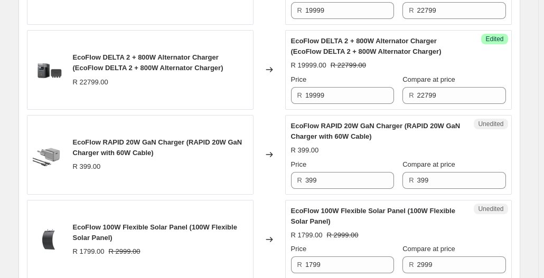
scroll to position [1302, 0]
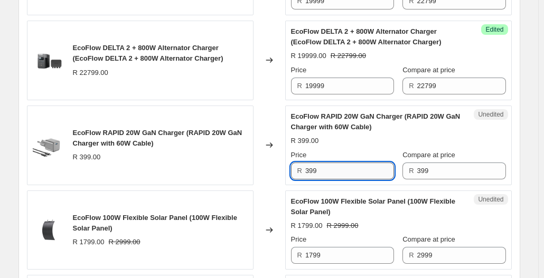
click at [352, 172] on input "399" at bounding box center [349, 171] width 89 height 17
type input "3"
type input "299"
click at [358, 198] on span "EcoFlow 100W Flexible Solar Panel (100W Flexible Solar Panel)" at bounding box center [373, 207] width 164 height 18
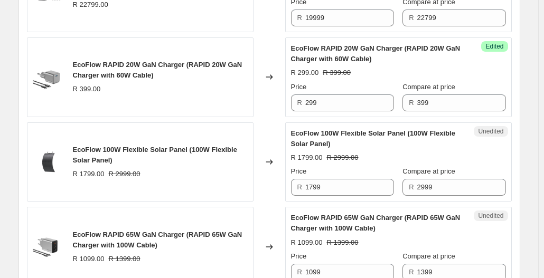
scroll to position [1371, 0]
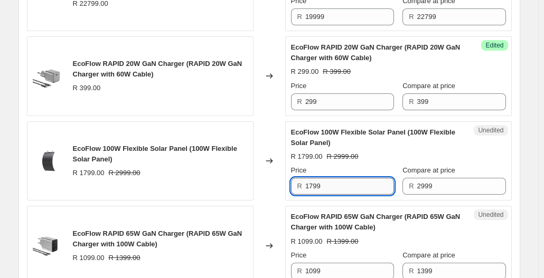
click at [326, 178] on input "1799" at bounding box center [349, 186] width 89 height 17
type input "1699"
click at [299, 181] on div "R 1699" at bounding box center [342, 186] width 103 height 17
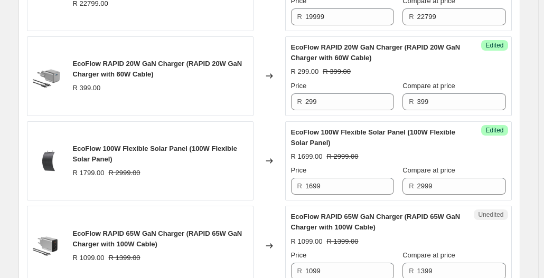
click at [261, 192] on div "Changed to" at bounding box center [270, 161] width 32 height 80
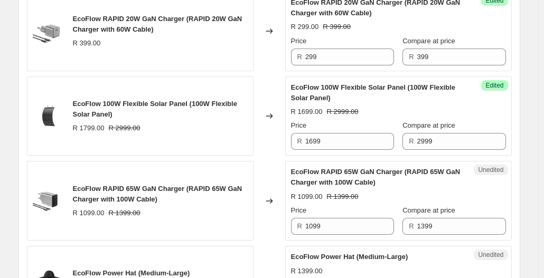
scroll to position [1437, 0]
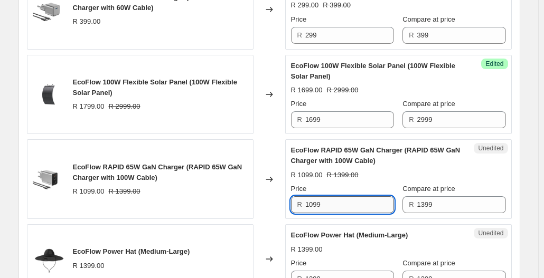
click at [370, 200] on input "1099" at bounding box center [349, 204] width 89 height 17
type input "1"
type input "799"
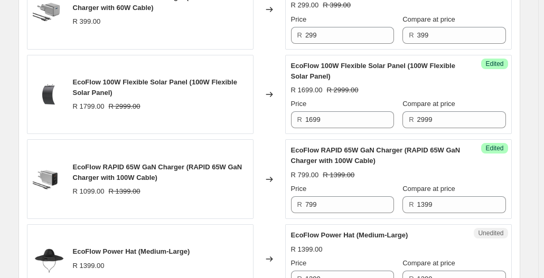
click at [170, 267] on div "EcoFlow Power Hat (Medium-Large) R 1399.00" at bounding box center [140, 258] width 227 height 69
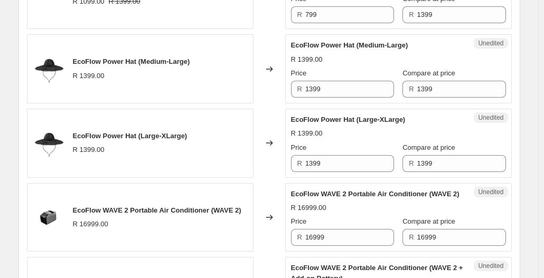
scroll to position [1522, 0]
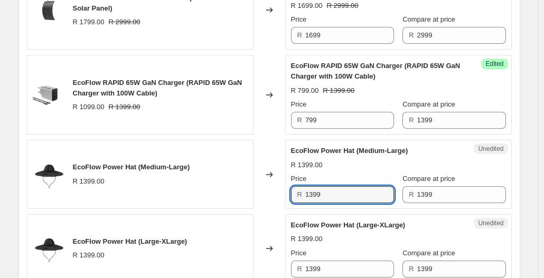
drag, startPoint x: 335, startPoint y: 184, endPoint x: 258, endPoint y: 183, distance: 77.1
click at [258, 183] on div "EcoFlow Power Hat (Medium-Large) R 1399.00 Changed to Unedited EcoFlow Power Ha…" at bounding box center [269, 174] width 485 height 69
type input "1299"
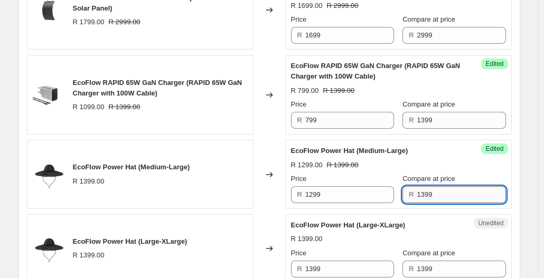
click at [422, 187] on input "1399" at bounding box center [461, 194] width 89 height 17
type input "1499"
click at [504, 202] on div "Success Edited EcoFlow Power Hat (Medium-Large) R 1299.00 R 1399.00 Price R 129…" at bounding box center [398, 174] width 227 height 69
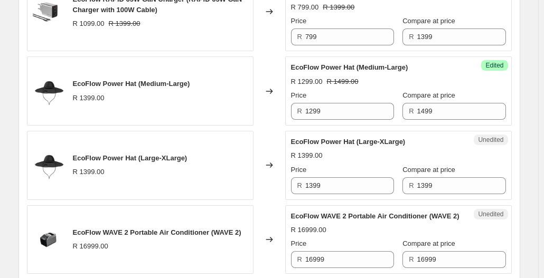
scroll to position [1607, 0]
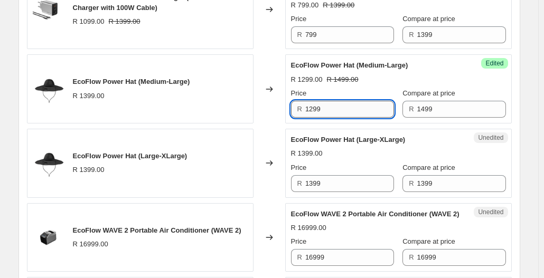
drag, startPoint x: 370, startPoint y: 105, endPoint x: 323, endPoint y: 100, distance: 47.3
click at [293, 101] on div "R 1299" at bounding box center [342, 109] width 103 height 17
click at [332, 179] on div "Price R 1399" at bounding box center [342, 178] width 103 height 30
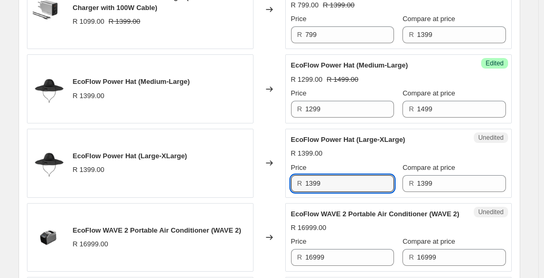
drag, startPoint x: 332, startPoint y: 179, endPoint x: 306, endPoint y: 173, distance: 26.5
click at [280, 179] on div "EcoFlow Power Hat (Large-XLarge) R 1399.00 Changed to Unedited EcoFlow Power Ha…" at bounding box center [269, 163] width 485 height 69
paste input "text"
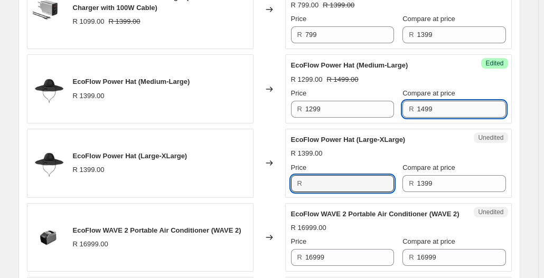
type input "1399"
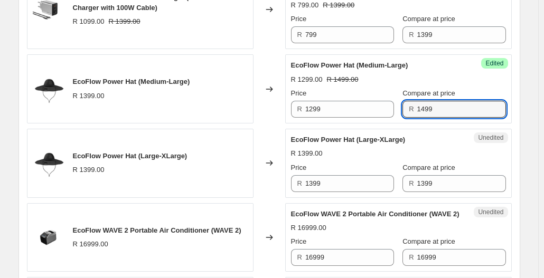
drag, startPoint x: 411, startPoint y: 104, endPoint x: 399, endPoint y: 102, distance: 12.9
click at [390, 104] on div "Price R 1299 Compare at price R 1499" at bounding box center [398, 103] width 215 height 30
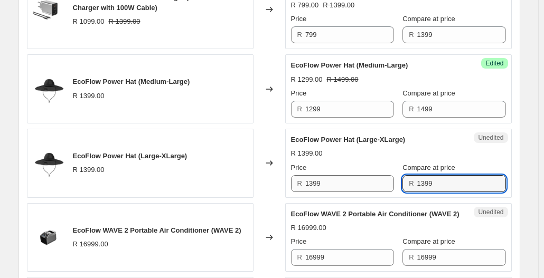
drag, startPoint x: 442, startPoint y: 175, endPoint x: 381, endPoint y: 175, distance: 60.7
click at [381, 175] on div "Price R 1399 Compare at price R 1399" at bounding box center [398, 178] width 215 height 30
paste input "4"
type input "1499"
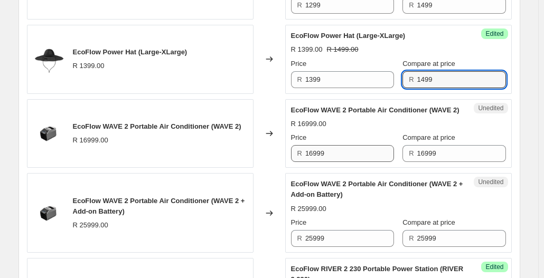
scroll to position [1713, 0]
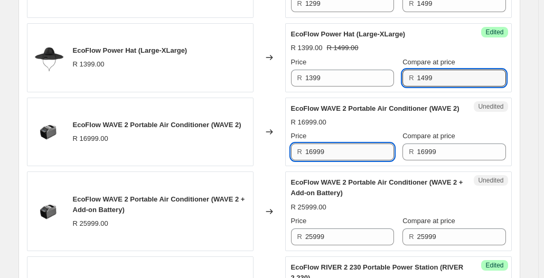
click at [353, 161] on input "16999" at bounding box center [349, 152] width 89 height 17
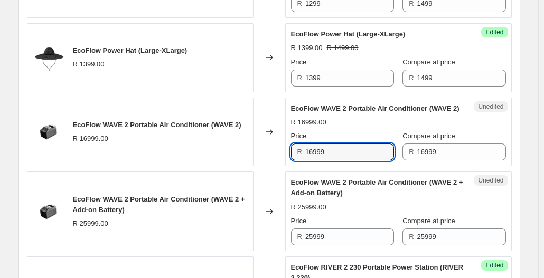
click at [398, 114] on div "EcoFlow WAVE 2 Portable Air Conditioner (WAVE 2)" at bounding box center [377, 109] width 173 height 11
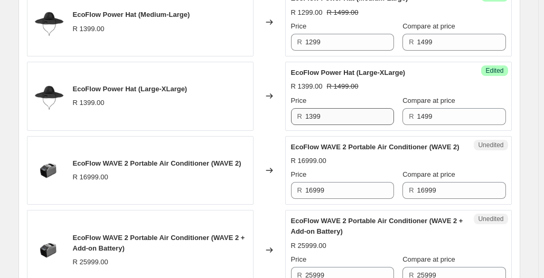
scroll to position [1660, 0]
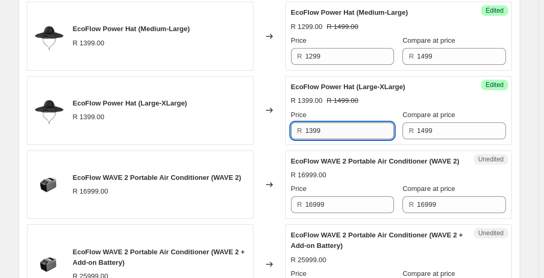
click at [336, 123] on input "1399" at bounding box center [349, 131] width 89 height 17
type input "1"
type input "1299"
click at [363, 157] on span "EcoFlow WAVE 2 Portable Air Conditioner (WAVE 2)" at bounding box center [375, 161] width 169 height 8
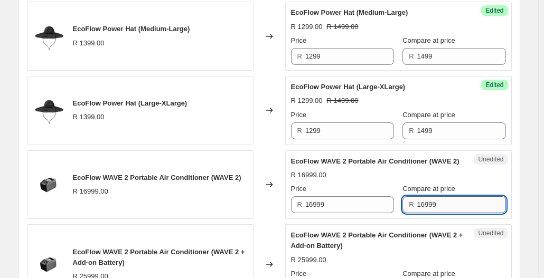
click at [441, 211] on input "16999" at bounding box center [461, 204] width 89 height 17
drag, startPoint x: 441, startPoint y: 211, endPoint x: 368, endPoint y: 212, distance: 72.9
click at [367, 212] on div "Price R 16999 Compare at price R 16999" at bounding box center [398, 199] width 215 height 30
type input "20999"
click at [381, 180] on div "R 16999.00" at bounding box center [398, 175] width 215 height 11
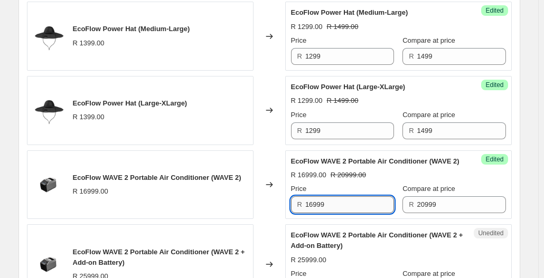
click at [342, 213] on input "16999" at bounding box center [349, 204] width 89 height 17
drag, startPoint x: 342, startPoint y: 216, endPoint x: 266, endPoint y: 215, distance: 76.6
click at [266, 215] on div "EcoFlow WAVE 2 Portable Air Conditioner (WAVE 2) R 16999.00 Changed to Success …" at bounding box center [269, 185] width 485 height 69
type input "14999"
click at [354, 194] on div "Price" at bounding box center [342, 189] width 103 height 11
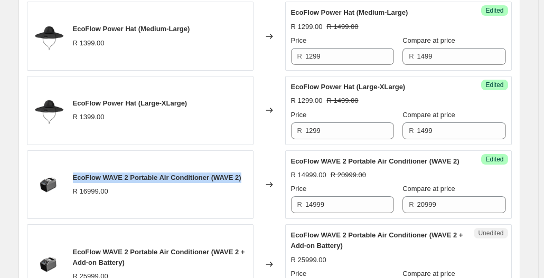
drag, startPoint x: 73, startPoint y: 174, endPoint x: 249, endPoint y: 167, distance: 176.0
click at [249, 167] on div "EcoFlow WAVE 2 Portable Air Conditioner (WAVE 2) R 16999.00" at bounding box center [140, 185] width 227 height 69
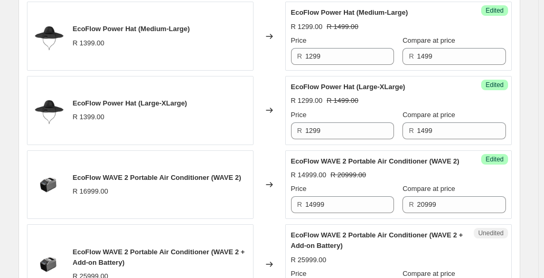
click at [362, 233] on div "Unedited EcoFlow WAVE 2 Portable Air Conditioner (WAVE 2 + Add-on Battery) R 25…" at bounding box center [398, 264] width 227 height 80
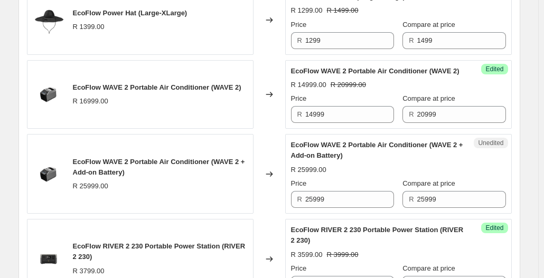
scroll to position [1766, 0]
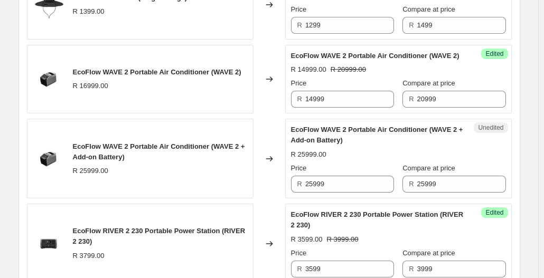
click at [230, 185] on div "EcoFlow WAVE 2 Portable Air Conditioner (WAVE 2 + Add-on Battery) R 25999.00" at bounding box center [140, 159] width 227 height 80
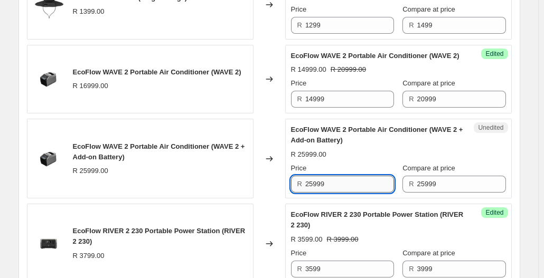
click at [356, 193] on input "25999" at bounding box center [349, 184] width 89 height 17
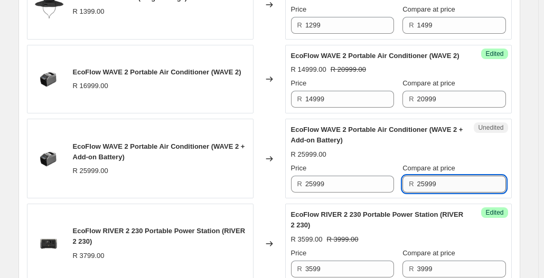
click at [428, 186] on input "25999" at bounding box center [461, 184] width 89 height 17
click at [444, 186] on input "25999" at bounding box center [461, 184] width 89 height 17
type input "2"
type input "28999"
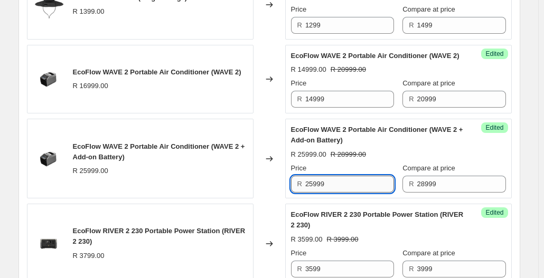
click at [375, 190] on input "25999" at bounding box center [349, 184] width 89 height 17
type input "24999"
click at [284, 214] on div "Changed to" at bounding box center [270, 244] width 32 height 80
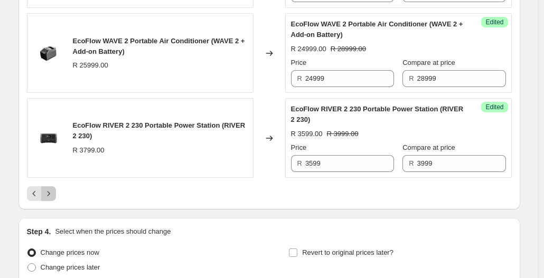
click at [49, 194] on icon "Next" at bounding box center [48, 194] width 11 height 11
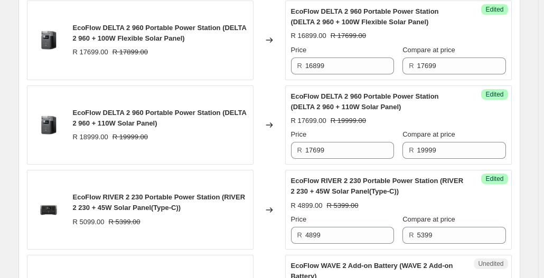
scroll to position [762, 0]
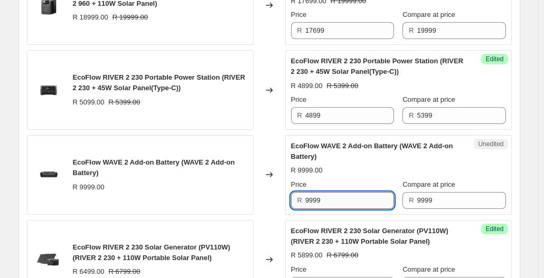
click at [343, 200] on input "9999" at bounding box center [349, 200] width 89 height 17
type input "9"
type input "8999"
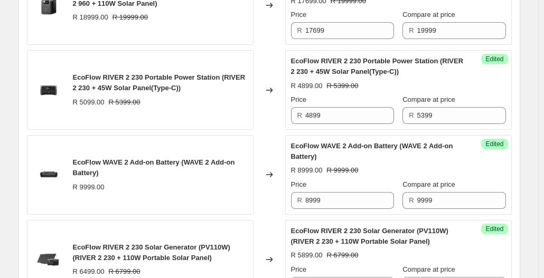
click at [369, 176] on div "EcoFlow WAVE 2 Add-on Battery (WAVE 2 Add-on Battery) R 8999.00 R 9999.00 Price…" at bounding box center [398, 175] width 215 height 68
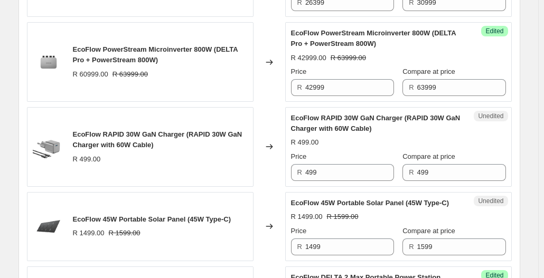
scroll to position [1238, 0]
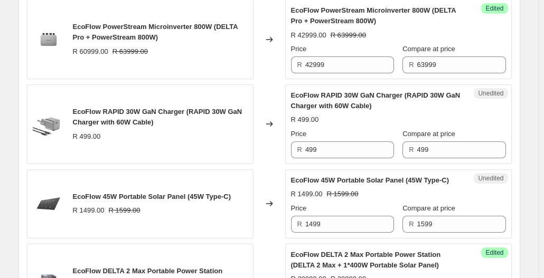
click at [335, 115] on div "R 499.00" at bounding box center [398, 120] width 215 height 11
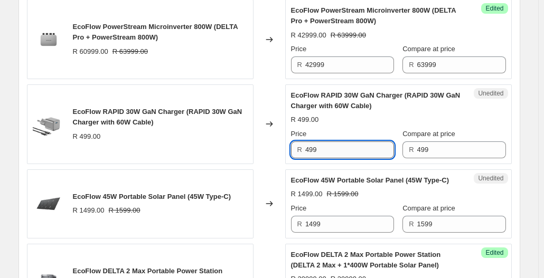
click at [356, 145] on input "499" at bounding box center [349, 150] width 89 height 17
type input "4"
type input "399"
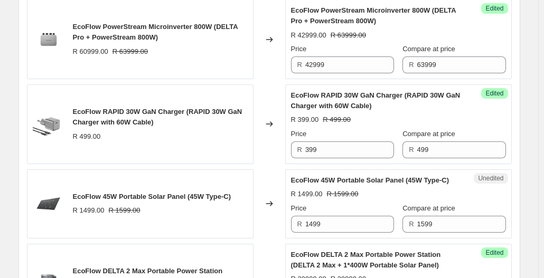
click at [336, 176] on span "EcoFlow 45W Portable Solar Panel (45W Type-C)" at bounding box center [370, 180] width 158 height 8
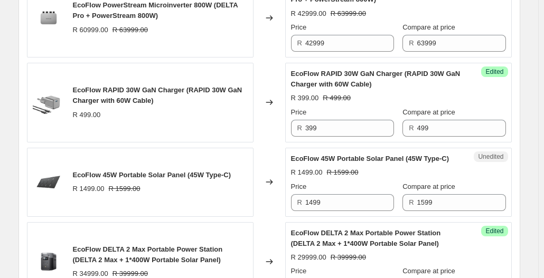
scroll to position [1266, 0]
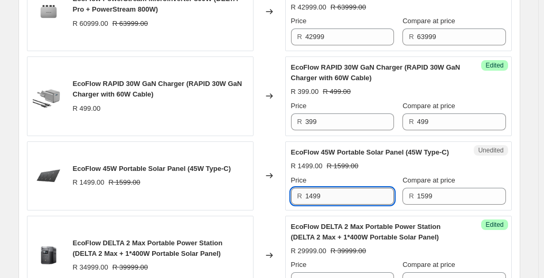
click at [370, 205] on input "1499" at bounding box center [349, 196] width 89 height 17
type input "1399"
click at [263, 208] on div "Changed to" at bounding box center [270, 176] width 32 height 69
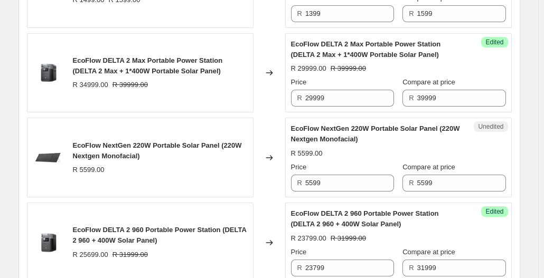
scroll to position [1449, 0]
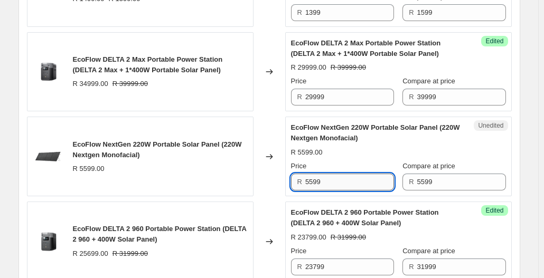
click at [355, 183] on input "5599" at bounding box center [349, 182] width 89 height 17
type input "5"
type input "4999"
click at [457, 186] on input "5599" at bounding box center [461, 182] width 89 height 17
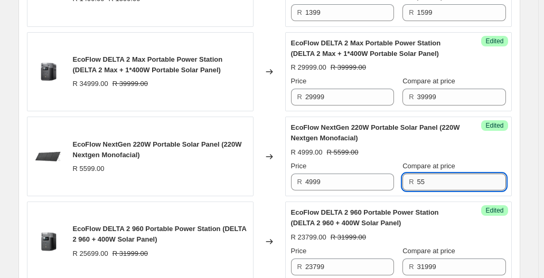
type input "5"
type input "11499"
click at [404, 152] on div "EcoFlow NextGen 220W Portable Solar Panel (220W Nextgen Monofacial) R 4999.00 R…" at bounding box center [398, 157] width 215 height 68
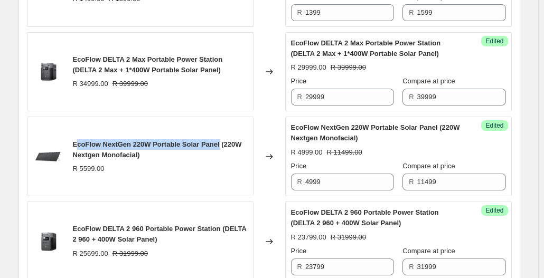
drag, startPoint x: 77, startPoint y: 149, endPoint x: 220, endPoint y: 144, distance: 143.2
click at [220, 144] on div "EcoFlow NextGen 220W Portable Solar Panel (220W Nextgen Monofacial)" at bounding box center [160, 149] width 175 height 21
click at [155, 144] on div "EcoFlow NextGen 220W Portable Solar Panel (220W Nextgen Monofacial)" at bounding box center [160, 149] width 175 height 21
drag, startPoint x: 70, startPoint y: 145, endPoint x: 207, endPoint y: 146, distance: 137.3
click at [213, 145] on div "EcoFlow NextGen 220W Portable Solar Panel (220W Nextgen Monofacial) R 5599.00" at bounding box center [140, 157] width 227 height 80
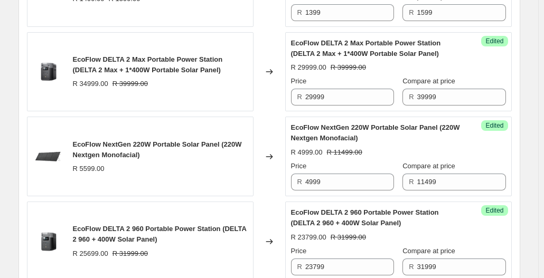
click at [206, 160] on div "EcoFlow NextGen 220W Portable Solar Panel (220W Nextgen Monofacial)" at bounding box center [160, 149] width 175 height 21
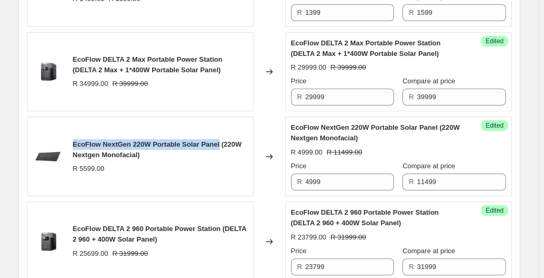
drag, startPoint x: 75, startPoint y: 149, endPoint x: 219, endPoint y: 149, distance: 143.7
click at [219, 149] on span "EcoFlow NextGen 220W Portable Solar Panel (220W Nextgen Monofacial)" at bounding box center [157, 150] width 169 height 18
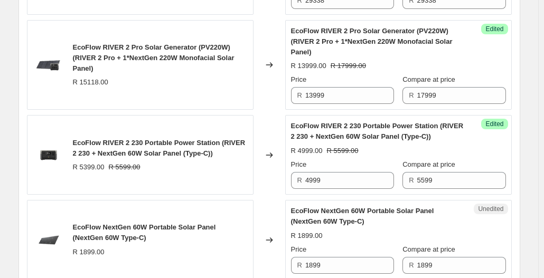
scroll to position [1872, 0]
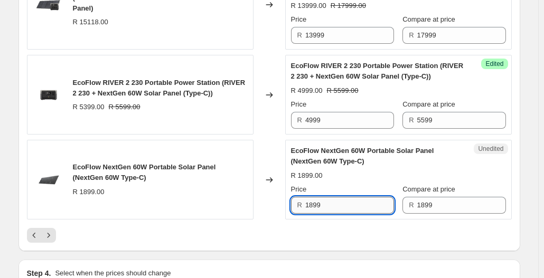
click at [372, 199] on input "1899" at bounding box center [349, 205] width 89 height 17
type input "1699"
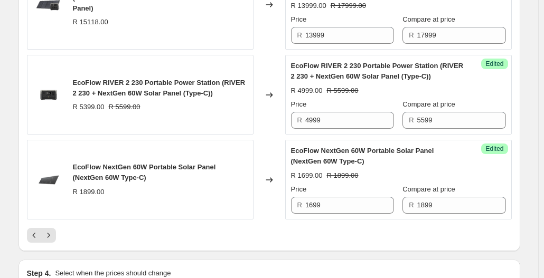
click at [377, 228] on div at bounding box center [269, 235] width 485 height 15
click at [49, 230] on icon "Next" at bounding box center [48, 235] width 11 height 11
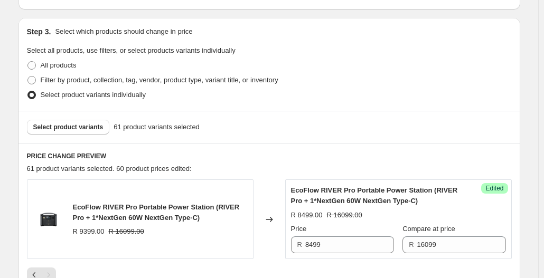
scroll to position [225, 0]
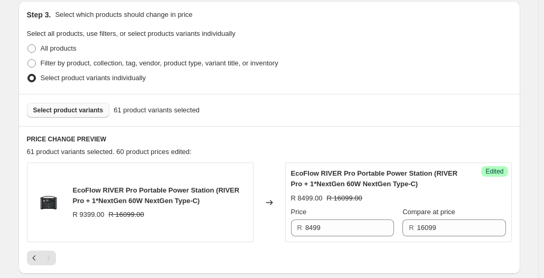
click at [79, 115] on button "Select product variants" at bounding box center [68, 110] width 83 height 15
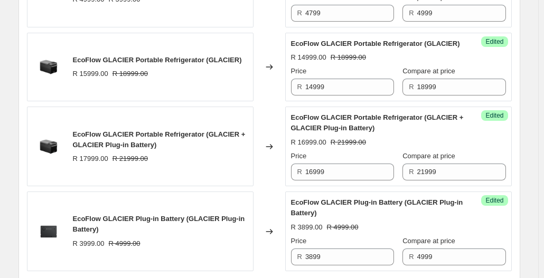
scroll to position [2001, 0]
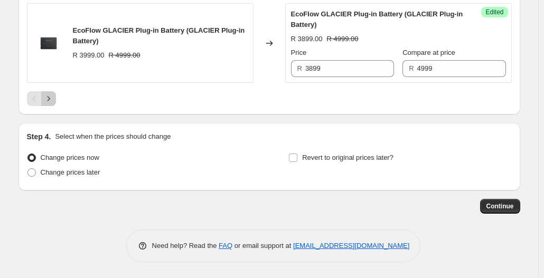
click at [54, 102] on icon "Next" at bounding box center [48, 98] width 11 height 11
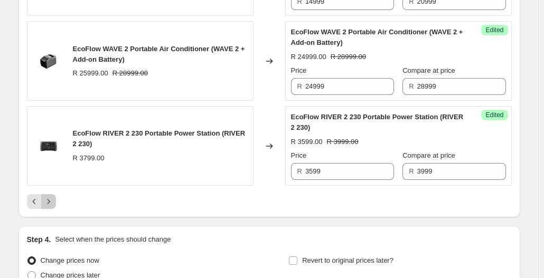
click at [54, 207] on icon "Next" at bounding box center [48, 201] width 11 height 11
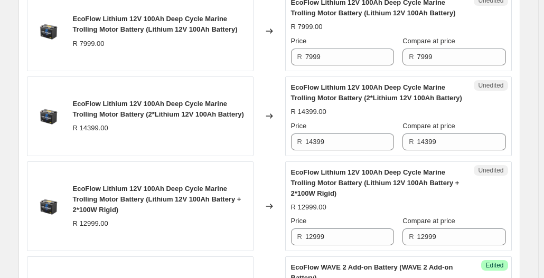
scroll to position [860, 0]
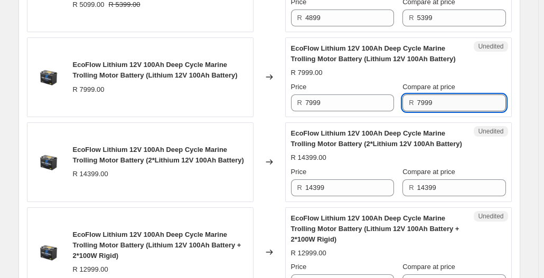
click at [451, 100] on input "7999" at bounding box center [461, 103] width 89 height 17
type input "7"
type input "6999"
click at [375, 100] on input "7999" at bounding box center [349, 103] width 89 height 17
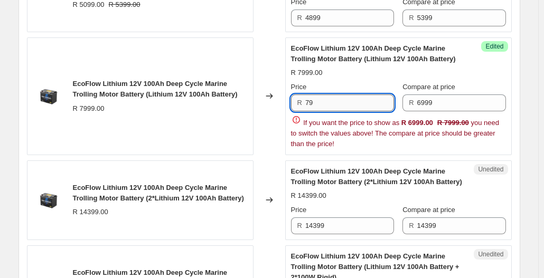
type input "7"
type input "4999"
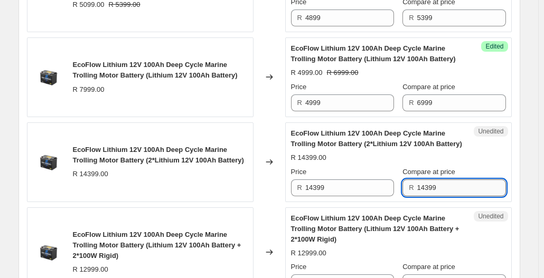
click at [445, 196] on input "14399" at bounding box center [461, 188] width 89 height 17
type input "1"
type input "12999"
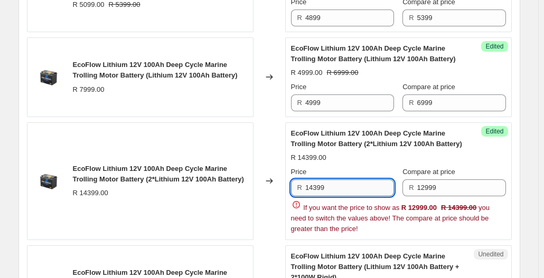
click at [389, 195] on input "14399" at bounding box center [349, 188] width 89 height 17
type input "1"
type input "9999"
click at [388, 175] on div "Price" at bounding box center [342, 172] width 103 height 11
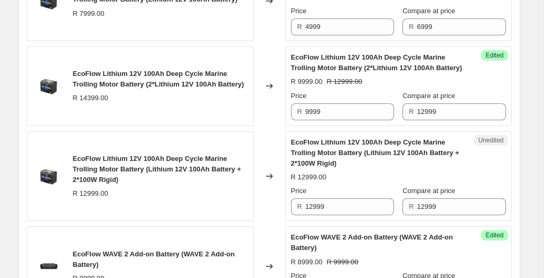
scroll to position [942, 0]
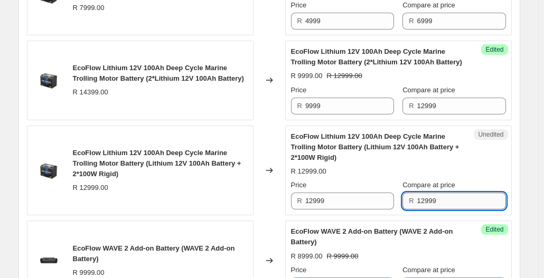
click at [471, 210] on input "12999" at bounding box center [461, 201] width 89 height 17
type input "1"
type input "9999"
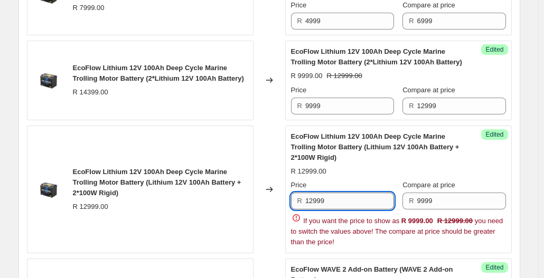
click at [389, 210] on input "12999" at bounding box center [349, 201] width 89 height 17
type input "1"
type input "7999"
click at [229, 184] on div "EcoFlow Lithium 12V 100Ah Deep Cycle Marine Trolling Motor Battery (Lithium 12V…" at bounding box center [160, 183] width 175 height 32
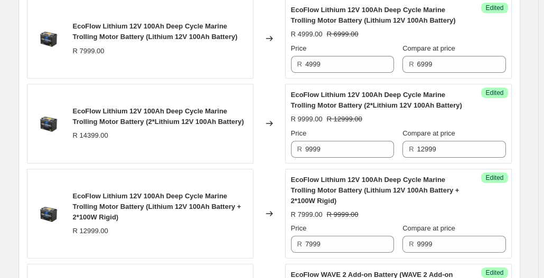
scroll to position [836, 0]
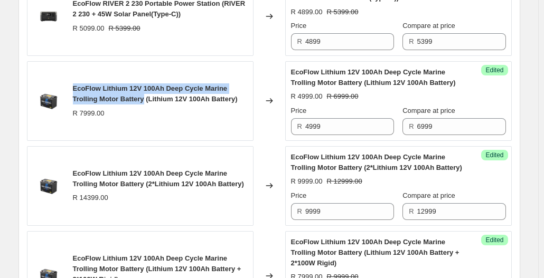
drag, startPoint x: 74, startPoint y: 85, endPoint x: 147, endPoint y: 98, distance: 74.6
click at [147, 98] on div "EcoFlow Lithium 12V 100Ah Deep Cycle Marine Trolling Motor Battery (Lithium 12V…" at bounding box center [140, 101] width 227 height 80
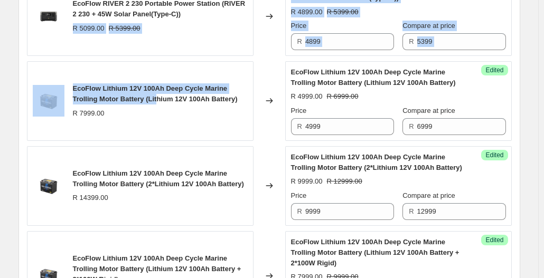
drag, startPoint x: 161, startPoint y: 92, endPoint x: 188, endPoint y: -49, distance: 143.7
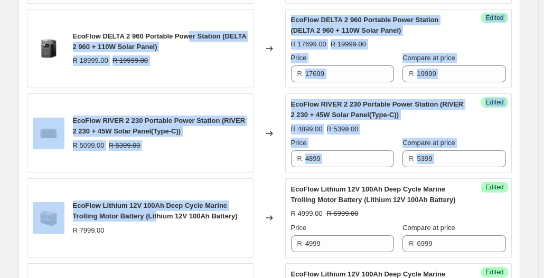
click at [176, 162] on div "EcoFlow RIVER 2 230 Portable Power Station (RIVER 2 230 + 45W Solar Panel(Type-…" at bounding box center [140, 133] width 227 height 80
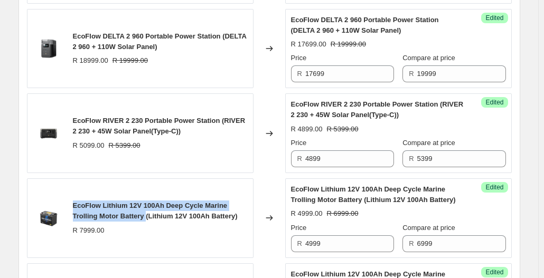
drag, startPoint x: 74, startPoint y: 198, endPoint x: 150, endPoint y: 212, distance: 76.9
click at [150, 212] on div "EcoFlow Lithium 12V 100Ah Deep Cycle Marine Trolling Motor Battery (Lithium 12V…" at bounding box center [140, 219] width 227 height 80
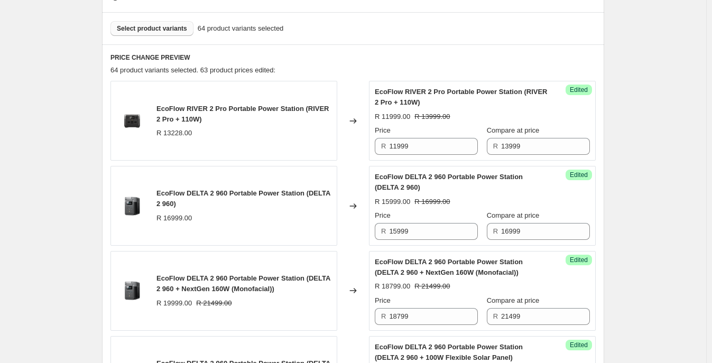
scroll to position [280, 0]
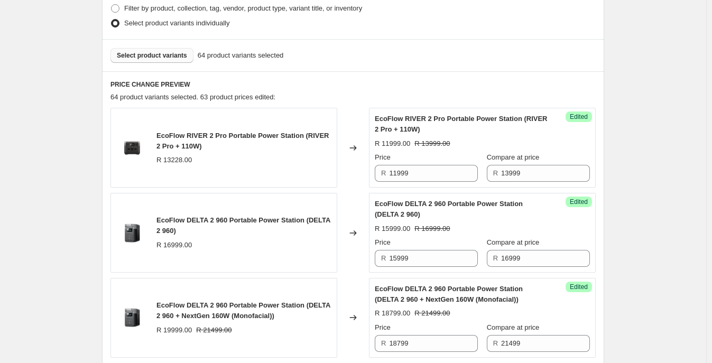
click at [169, 55] on span "Select product variants" at bounding box center [152, 55] width 70 height 8
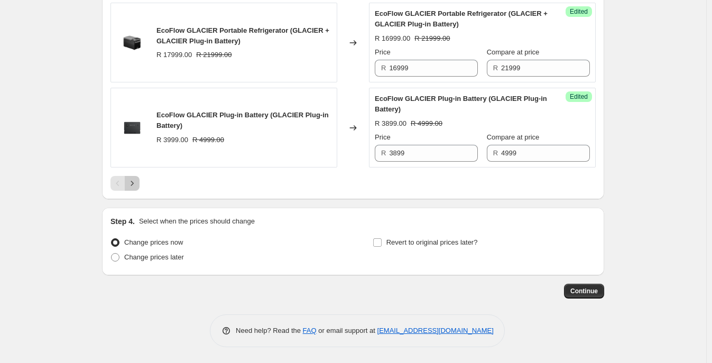
click at [135, 180] on icon "Next" at bounding box center [132, 183] width 11 height 11
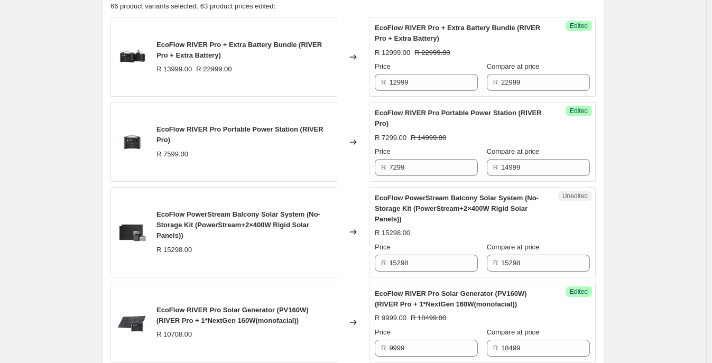
scroll to position [446, 0]
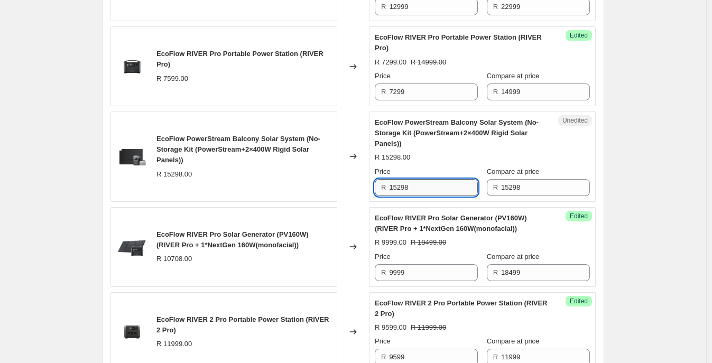
click at [419, 186] on input "15298" at bounding box center [433, 187] width 89 height 17
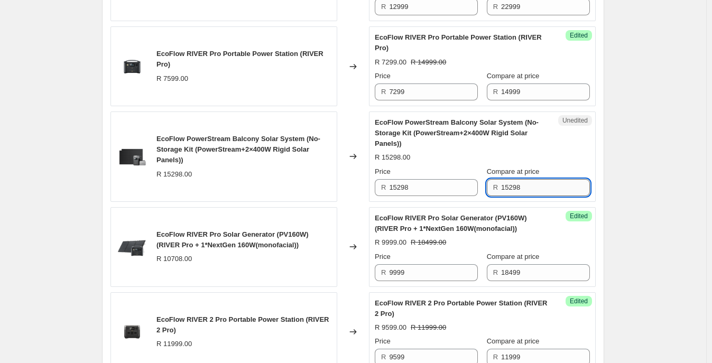
click at [547, 190] on input "15298" at bounding box center [545, 187] width 89 height 17
type input "15999"
click at [455, 181] on input "15298" at bounding box center [433, 187] width 89 height 17
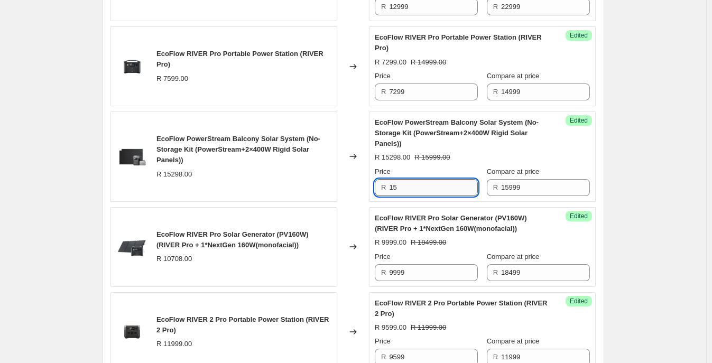
type input "1"
type input "12799"
drag, startPoint x: 666, startPoint y: 163, endPoint x: 611, endPoint y: 185, distance: 59.7
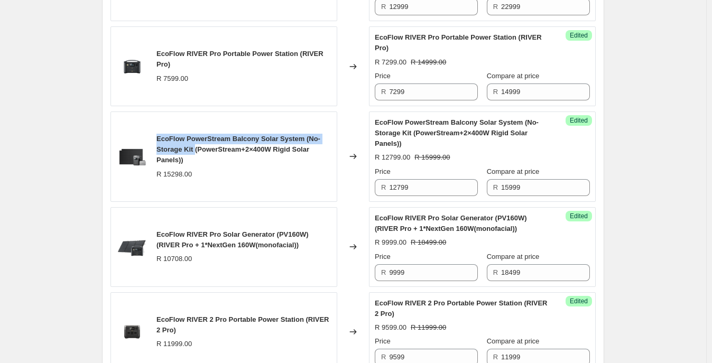
drag, startPoint x: 160, startPoint y: 136, endPoint x: 196, endPoint y: 149, distance: 38.6
click at [196, 149] on span "EcoFlow PowerStream Balcony Solar System (No-Storage Kit (PowerStream+2×400W Ri…" at bounding box center [238, 149] width 164 height 29
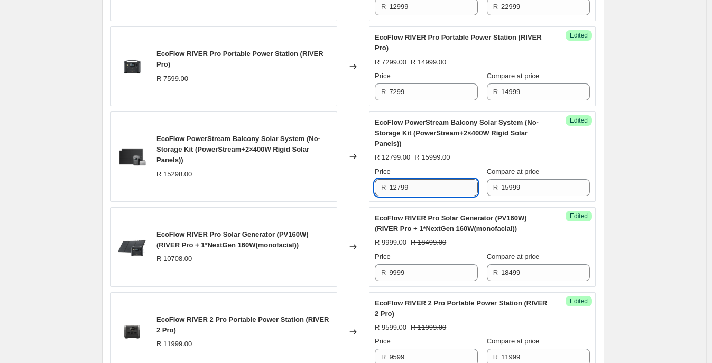
click at [428, 192] on input "12799" at bounding box center [433, 187] width 89 height 17
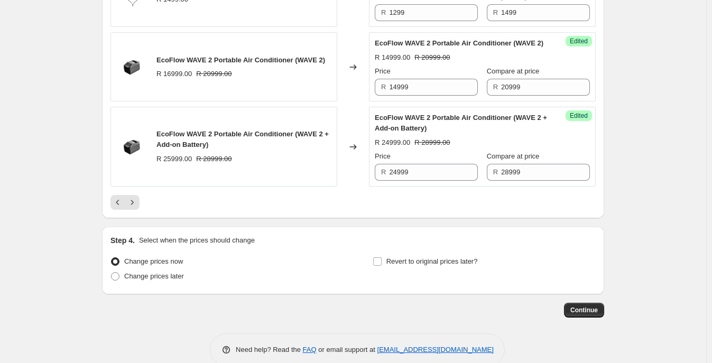
scroll to position [1899, 0]
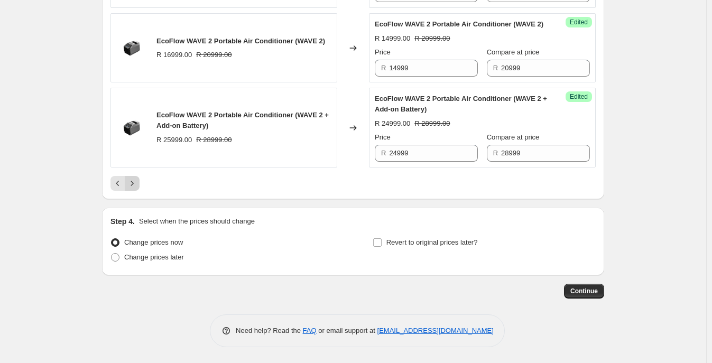
click at [137, 180] on icon "Next" at bounding box center [132, 183] width 11 height 11
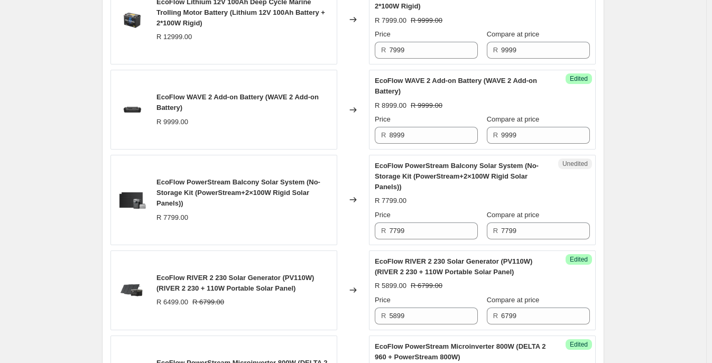
scroll to position [1179, 0]
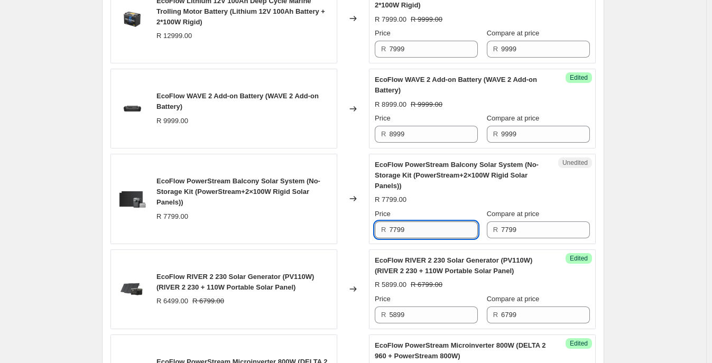
click at [430, 238] on input "7799" at bounding box center [433, 229] width 89 height 17
type input "7099"
click at [303, 237] on div "EcoFlow PowerStream Balcony Solar System (No-Storage Kit (PowerStream+2×100W Ri…" at bounding box center [223, 199] width 227 height 90
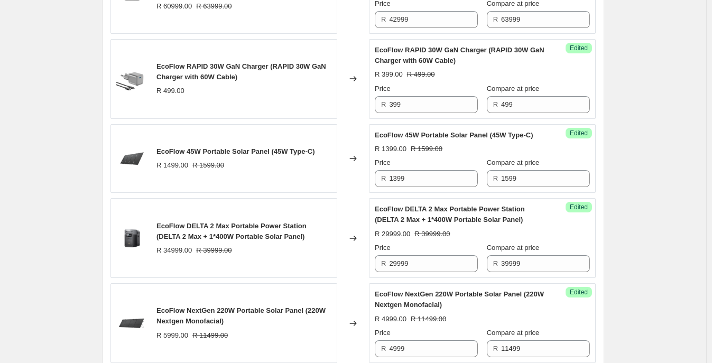
scroll to position [1941, 0]
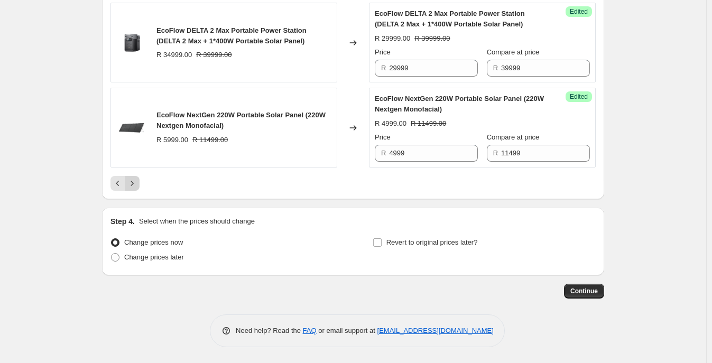
click at [134, 183] on icon "Next" at bounding box center [132, 183] width 11 height 11
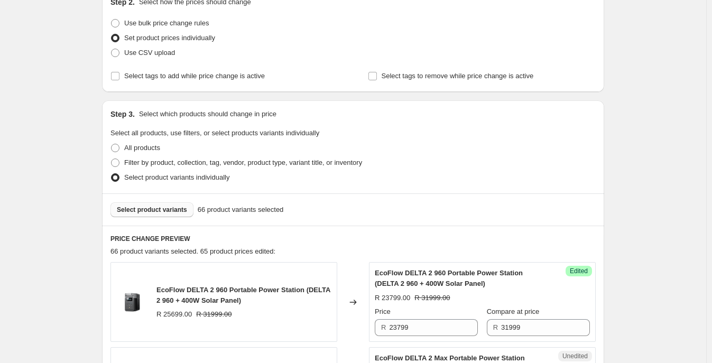
scroll to position [65, 0]
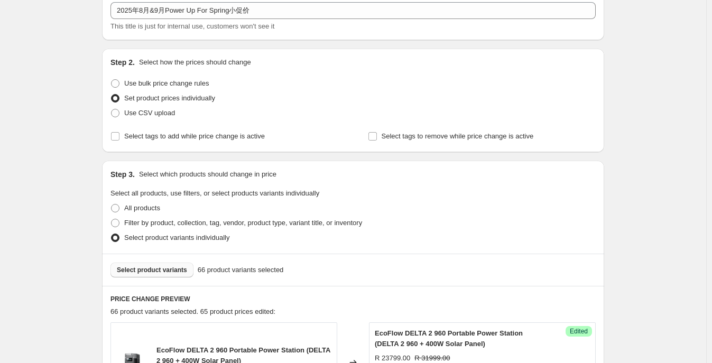
click at [143, 267] on span "Select product variants" at bounding box center [152, 270] width 70 height 8
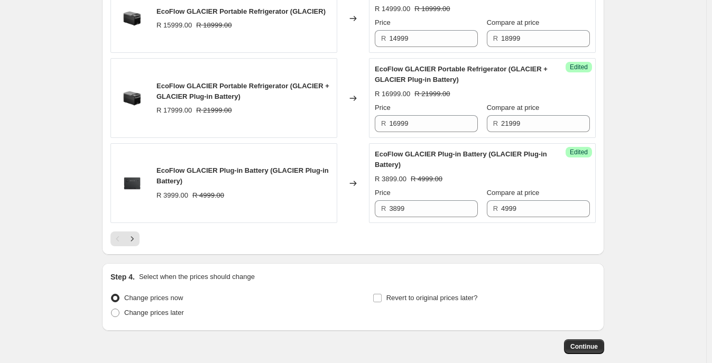
scroll to position [1920, 0]
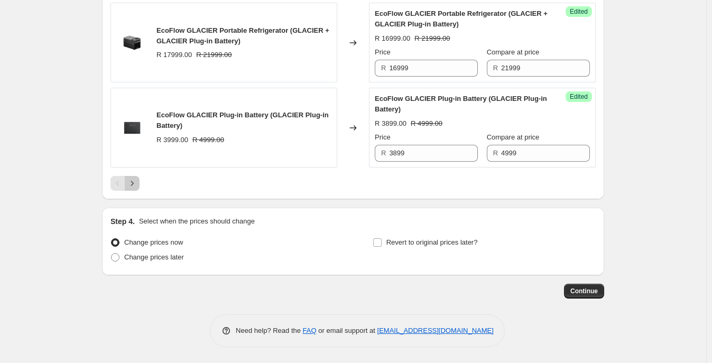
drag, startPoint x: 141, startPoint y: 185, endPoint x: 166, endPoint y: 185, distance: 25.9
click at [139, 185] on button "Next" at bounding box center [132, 183] width 15 height 15
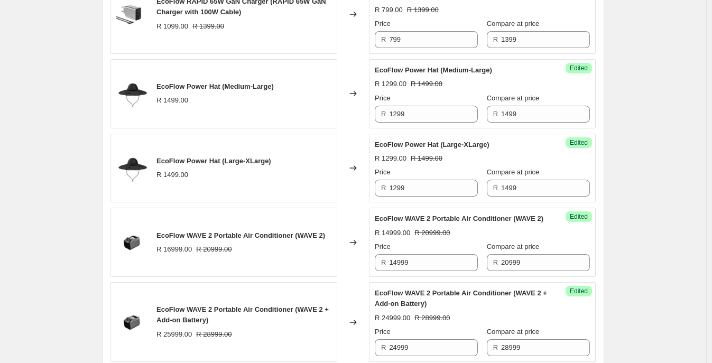
scroll to position [1896, 0]
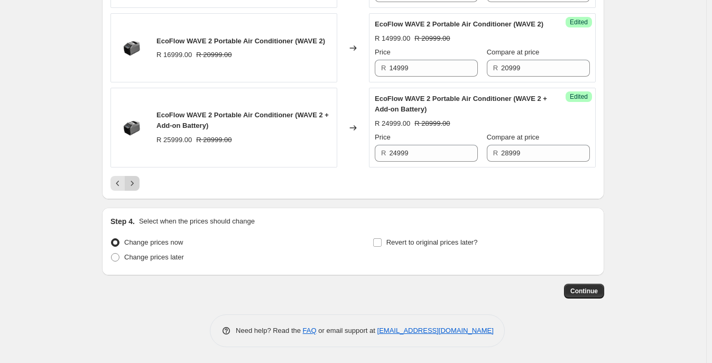
click at [137, 185] on icon "Next" at bounding box center [132, 183] width 11 height 11
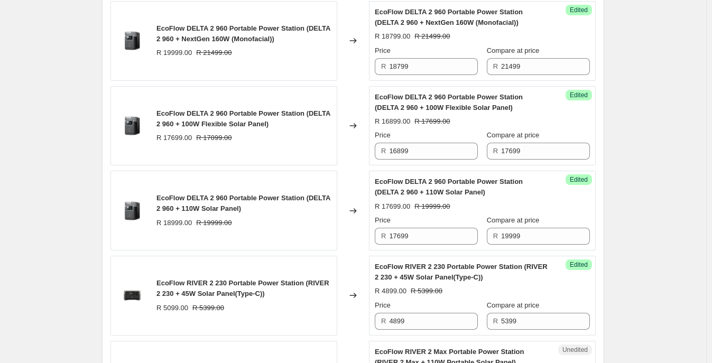
scroll to position [840, 0]
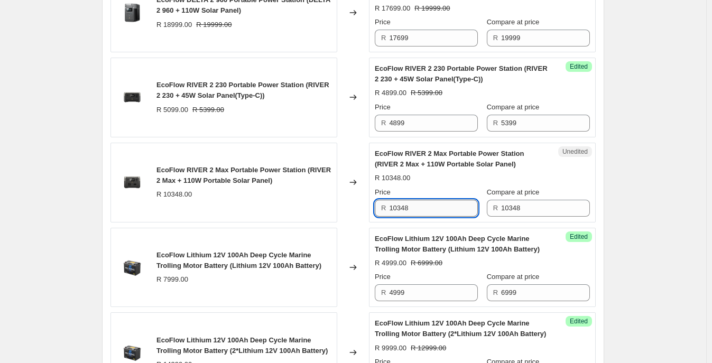
click at [419, 204] on input "10348" at bounding box center [433, 208] width 89 height 17
drag, startPoint x: 425, startPoint y: 203, endPoint x: 349, endPoint y: 203, distance: 76.6
click at [349, 203] on div "EcoFlow RIVER 2 Max Portable Power Station (RIVER 2 Max + 110W Portable Solar P…" at bounding box center [352, 183] width 485 height 80
type input "9099"
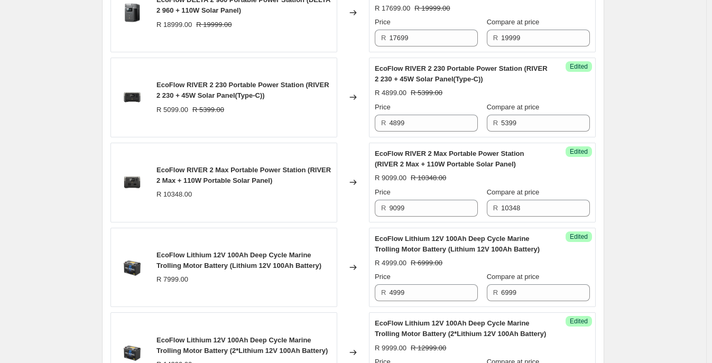
click at [352, 203] on div "Changed to" at bounding box center [353, 183] width 32 height 80
drag, startPoint x: 437, startPoint y: 210, endPoint x: 509, endPoint y: 209, distance: 71.8
click at [437, 210] on input "9099" at bounding box center [433, 208] width 89 height 17
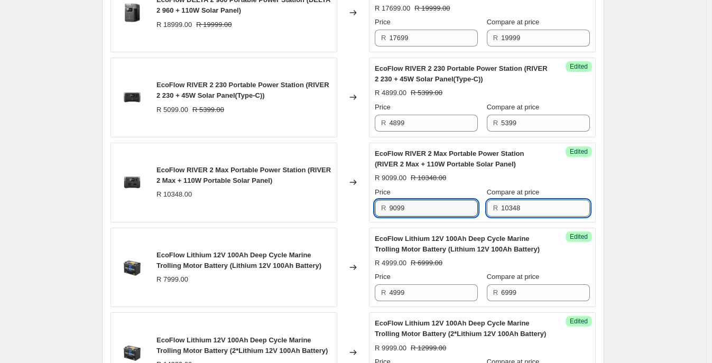
click at [524, 208] on input "10348" at bounding box center [545, 208] width 89 height 17
type input "10799"
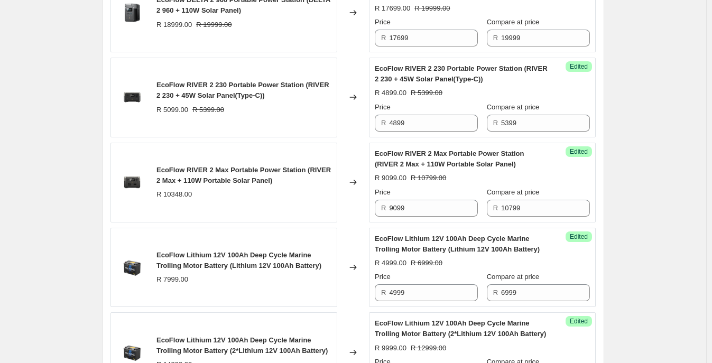
click at [549, 182] on div "Create new price change job. This page is ready Create new price change job Dra…" at bounding box center [353, 303] width 706 height 2287
drag, startPoint x: 159, startPoint y: 166, endPoint x: 304, endPoint y: 157, distance: 145.0
click at [304, 157] on div "EcoFlow RIVER 2 Max Portable Power Station (RIVER 2 Max + 110W Portable Solar P…" at bounding box center [223, 183] width 227 height 80
click at [424, 208] on input "9099" at bounding box center [433, 208] width 89 height 17
click at [274, 202] on div "EcoFlow RIVER 2 Max Portable Power Station (RIVER 2 Max + 110W Portable Solar P…" at bounding box center [223, 183] width 227 height 80
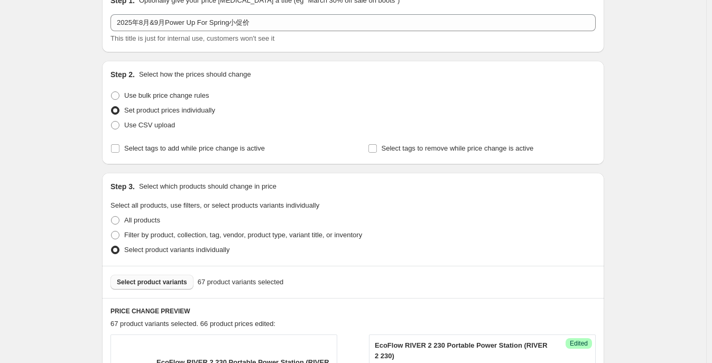
scroll to position [65, 0]
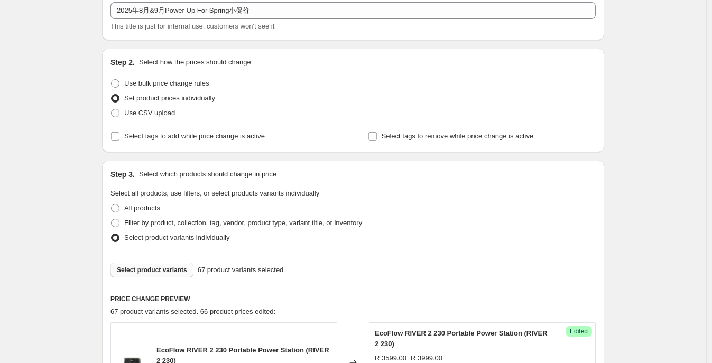
click at [168, 264] on button "Select product variants" at bounding box center [151, 270] width 83 height 15
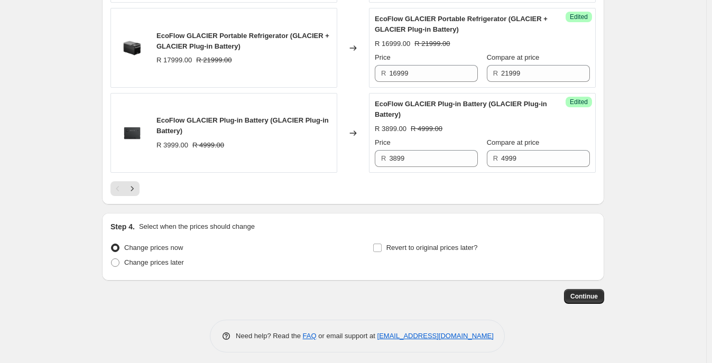
scroll to position [1920, 0]
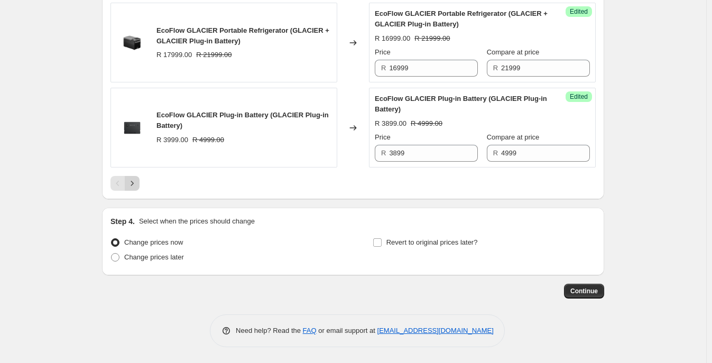
click at [134, 185] on icon "Next" at bounding box center [132, 183] width 11 height 11
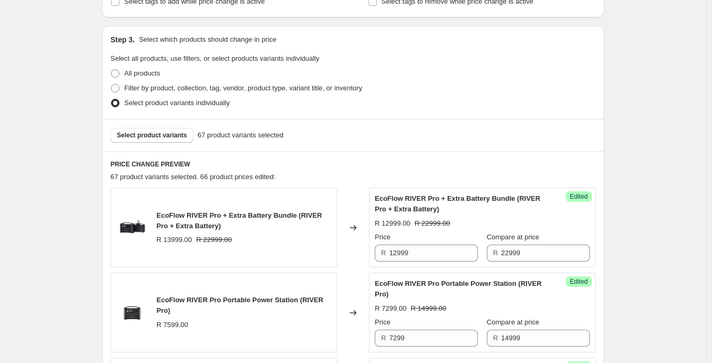
scroll to position [0, 0]
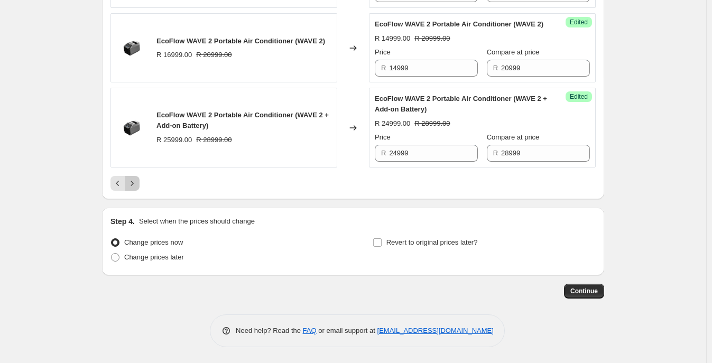
click at [134, 180] on icon "Next" at bounding box center [132, 183] width 11 height 11
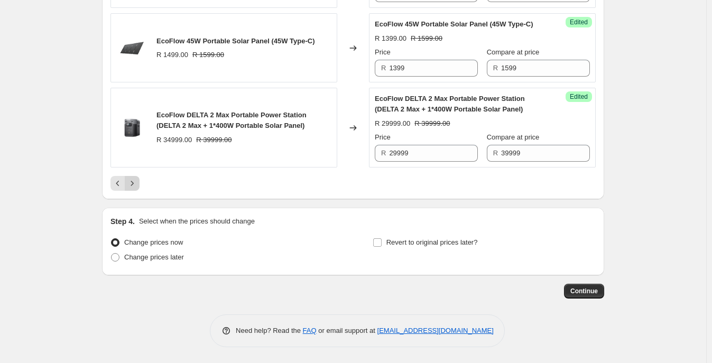
click at [134, 183] on icon "Next" at bounding box center [132, 183] width 11 height 11
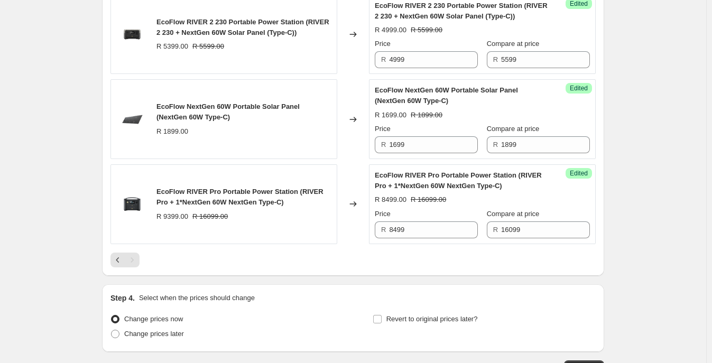
scroll to position [818, 0]
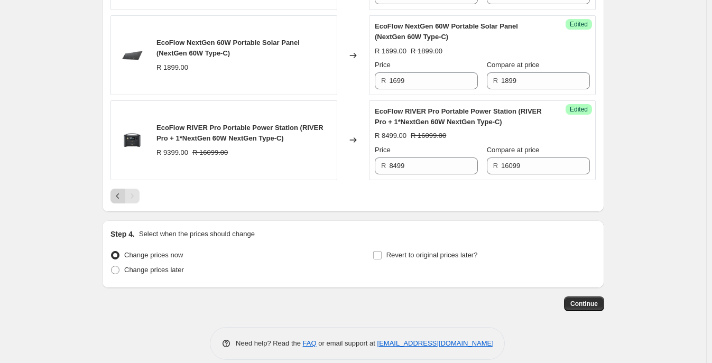
click at [119, 193] on icon "Previous" at bounding box center [117, 195] width 3 height 5
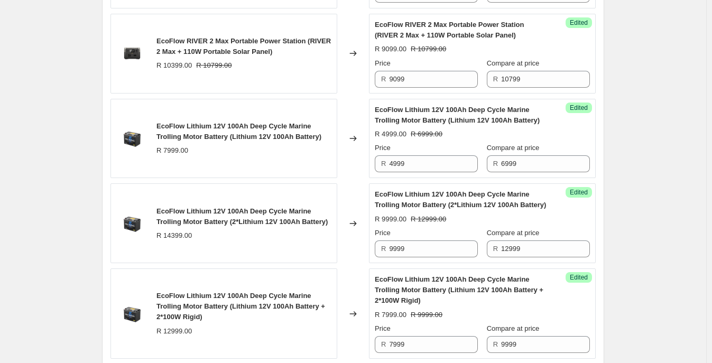
scroll to position [950, 0]
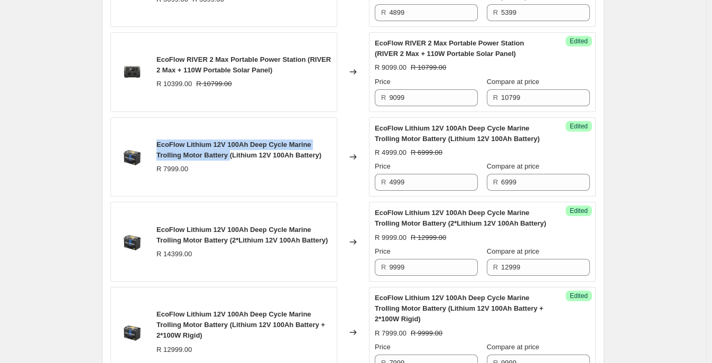
drag, startPoint x: 155, startPoint y: 138, endPoint x: 234, endPoint y: 154, distance: 80.3
click at [234, 154] on div "EcoFlow Lithium 12V 100Ah Deep Cycle Marine Trolling Motor Battery (Lithium 12V…" at bounding box center [223, 157] width 227 height 80
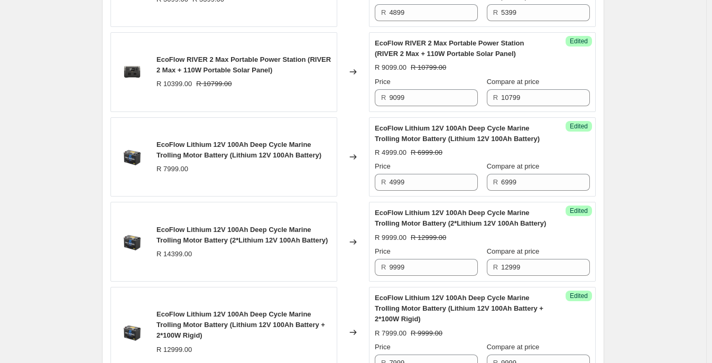
click at [243, 183] on div "EcoFlow Lithium 12V 100Ah Deep Cycle Marine Trolling Motor Battery (Lithium 12V…" at bounding box center [223, 157] width 227 height 80
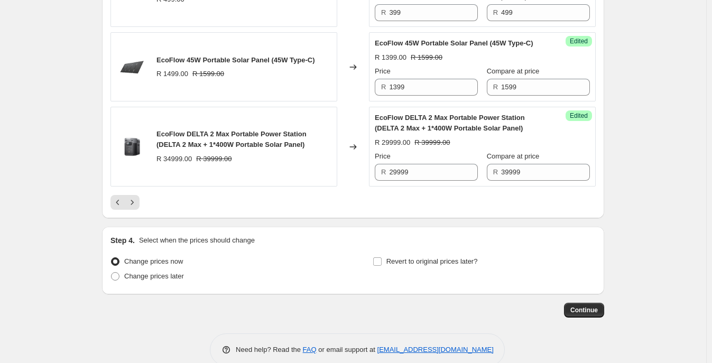
scroll to position [1908, 0]
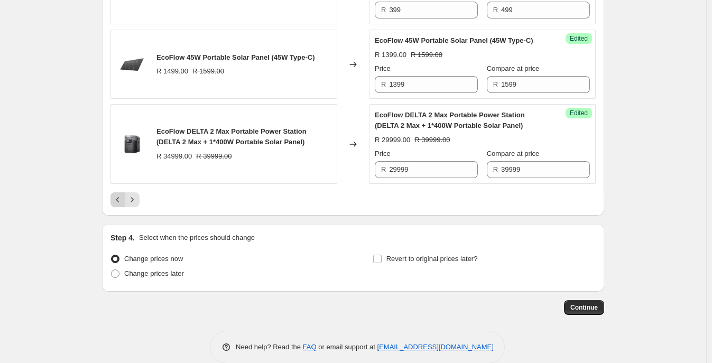
click at [116, 205] on icon "Previous" at bounding box center [118, 199] width 11 height 11
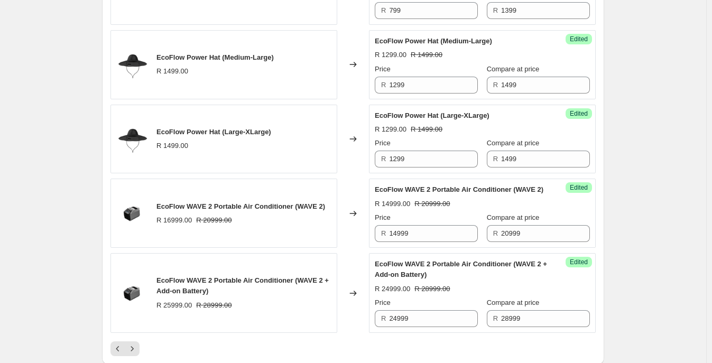
scroll to position [1899, 0]
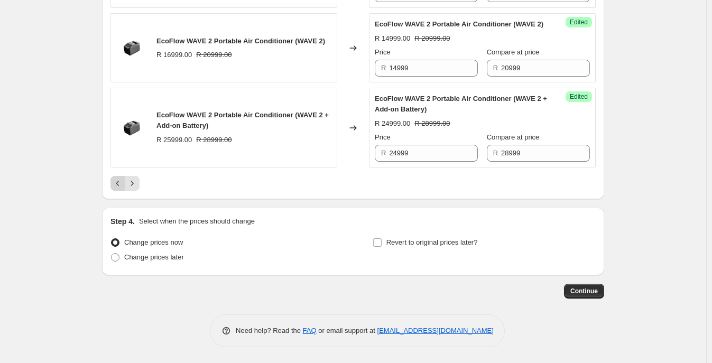
click at [120, 185] on icon "Previous" at bounding box center [118, 183] width 11 height 11
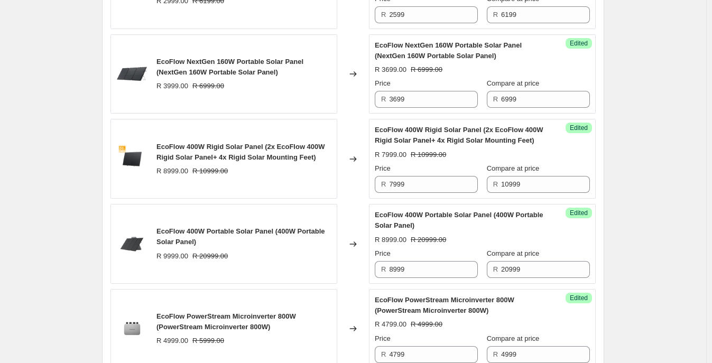
scroll to position [1920, 0]
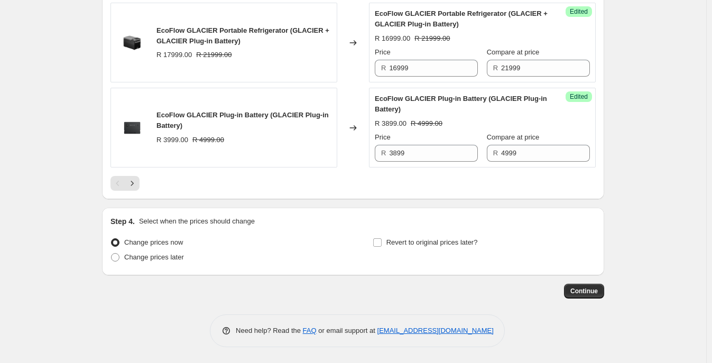
click at [169, 265] on div "Change prices now Change prices later" at bounding box center [221, 251] width 223 height 32
click at [171, 256] on span "Change prices later" at bounding box center [154, 257] width 60 height 8
click at [111, 254] on input "Change prices later" at bounding box center [111, 253] width 1 height 1
radio input "true"
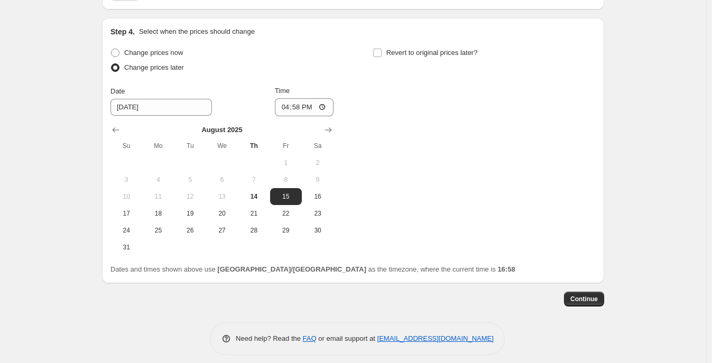
scroll to position [2118, 0]
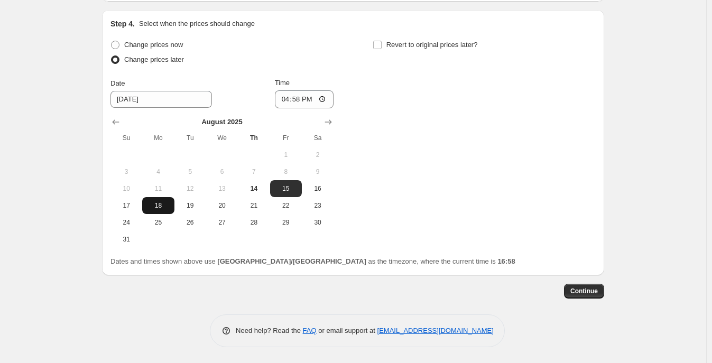
click at [166, 211] on button "18" at bounding box center [158, 205] width 32 height 17
type input "8/18/2025"
click at [314, 104] on input "16:58" at bounding box center [304, 99] width 59 height 18
click at [324, 99] on input "16:58" at bounding box center [304, 99] width 59 height 18
type input "15:00"
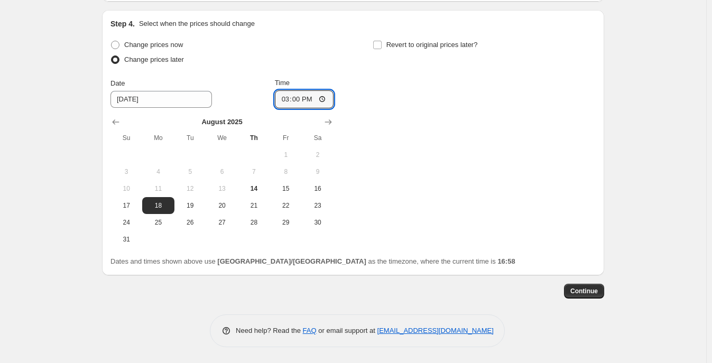
click at [420, 139] on div "Change prices now Change prices later Date 8/18/2025 Time 15:00 August 2025 Su …" at bounding box center [352, 143] width 485 height 210
click at [430, 50] on span "Revert to original prices later?" at bounding box center [431, 45] width 91 height 11
click at [381, 49] on input "Revert to original prices later?" at bounding box center [377, 45] width 8 height 8
checkbox input "true"
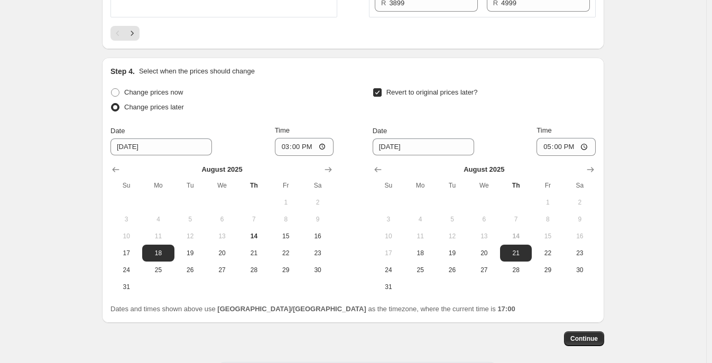
scroll to position [2052, 0]
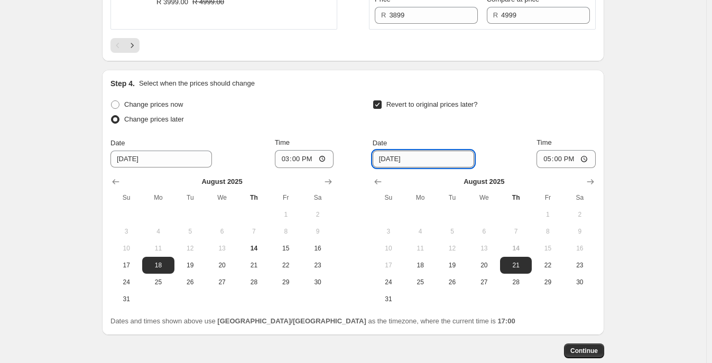
click at [446, 162] on input "8/21/2025" at bounding box center [422, 159] width 101 height 17
click at [549, 187] on icon "Show next month, September 2025" at bounding box center [590, 181] width 11 height 11
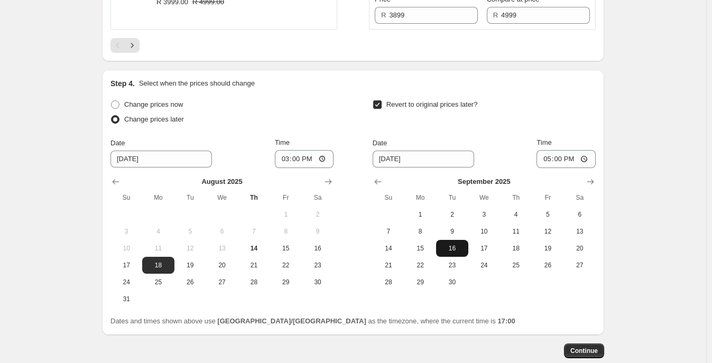
click at [461, 252] on span "16" at bounding box center [451, 248] width 23 height 8
click at [549, 166] on input "17:00" at bounding box center [565, 159] width 59 height 18
click at [482, 252] on span "17" at bounding box center [483, 248] width 23 height 8
type input "9/17/2025"
click at [549, 166] on input "17:00" at bounding box center [565, 159] width 59 height 18
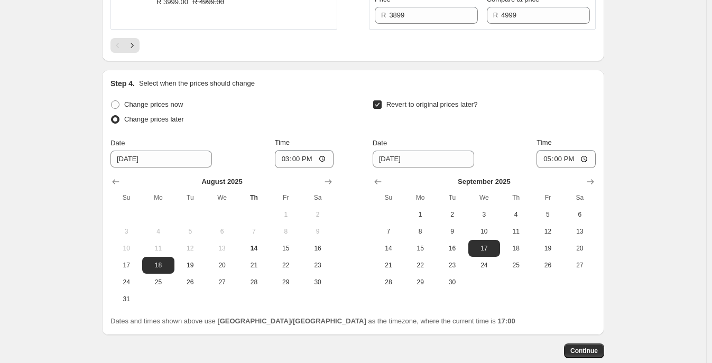
click at [549, 160] on div "Step 4. Select when the prices should change Change prices now Change prices la…" at bounding box center [353, 202] width 502 height 265
click at [549, 163] on input "17:00" at bounding box center [565, 159] width 59 height 18
type input "05:59"
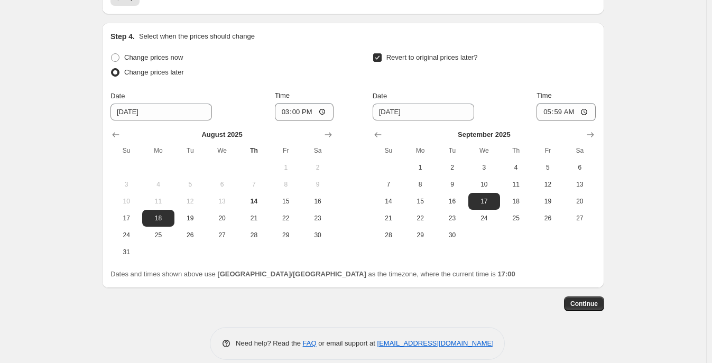
scroll to position [2118, 0]
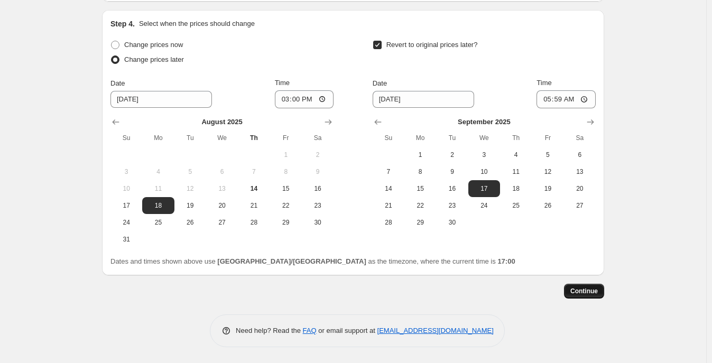
click at [549, 278] on span "Continue" at bounding box center [583, 291] width 27 height 8
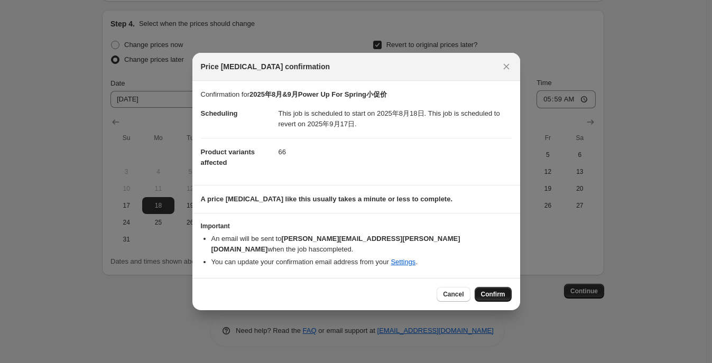
click at [499, 278] on button "Confirm" at bounding box center [492, 294] width 37 height 15
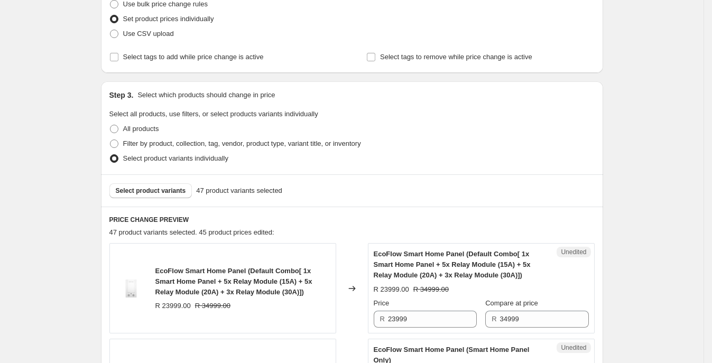
scroll to position [145, 0]
